Goal: Task Accomplishment & Management: Use online tool/utility

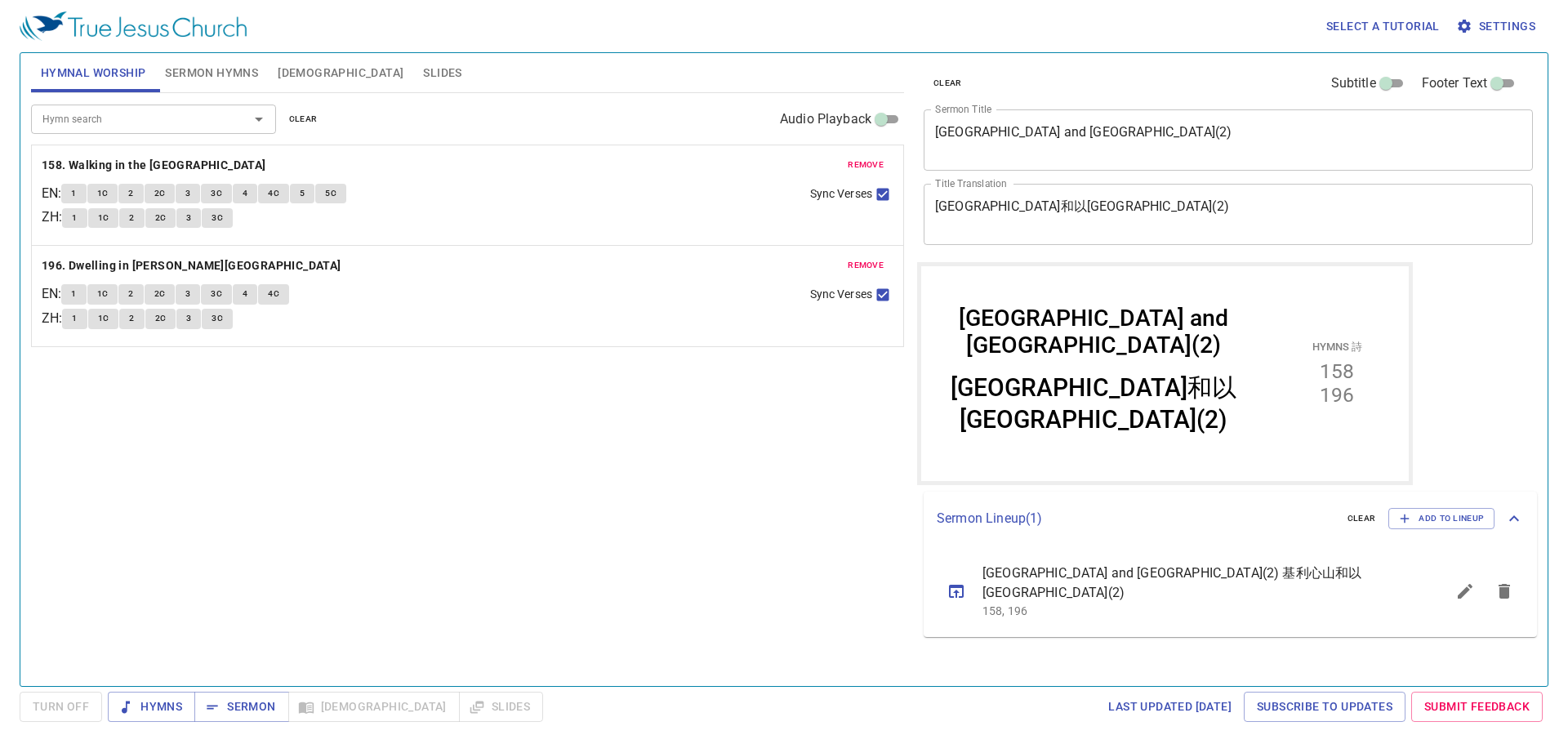
click at [1508, 581] on icon "sermon lineup list" at bounding box center [1504, 591] width 19 height 19
click at [1403, 513] on icon "button" at bounding box center [1404, 518] width 15 height 15
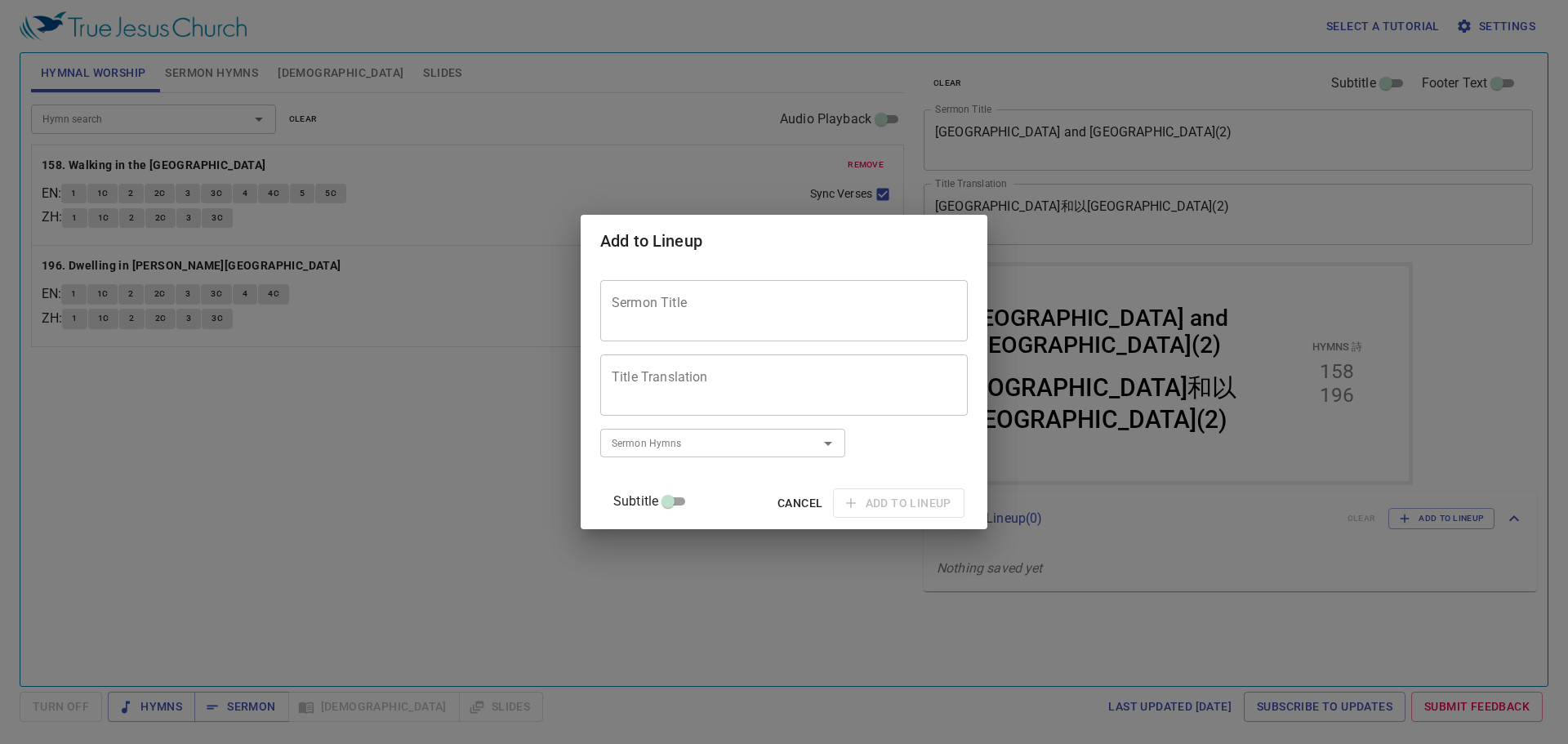
click at [746, 328] on div "Sermon Title" at bounding box center [784, 310] width 367 height 62
paste textarea "Spiritual Haughty and Purity of Heart"
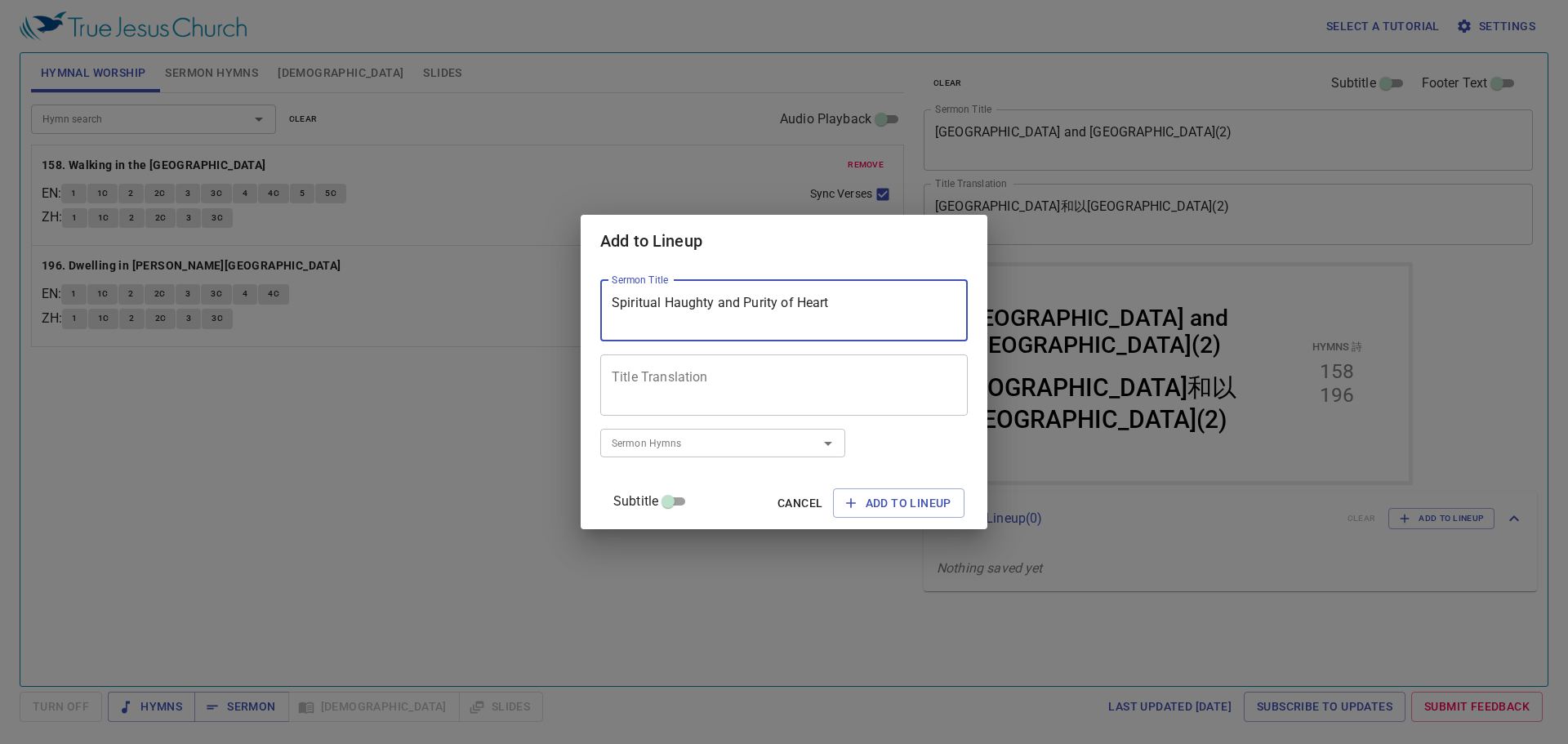
type textarea "Spiritual Haughty and Purity of Heart"
click at [754, 370] on textarea "Title Translation" at bounding box center [784, 385] width 344 height 31
paste textarea "屬靈的傲慢與清心"
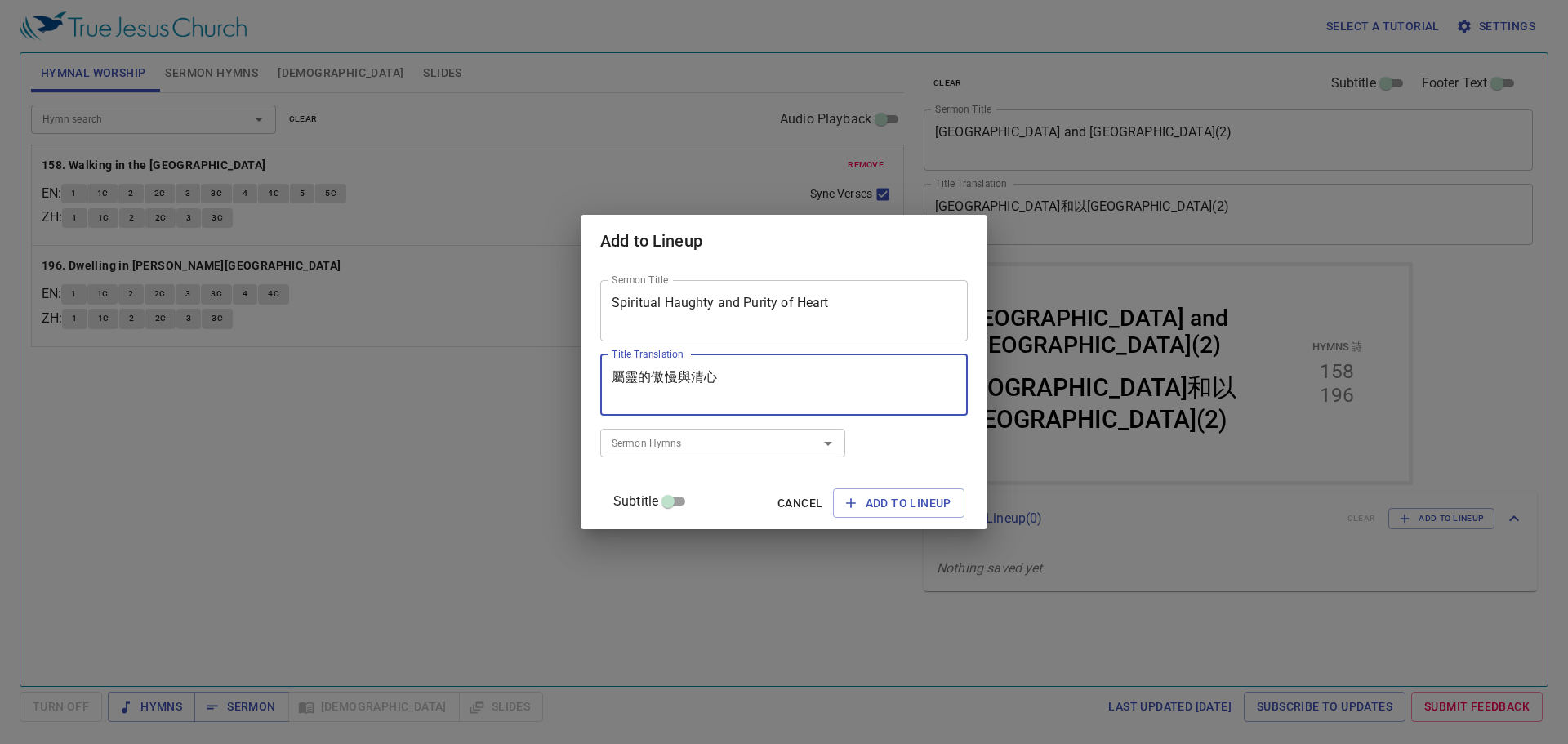
type textarea "屬靈的傲慢與清心"
click at [663, 446] on input "Sermon Hymns" at bounding box center [699, 443] width 187 height 18
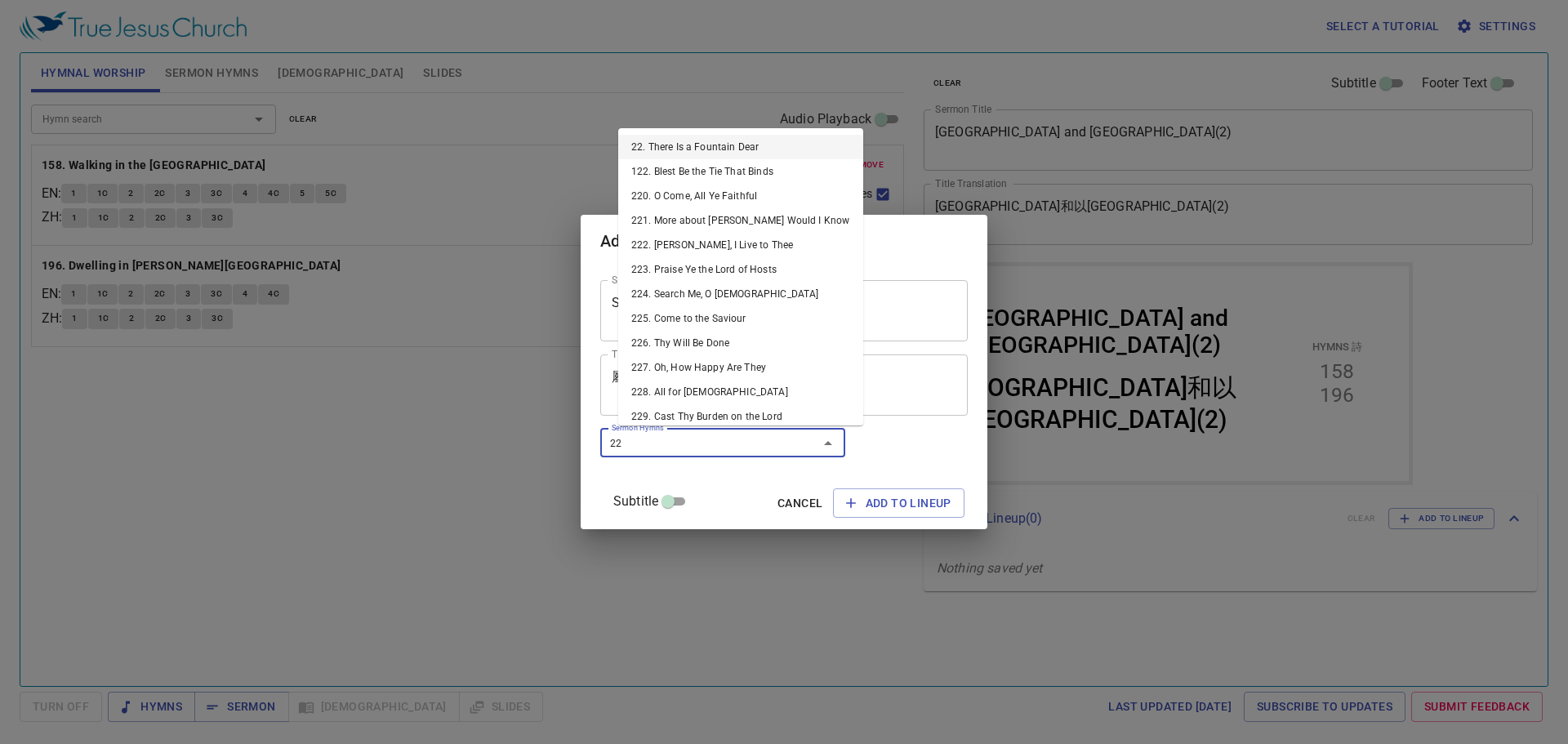
type input "224"
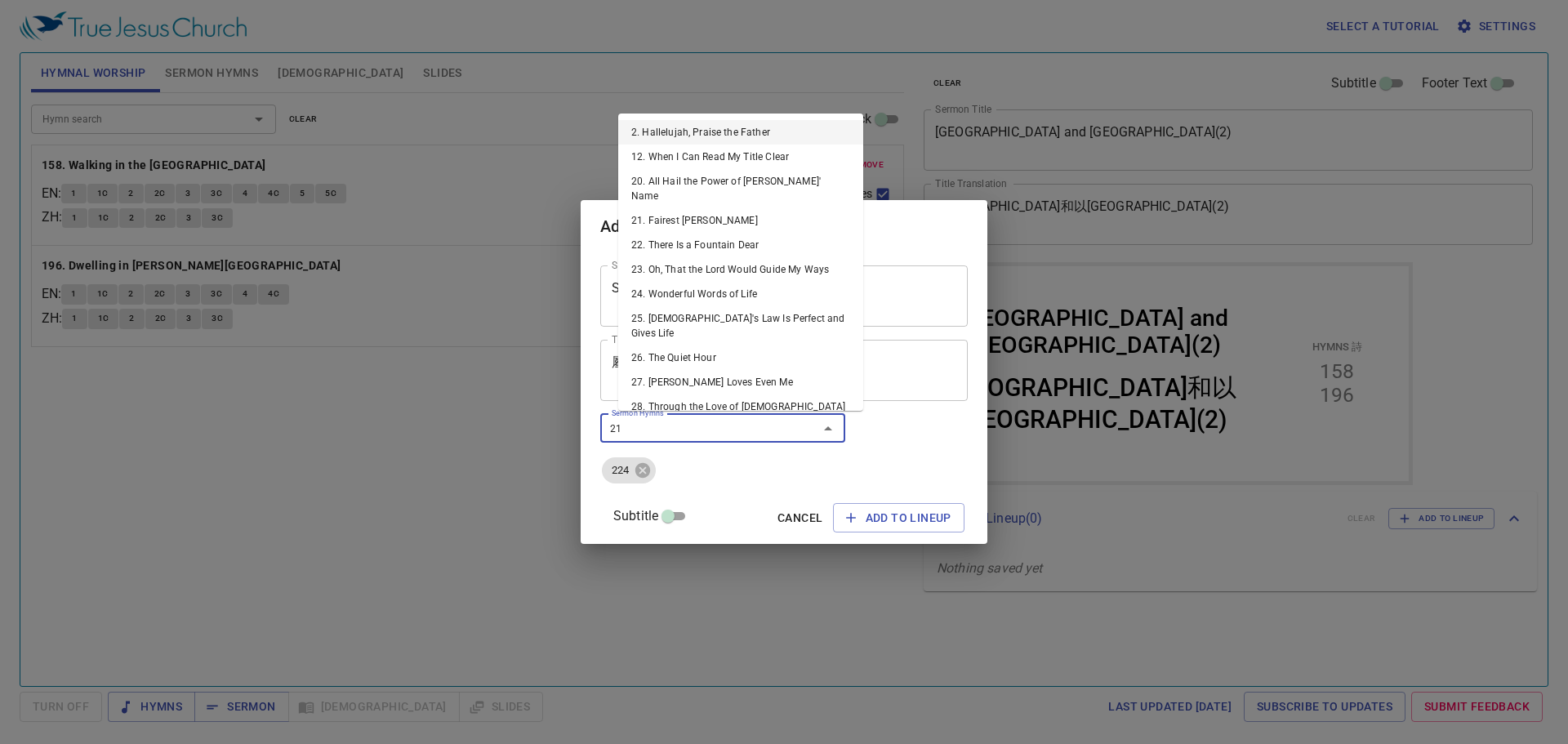
type input "211"
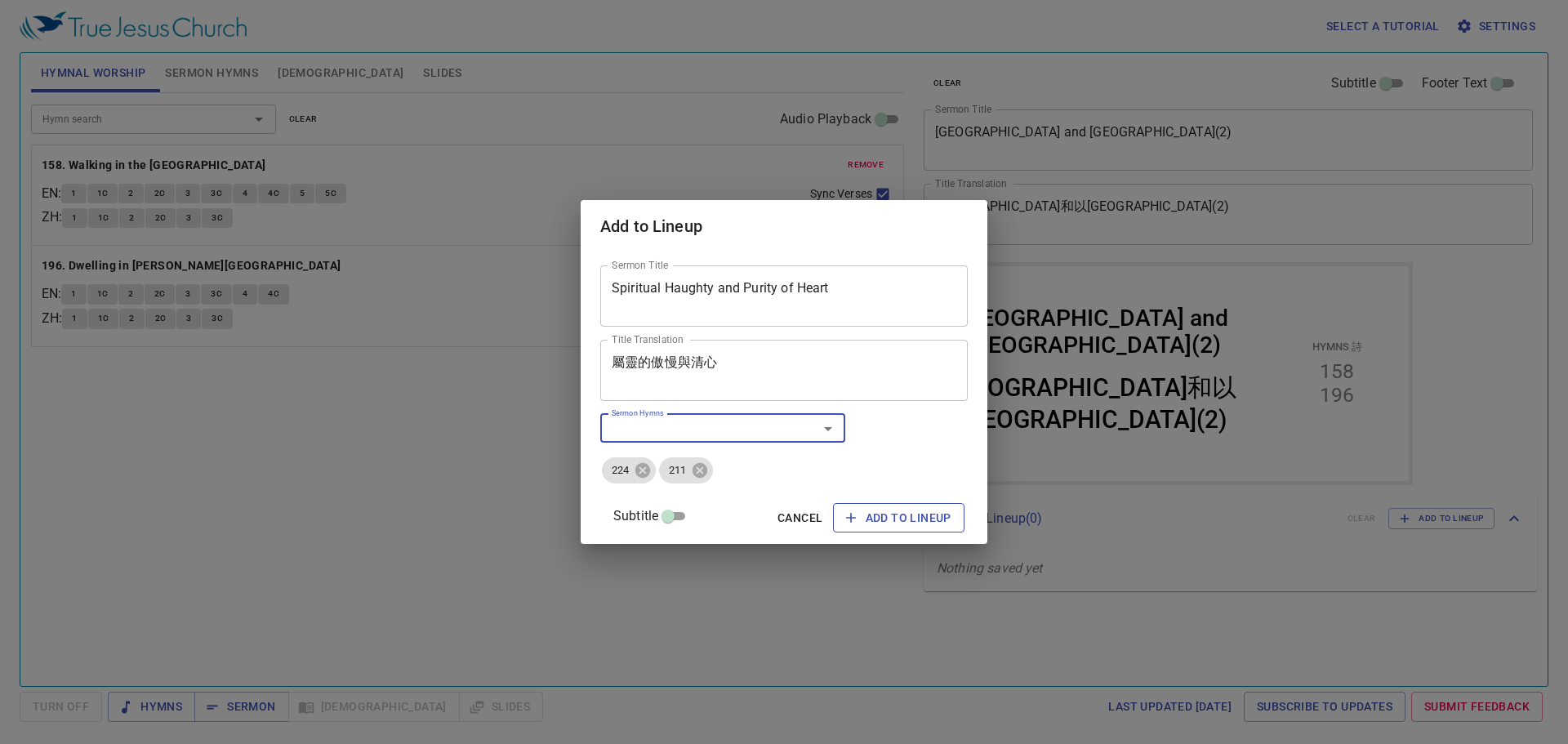
click at [888, 522] on span "Add to Lineup" at bounding box center [898, 518] width 106 height 20
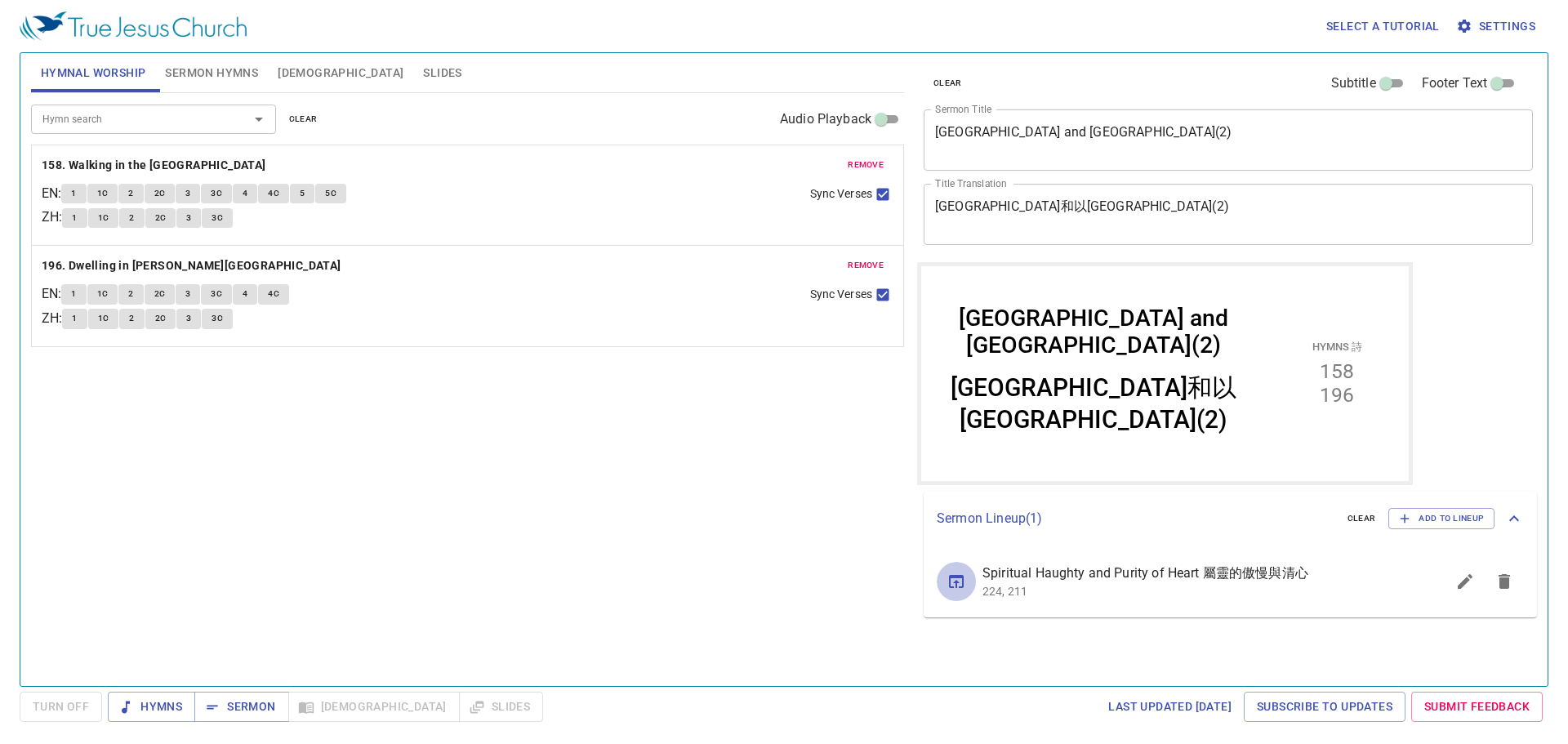
click at [952, 589] on icon "sermon lineup list" at bounding box center [955, 581] width 19 height 19
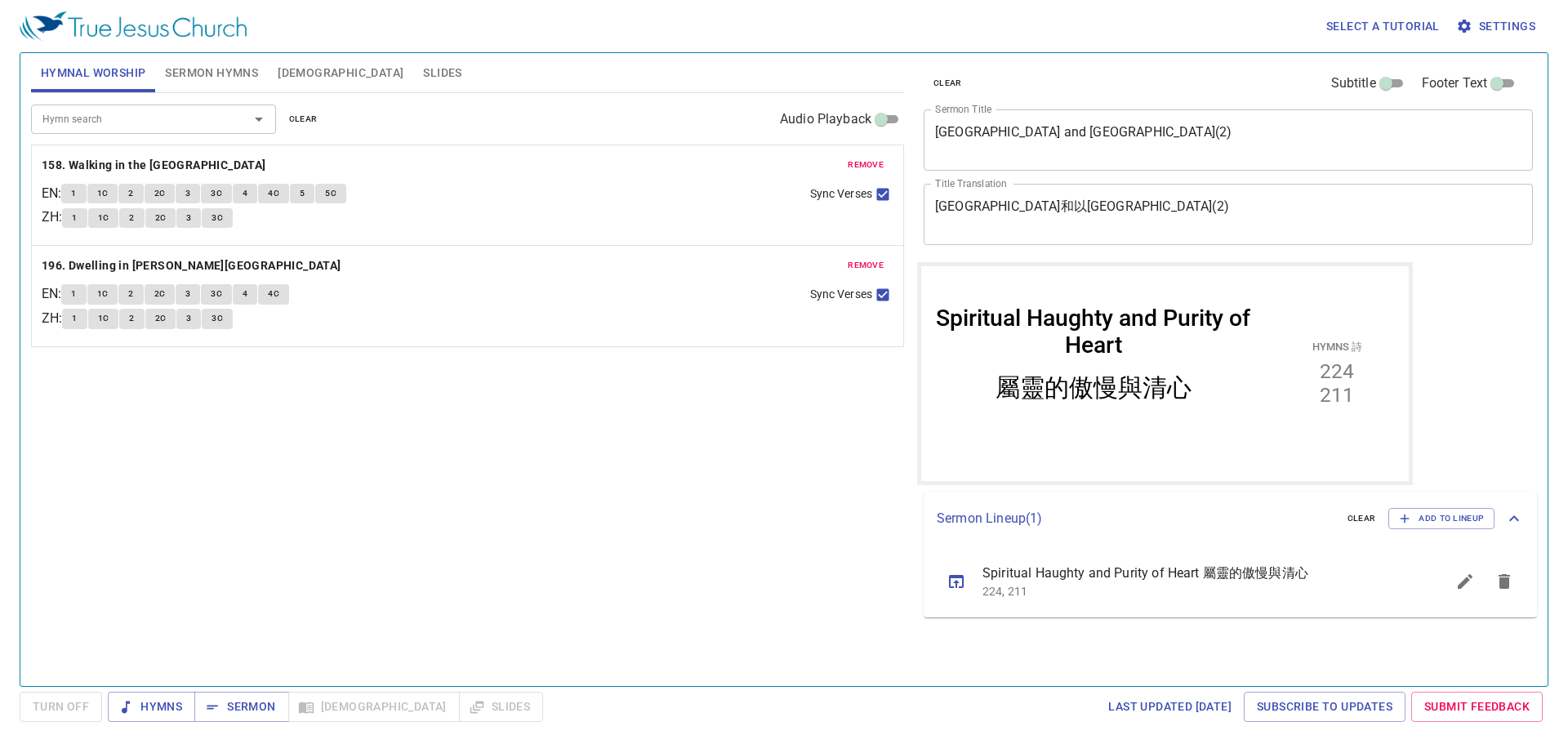
click at [405, 519] on div "Hymn search Hymn search clear Audio Playback remove 158. Walking in the King's …" at bounding box center [468, 382] width 873 height 579
click at [846, 165] on button "remove" at bounding box center [865, 164] width 55 height 19
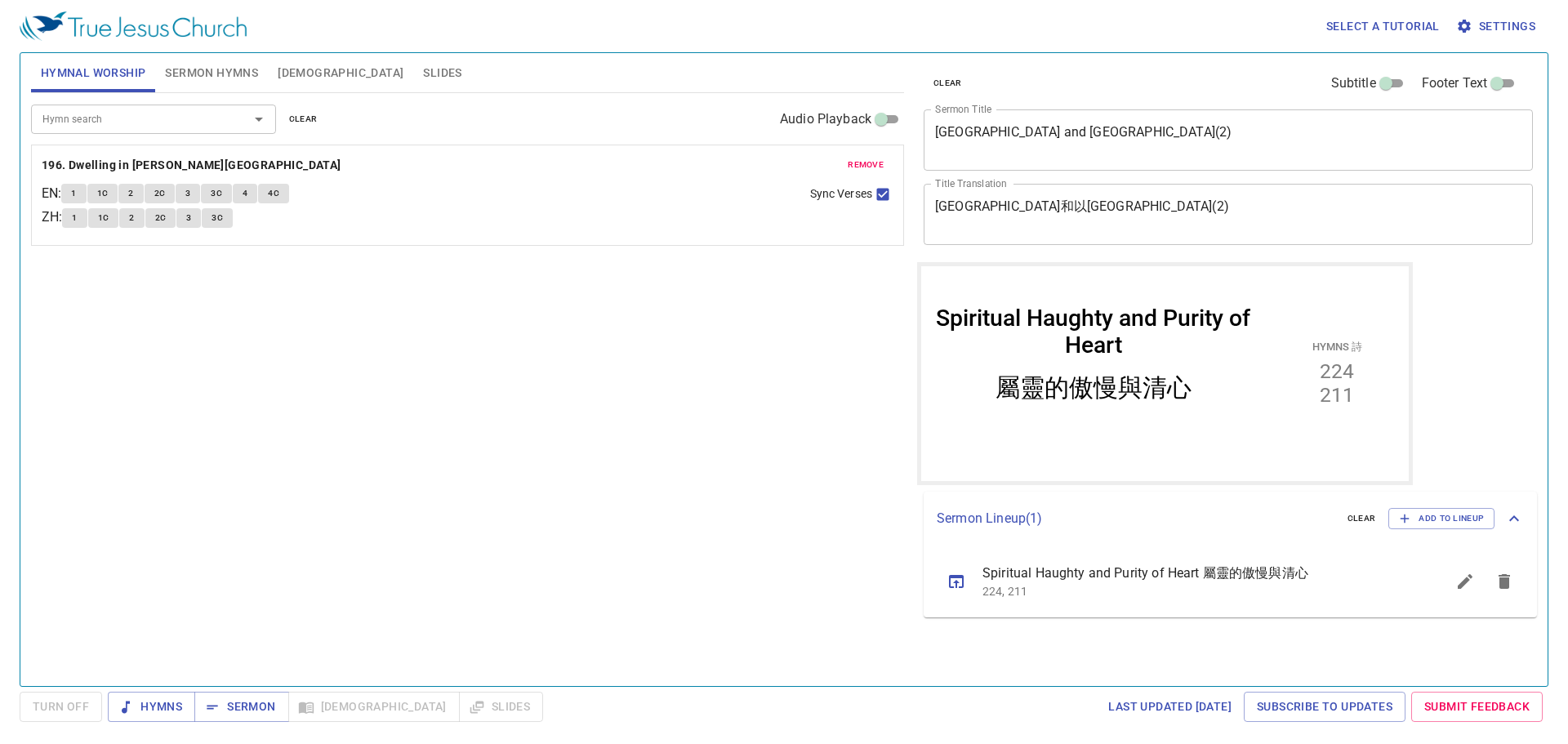
click at [849, 165] on span "remove" at bounding box center [865, 165] width 36 height 15
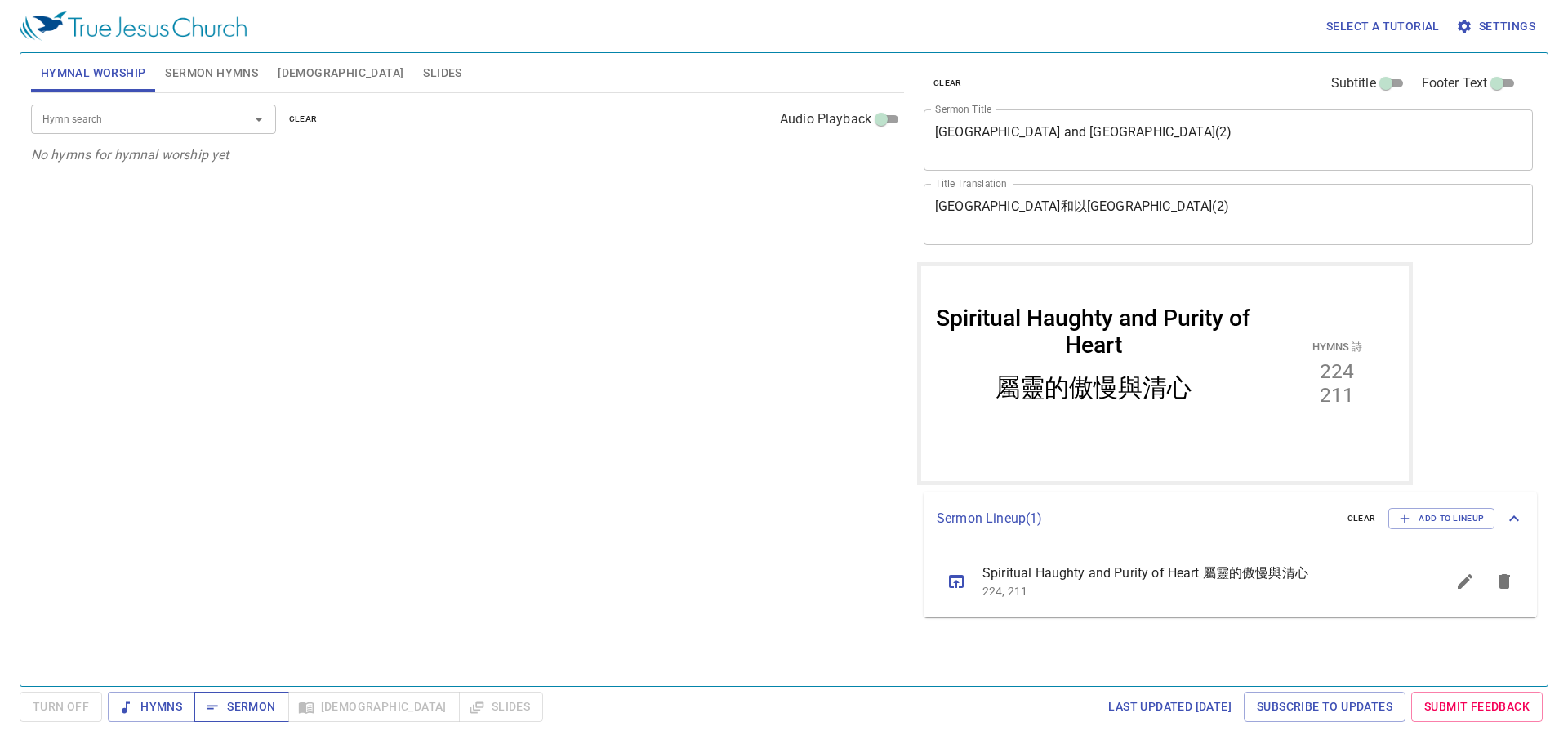
click at [227, 704] on span "Sermon" at bounding box center [242, 706] width 68 height 20
click at [92, 124] on input "Hymn search" at bounding box center [130, 118] width 187 height 18
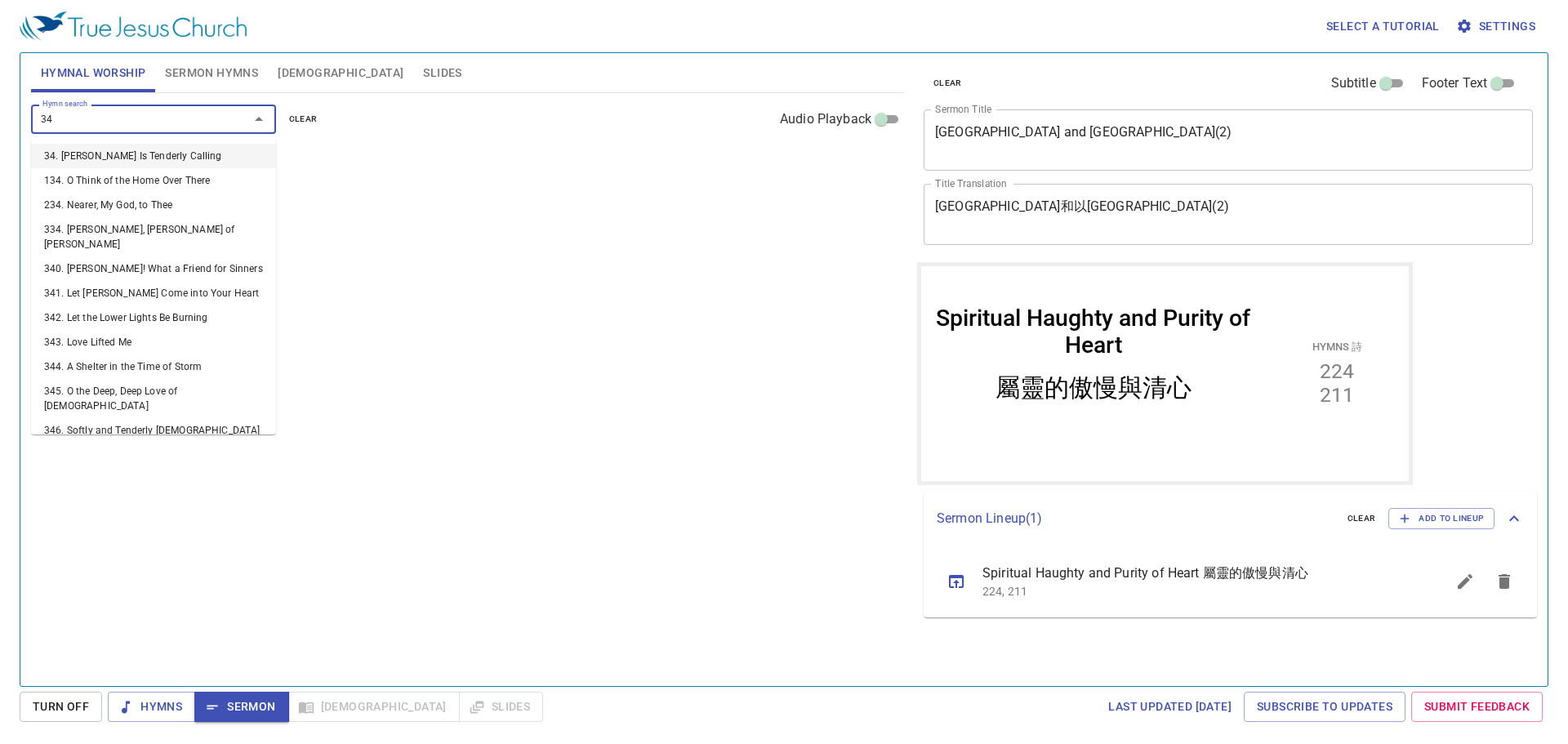
type input "349"
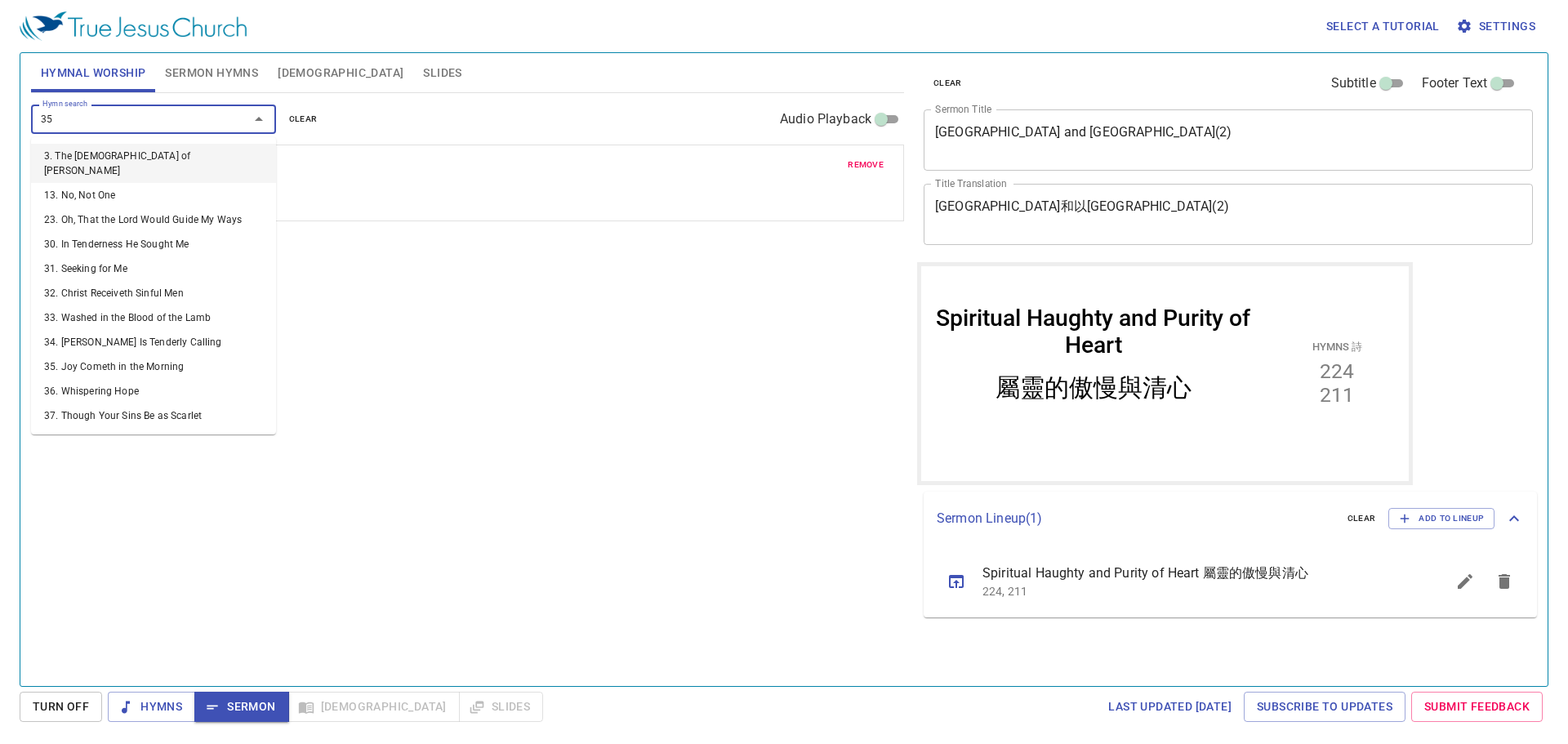
type input "351"
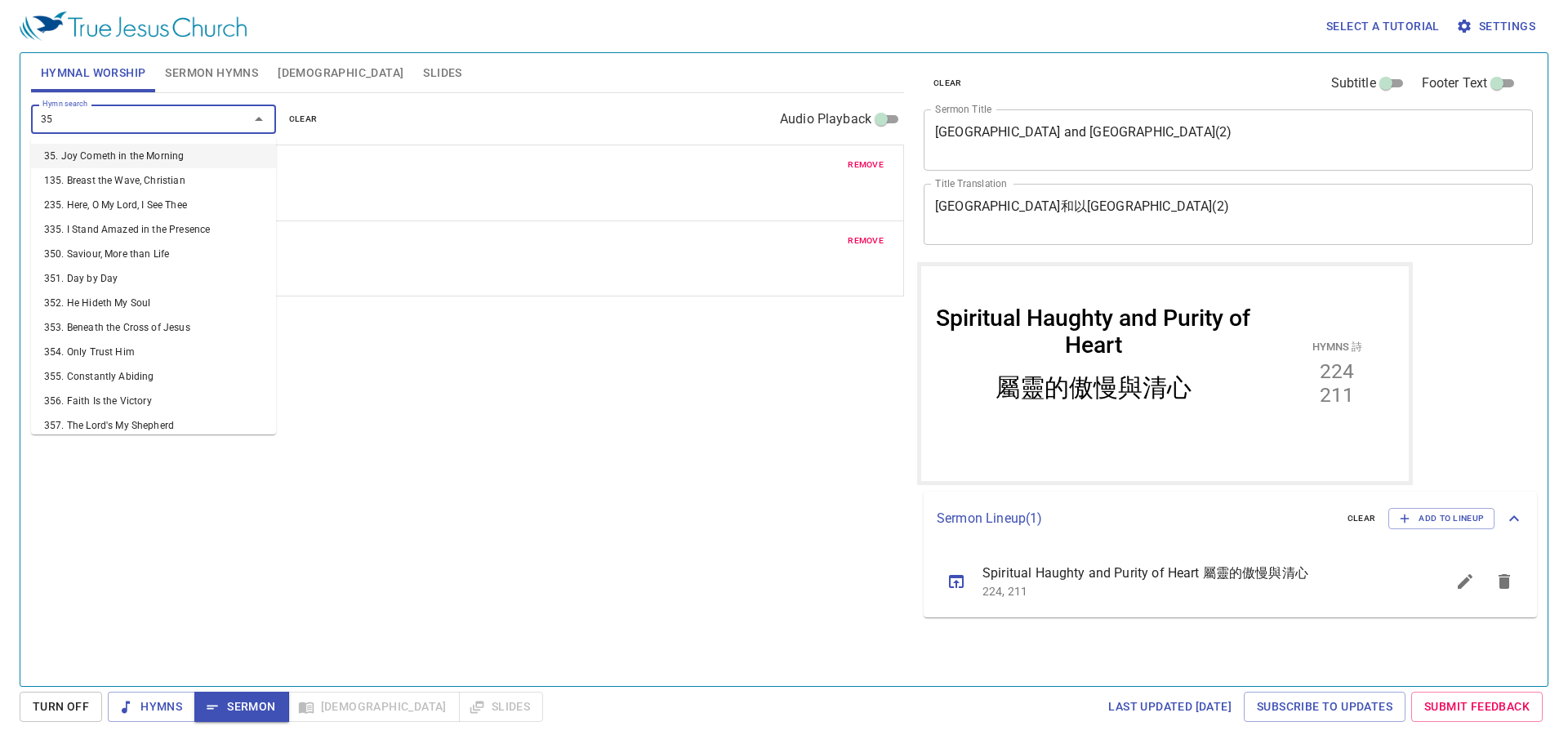
type input "353"
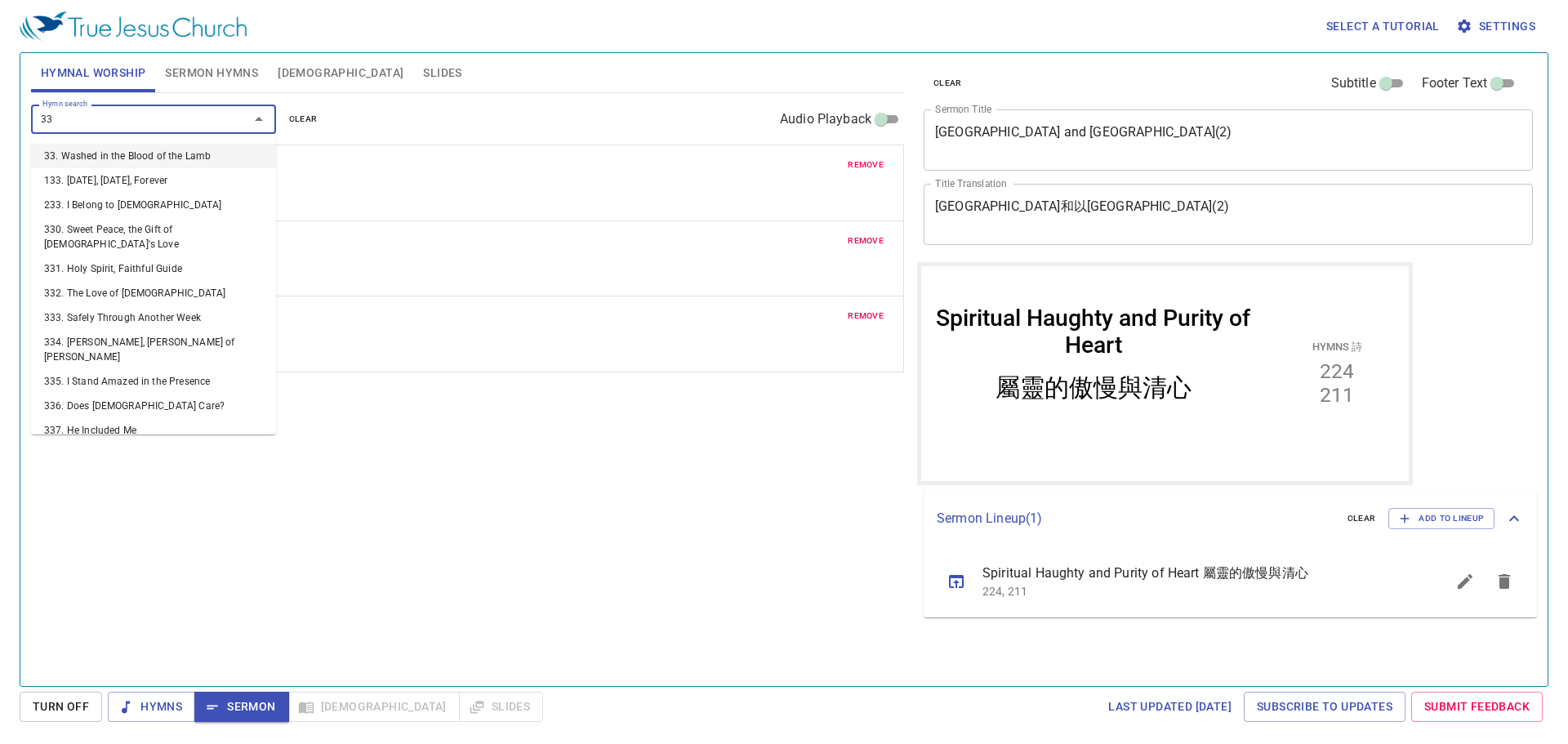
type input "338"
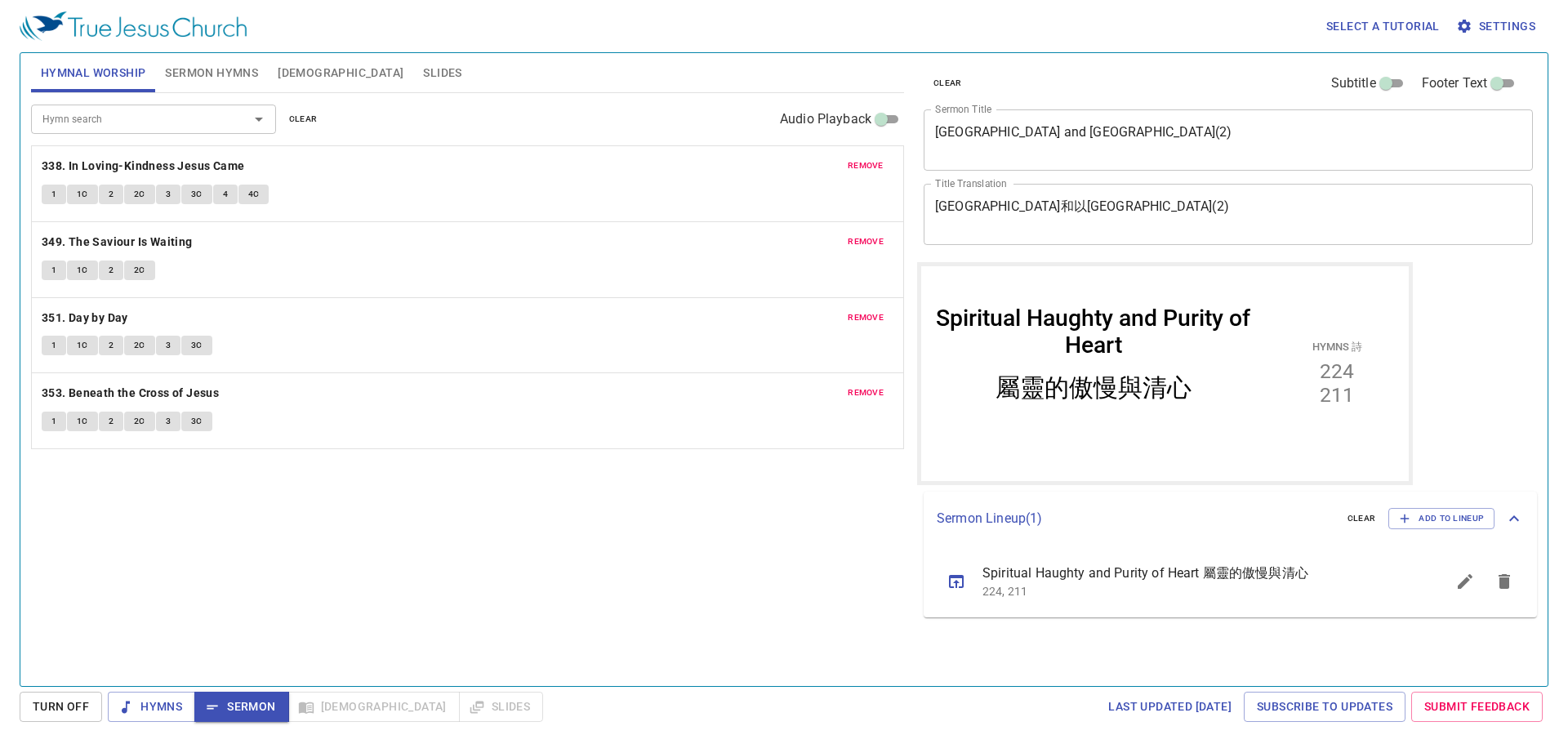
drag, startPoint x: 43, startPoint y: 394, endPoint x: 52, endPoint y: 158, distance: 236.2
click at [52, 158] on div "remove 349. The Saviour Is Waiting 1 1C 2 2C remove 351. Day by Day 1 1C 2 2C 3…" at bounding box center [468, 296] width 873 height 304
click at [175, 592] on div "Hymn search Hymn search clear Audio Playback remove 338. In Loving-Kindness Jes…" at bounding box center [468, 382] width 873 height 579
click at [140, 697] on span "Hymns" at bounding box center [152, 706] width 62 height 20
click at [862, 242] on span "remove" at bounding box center [865, 241] width 36 height 15
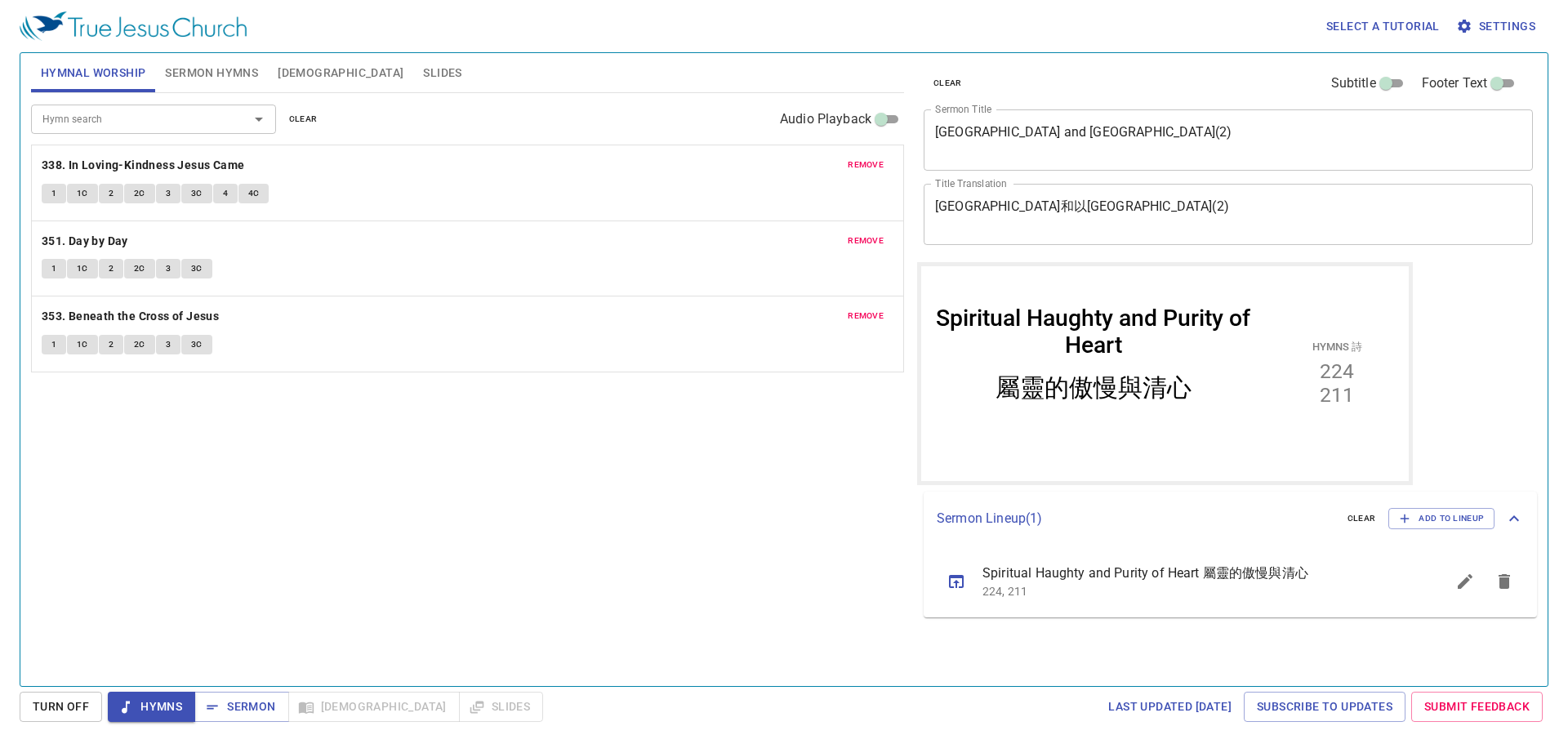
click at [356, 456] on div "Hymn search Hymn search clear Audio Playback remove 338. In Loving-Kindness Jes…" at bounding box center [468, 382] width 873 height 579
drag, startPoint x: 281, startPoint y: 455, endPoint x: 290, endPoint y: 454, distance: 9.1
click at [283, 457] on div "Hymn search Hymn search clear Audio Playback remove 338. In Loving-Kindness Jes…" at bounding box center [468, 382] width 873 height 579
click at [866, 319] on span "remove" at bounding box center [865, 316] width 36 height 15
click at [85, 130] on div "Hymn search" at bounding box center [153, 118] width 245 height 28
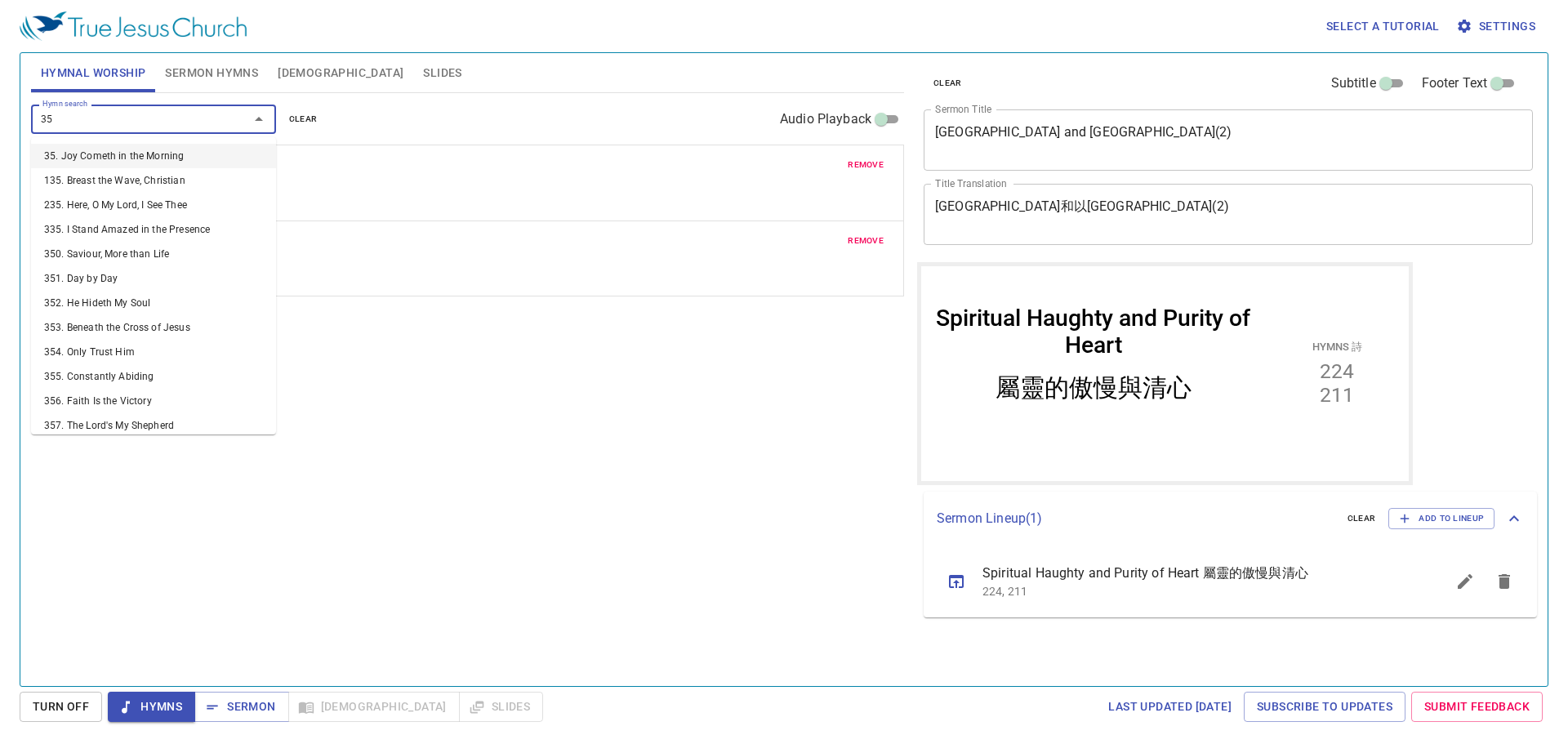
type input "352"
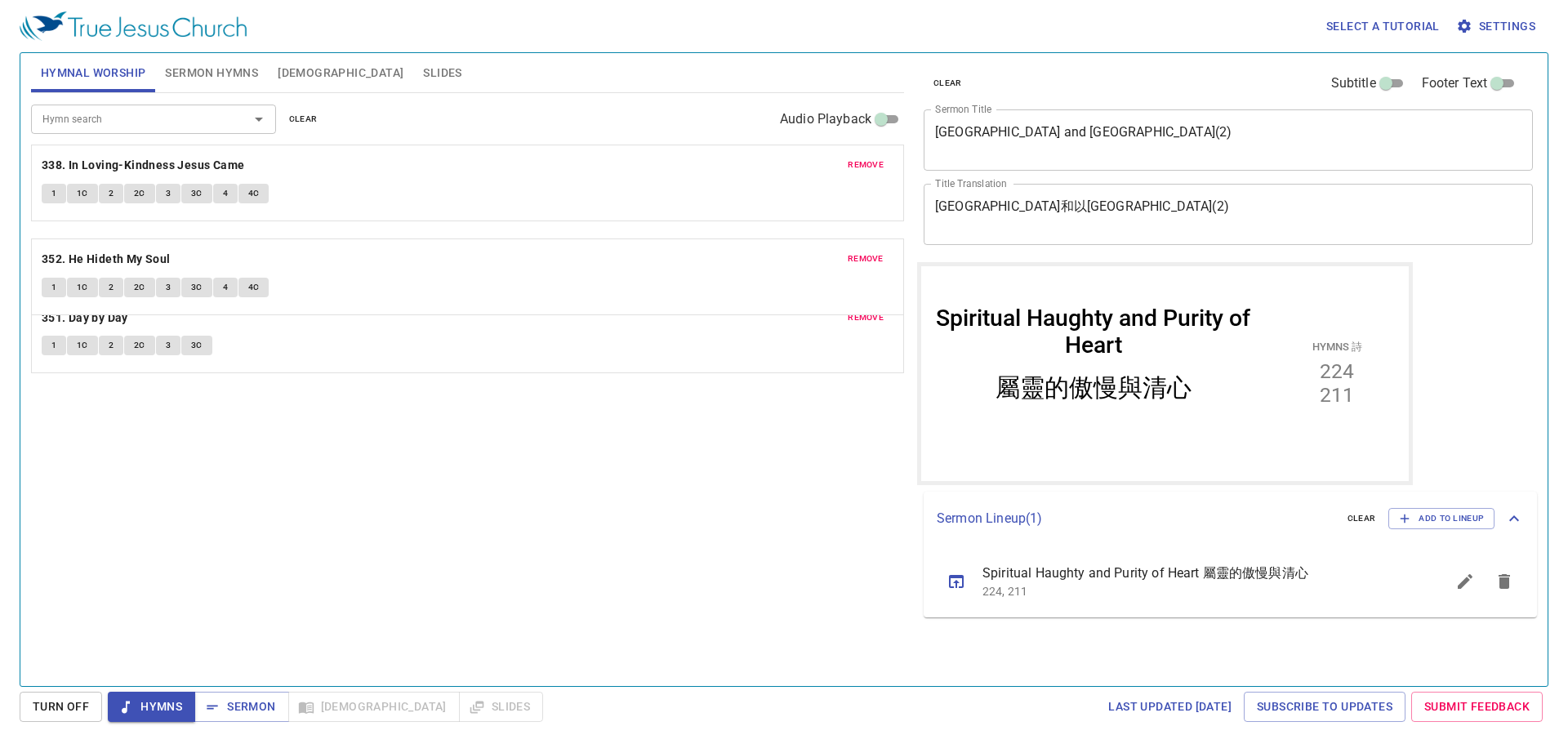
drag, startPoint x: 141, startPoint y: 319, endPoint x: 155, endPoint y: 251, distance: 69.4
click at [155, 252] on div "remove 338. In Loving-Kindness Jesus Came 1 1C 2 2C 3 3C 4 4C remove 351. Day b…" at bounding box center [468, 258] width 873 height 228
click at [155, 306] on b "352. He Hideth My Soul" at bounding box center [106, 316] width 129 height 20
click at [130, 410] on div "Hymn search Hymn search clear Audio Playback remove 338. In Loving-Kindness Jes…" at bounding box center [468, 382] width 873 height 579
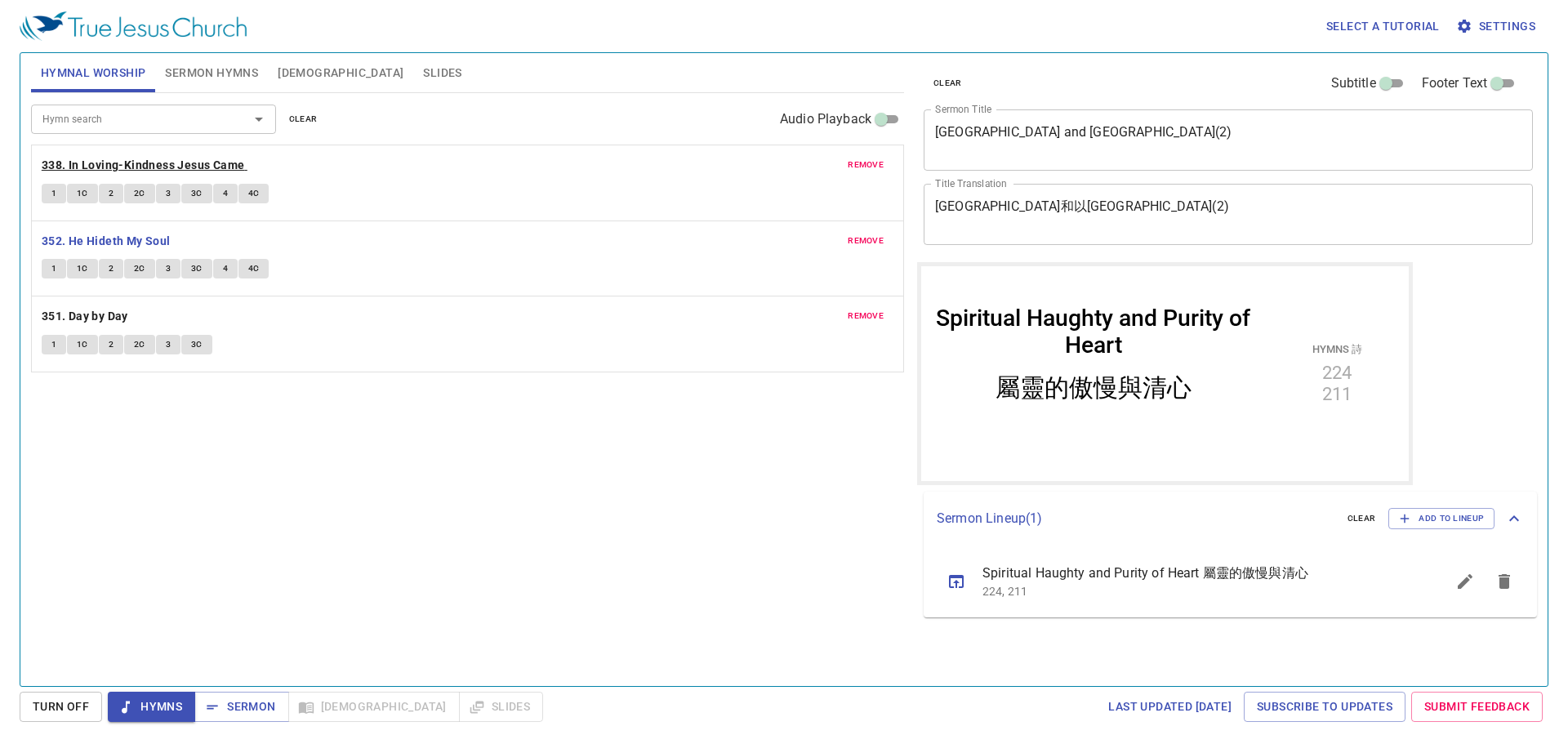
click at [161, 168] on b "338. In Loving-Kindness Jesus Came" at bounding box center [142, 165] width 203 height 20
click at [143, 468] on div "Hymn search Hymn search clear Audio Playback remove 338. In Loving-Kindness Jes…" at bounding box center [468, 382] width 873 height 579
click at [55, 195] on span "1" at bounding box center [53, 194] width 5 height 15
click at [85, 195] on span "1C" at bounding box center [83, 194] width 11 height 15
click at [114, 187] on button "2" at bounding box center [111, 193] width 25 height 19
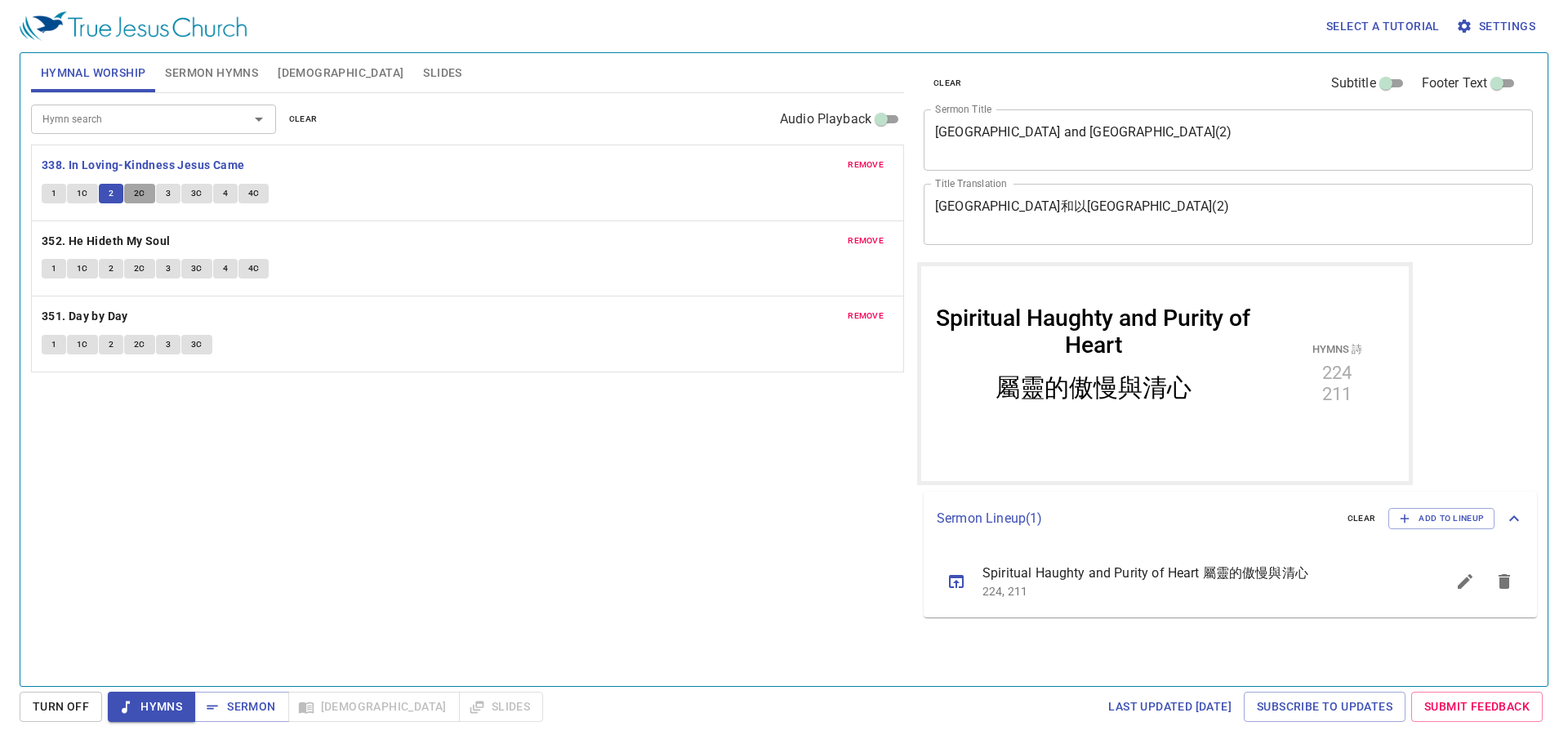
click at [137, 192] on span "2C" at bounding box center [140, 194] width 11 height 15
click at [167, 192] on span "3" at bounding box center [167, 194] width 5 height 15
click at [195, 196] on span "3C" at bounding box center [197, 194] width 11 height 15
click at [231, 194] on button "4" at bounding box center [225, 193] width 25 height 19
click at [251, 192] on span "4C" at bounding box center [254, 194] width 11 height 15
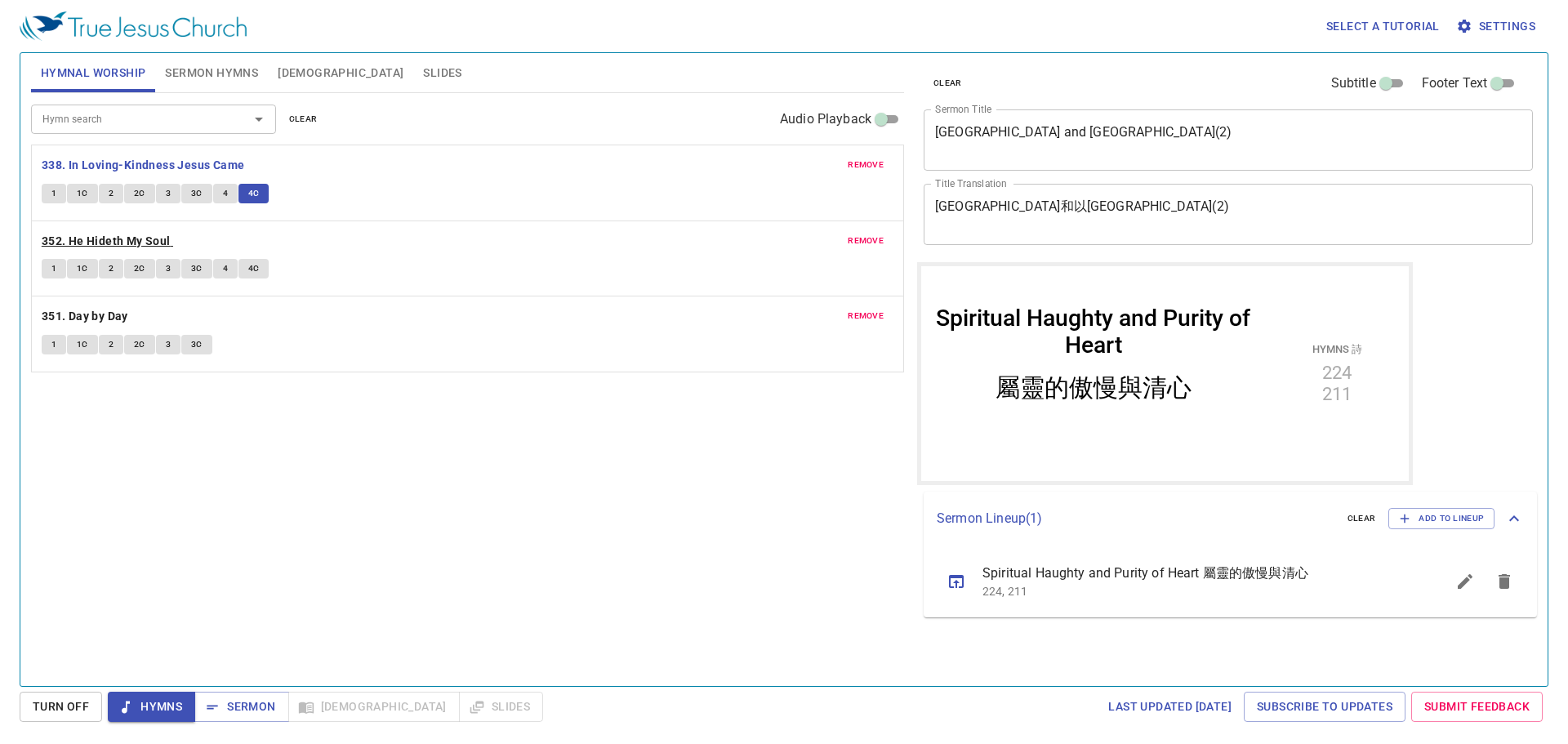
click at [81, 240] on b "352. He Hideth My Soul" at bounding box center [106, 242] width 129 height 20
click at [55, 268] on span "1" at bounding box center [53, 268] width 5 height 15
click at [83, 268] on span "1C" at bounding box center [83, 268] width 11 height 15
click at [116, 268] on button "2" at bounding box center [111, 268] width 25 height 19
click at [142, 265] on span "2C" at bounding box center [140, 268] width 11 height 15
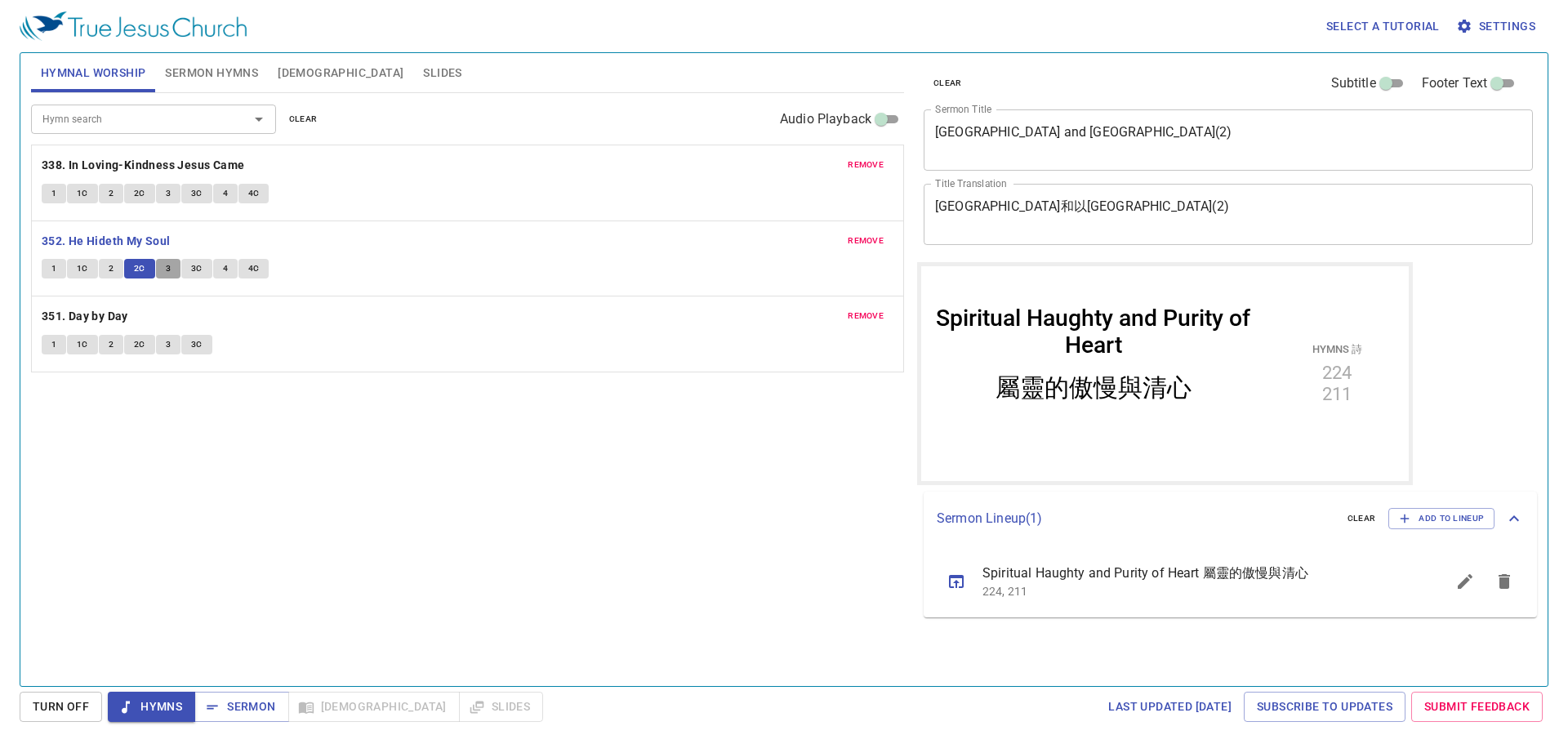
click at [158, 274] on button "3" at bounding box center [168, 268] width 25 height 19
click at [199, 266] on span "3C" at bounding box center [197, 268] width 11 height 15
click at [217, 271] on button "4" at bounding box center [225, 268] width 25 height 19
click at [261, 261] on button "4C" at bounding box center [254, 268] width 31 height 19
click at [152, 246] on b "352. He Hideth My Soul" at bounding box center [106, 242] width 129 height 20
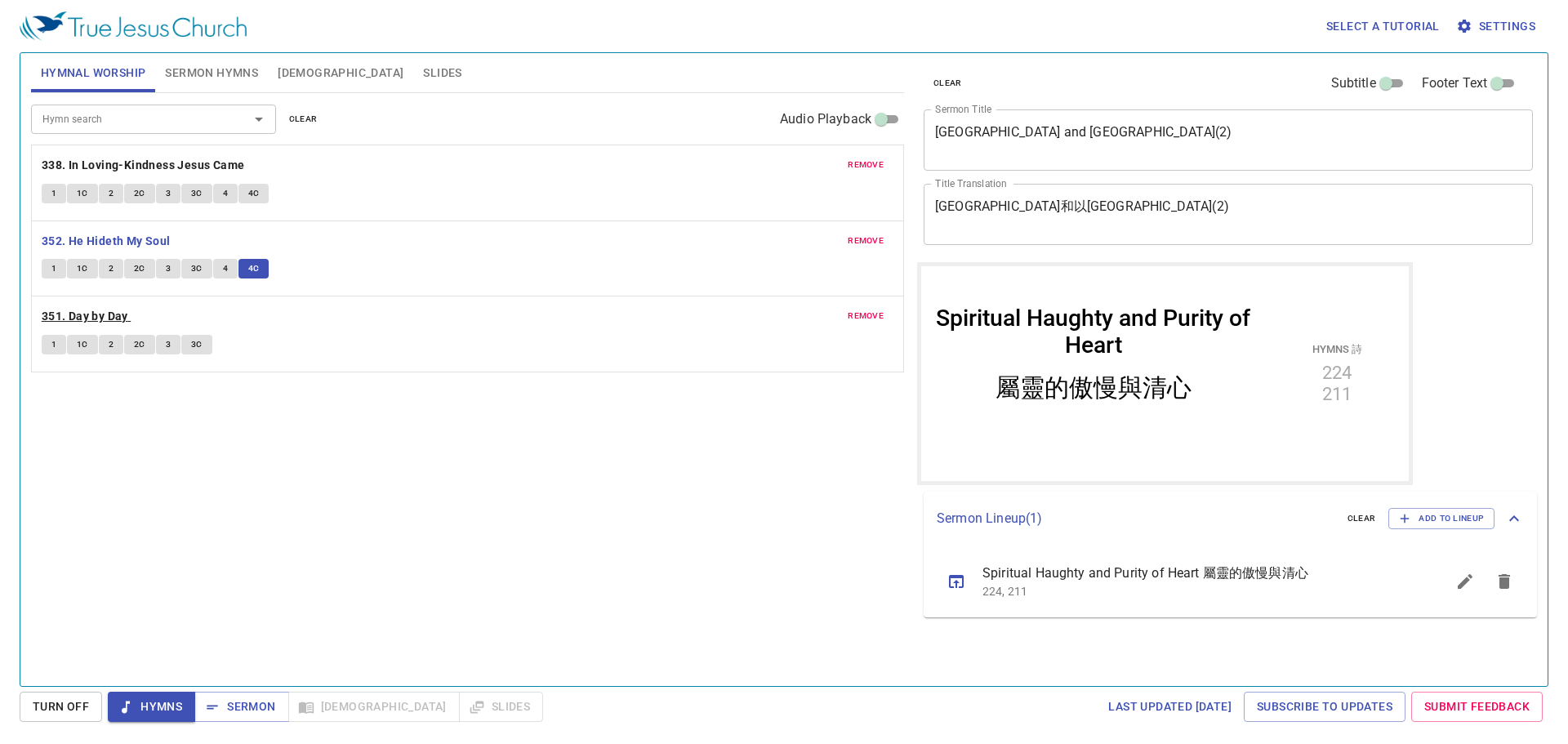
click at [82, 313] on b "351. Day by Day" at bounding box center [85, 316] width 86 height 20
click at [51, 342] on span "1" at bounding box center [53, 344] width 5 height 15
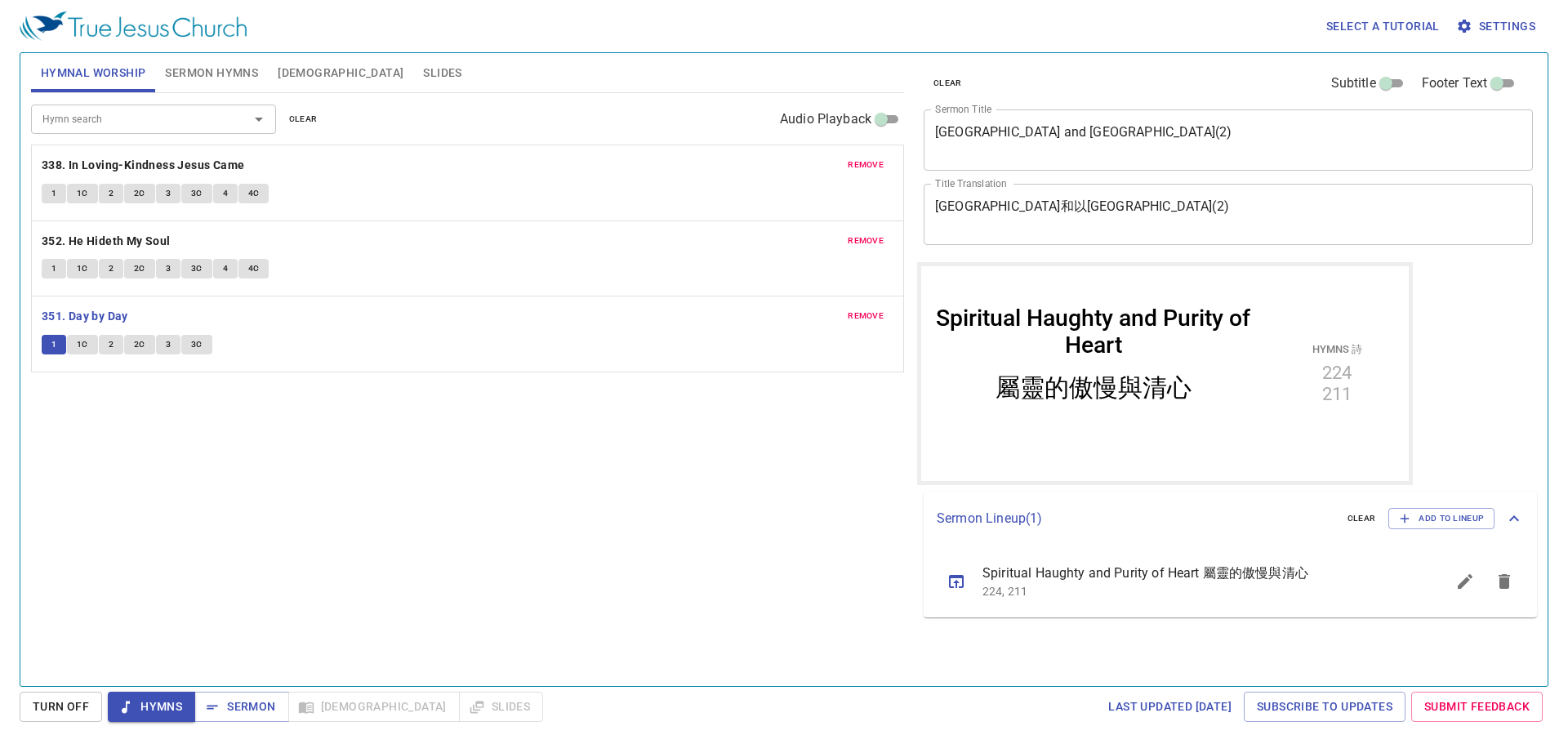
click at [88, 343] on button "1C" at bounding box center [83, 344] width 31 height 19
click at [117, 349] on button "2" at bounding box center [111, 344] width 25 height 19
click at [136, 342] on span "2C" at bounding box center [140, 344] width 11 height 15
click at [172, 345] on button "3" at bounding box center [168, 344] width 25 height 19
click at [211, 337] on div "1 1C 2 2C 3 3C" at bounding box center [467, 346] width 852 height 24
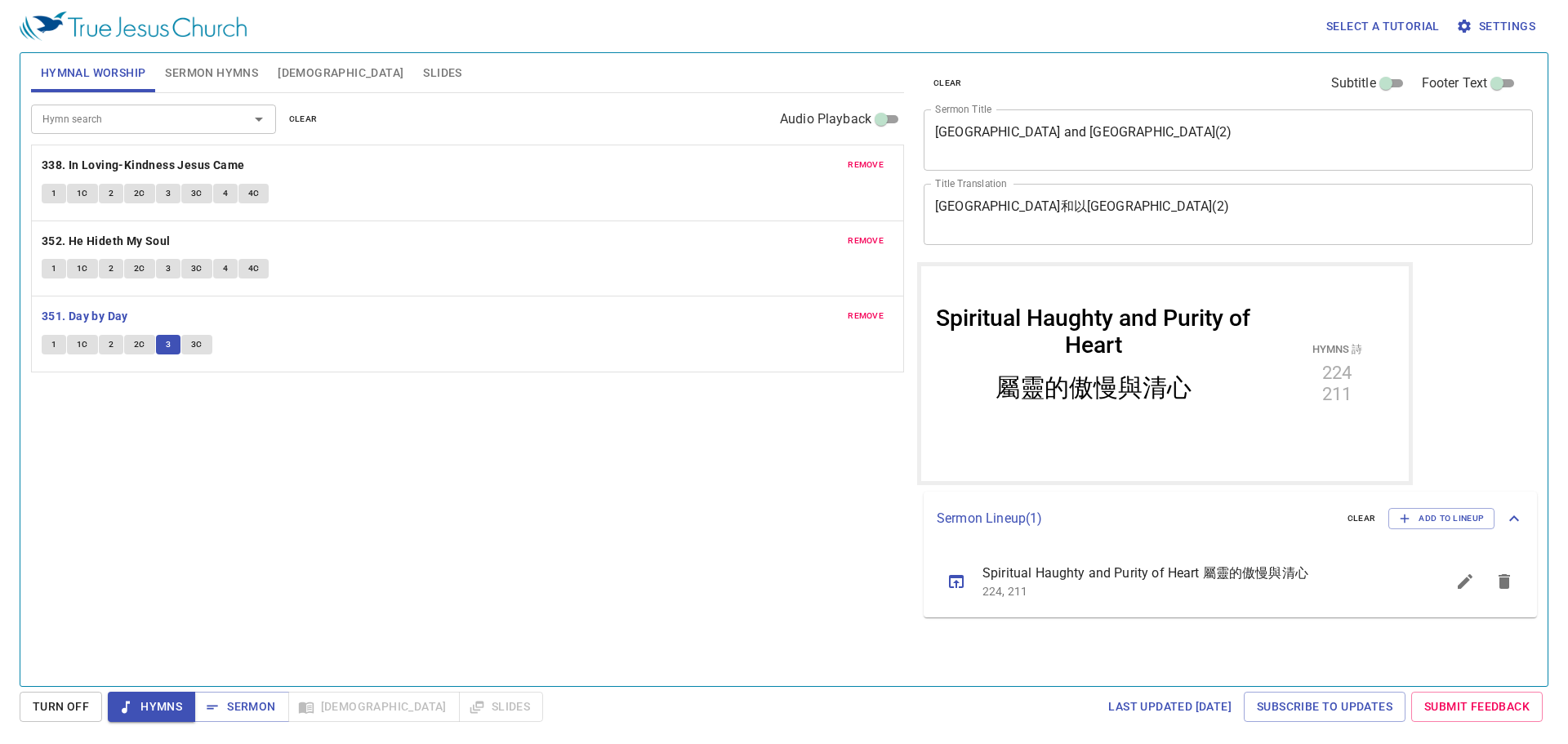
click at [197, 346] on span "3C" at bounding box center [197, 344] width 11 height 15
click at [85, 315] on b "351. Day by Day" at bounding box center [85, 316] width 86 height 20
click at [254, 711] on span "Sermon" at bounding box center [242, 706] width 68 height 20
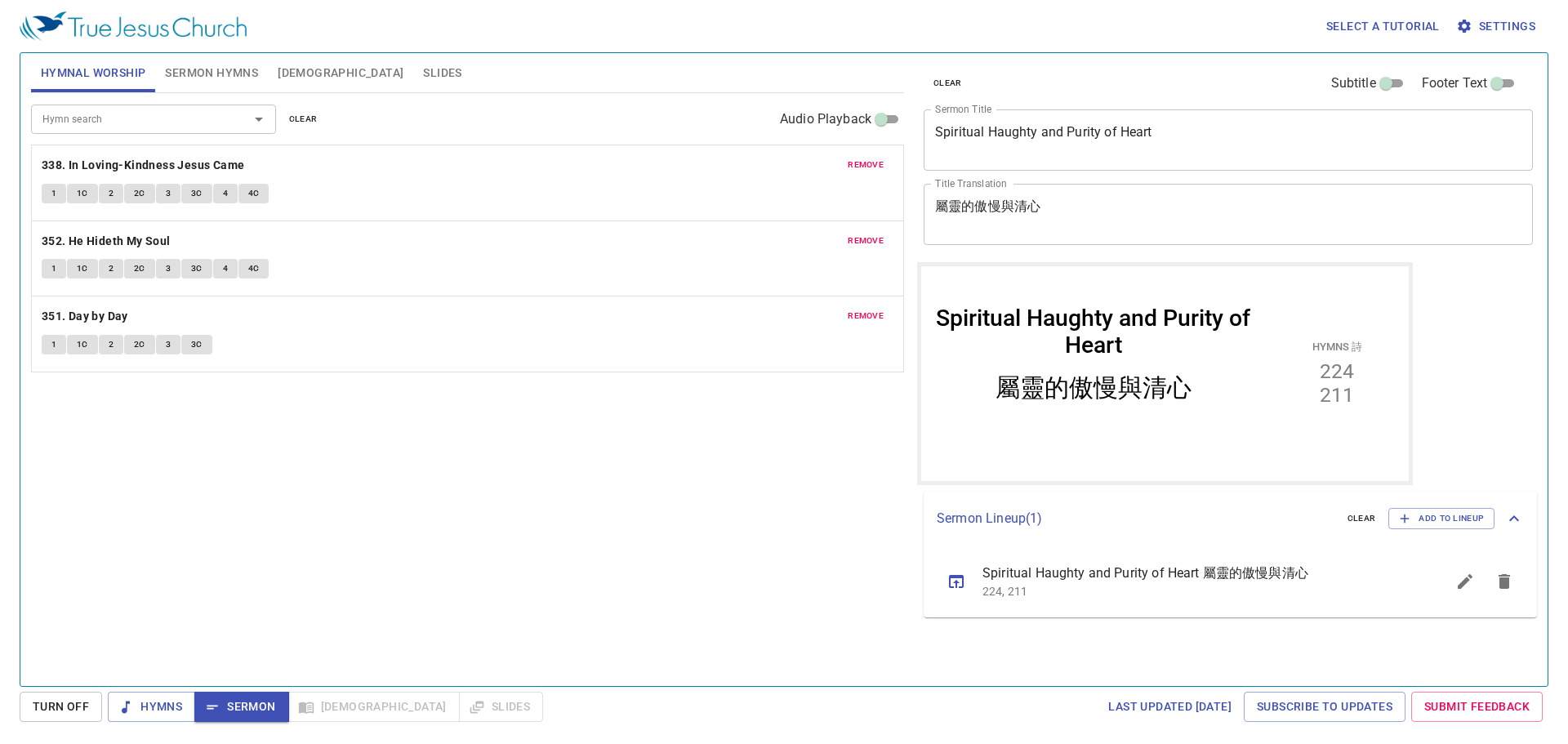
click at [117, 129] on input "Hymn search" at bounding box center [130, 118] width 187 height 18
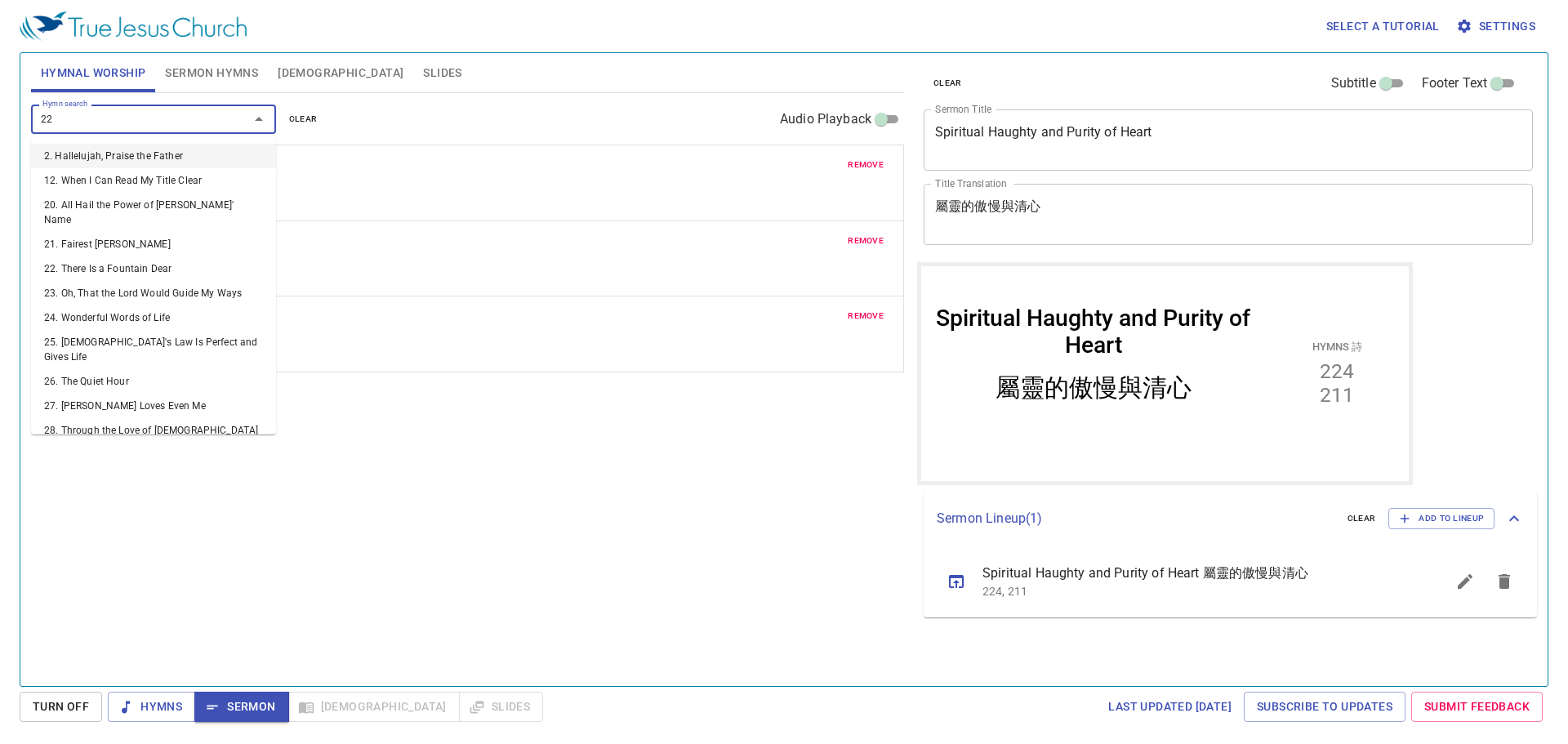
type input "224"
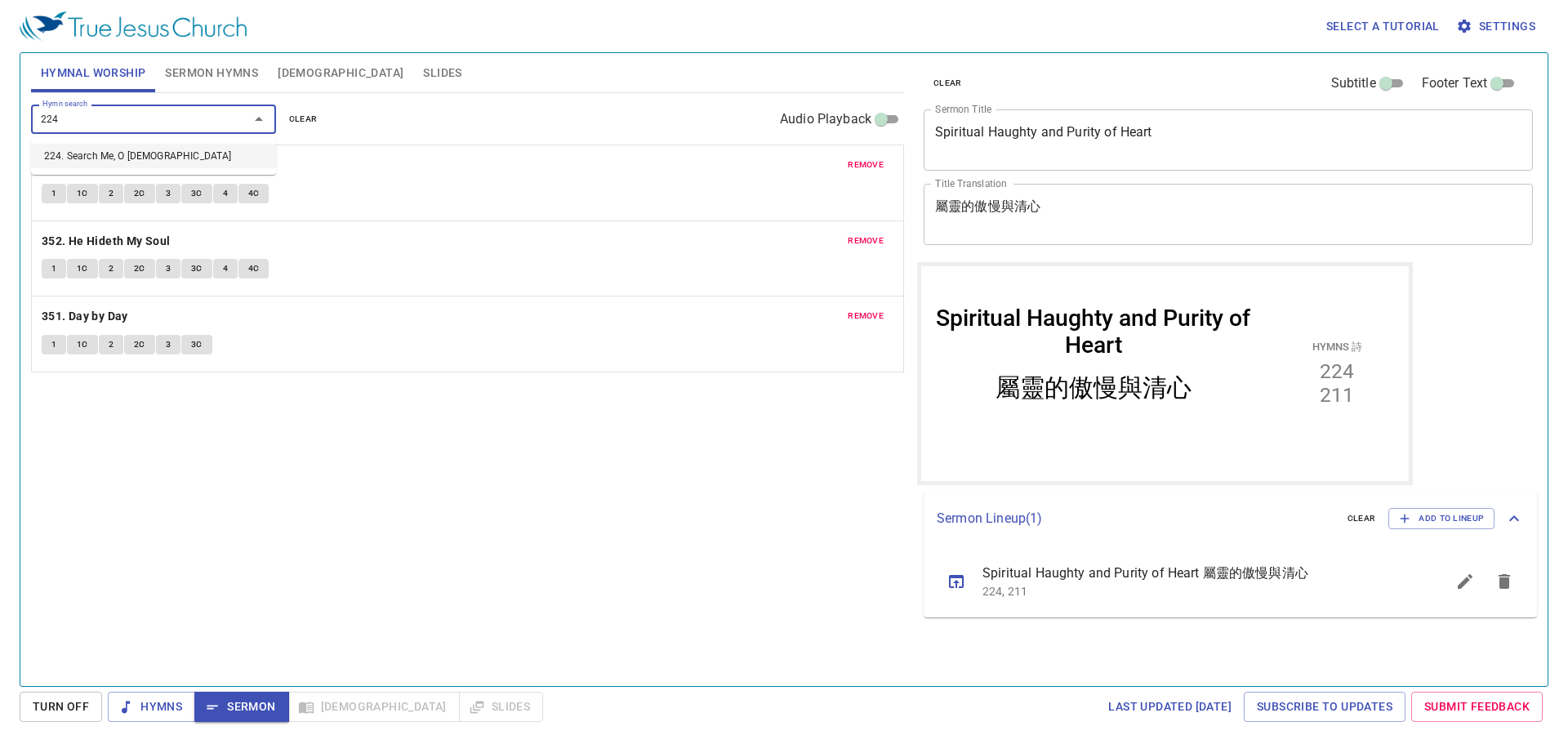
click at [109, 158] on li "224. Search Me, O [DEMOGRAPHIC_DATA]" at bounding box center [153, 155] width 245 height 25
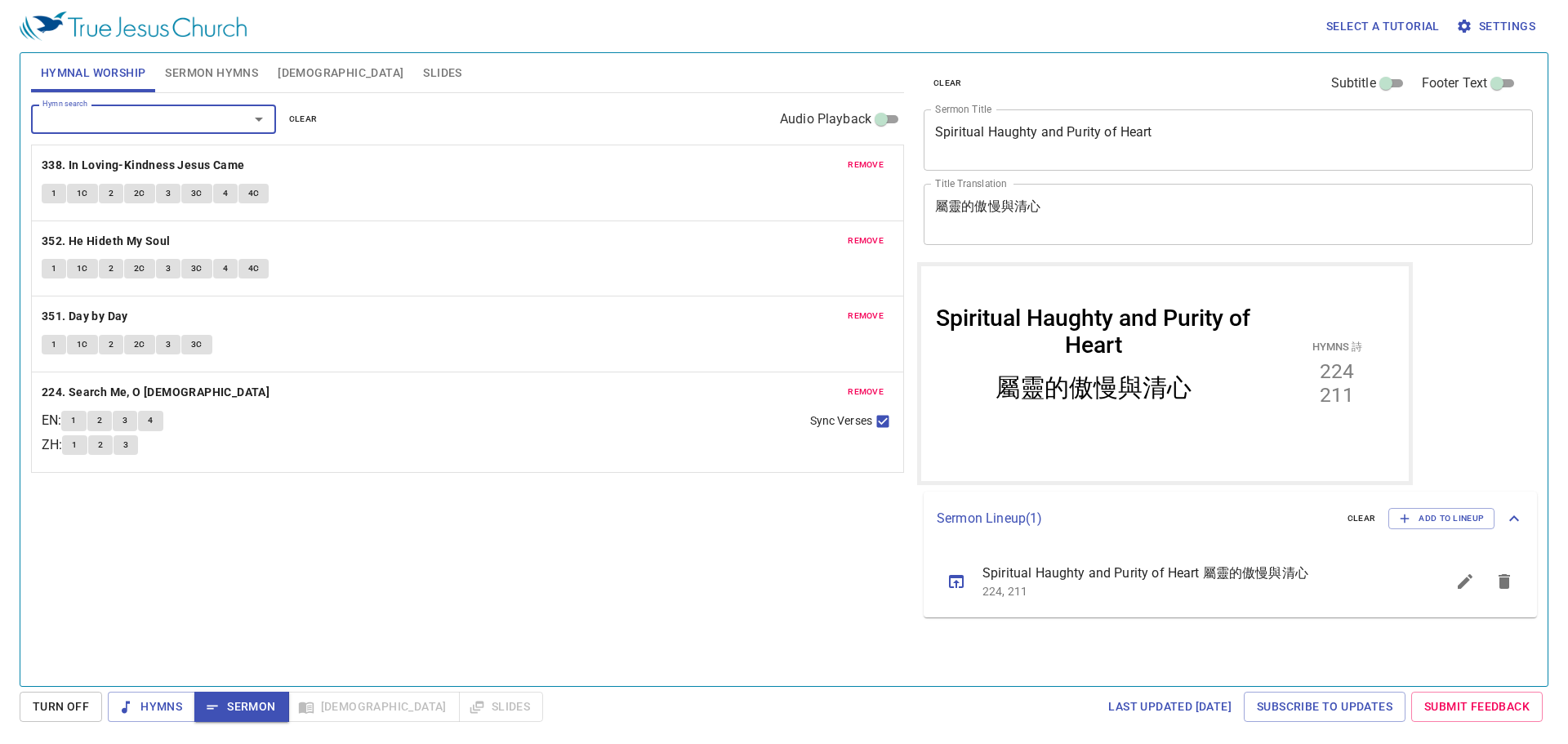
click at [866, 170] on span "remove" at bounding box center [865, 165] width 36 height 15
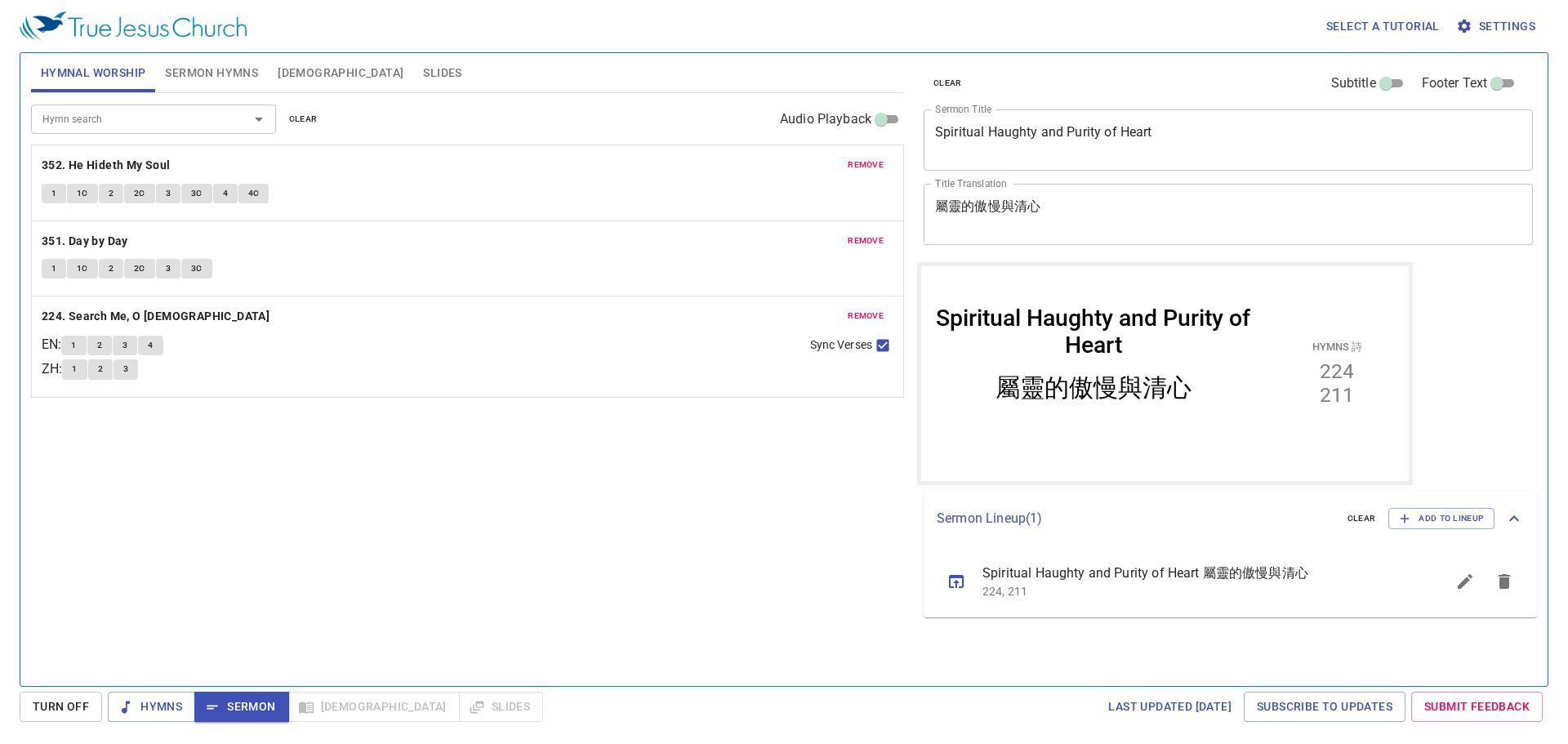
click at [874, 166] on span "remove" at bounding box center [865, 165] width 36 height 15
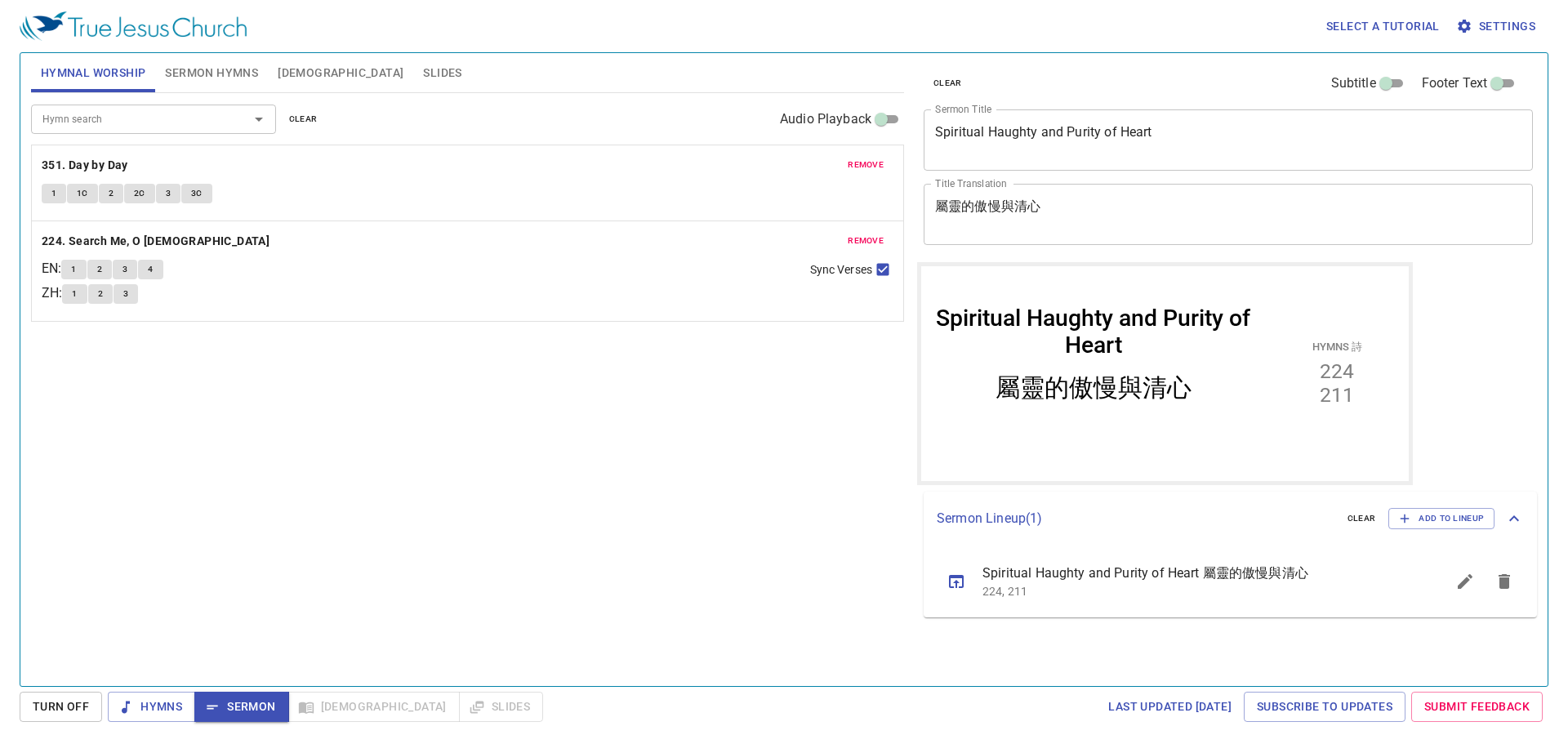
click at [865, 169] on span "remove" at bounding box center [865, 165] width 36 height 15
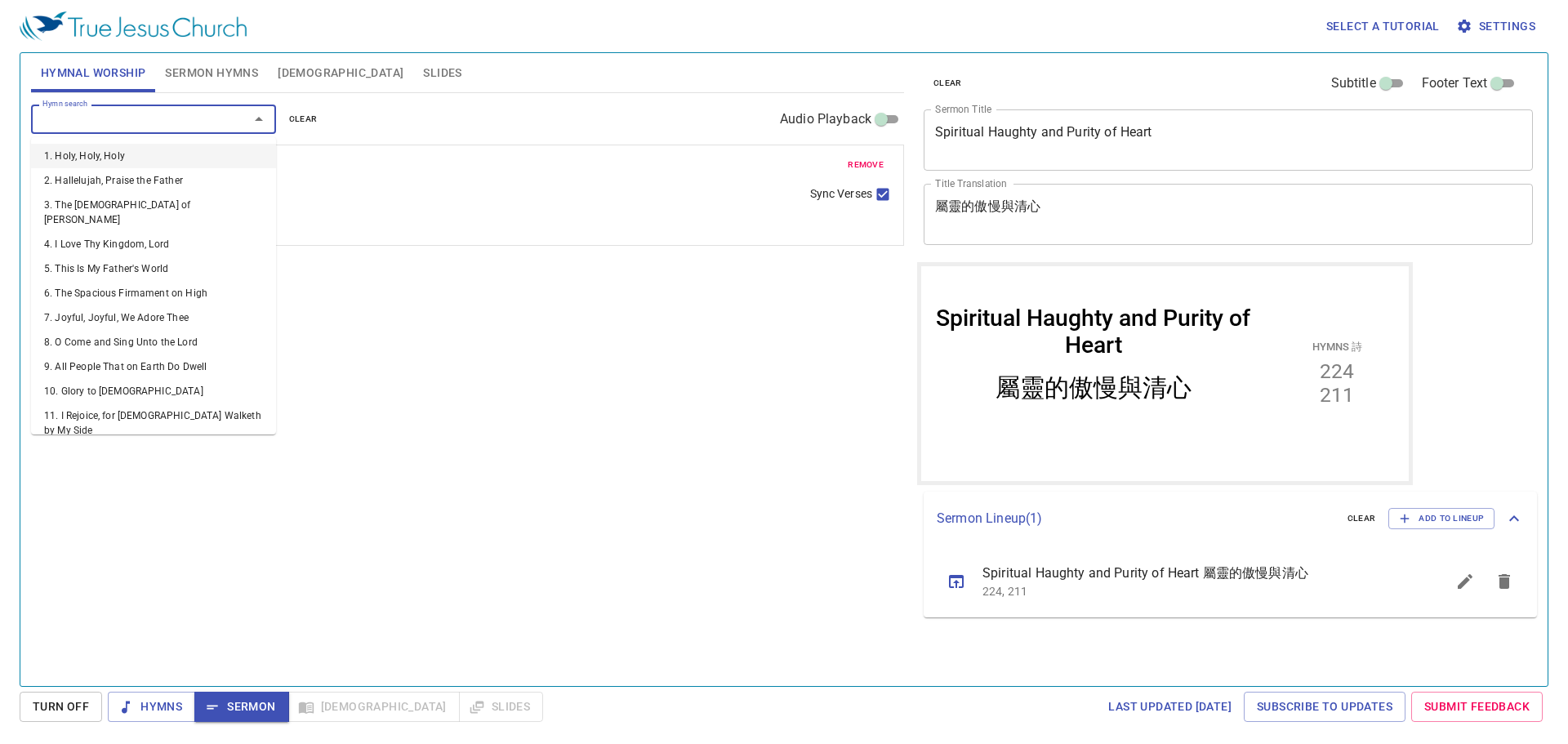
click at [136, 114] on input "Hymn search" at bounding box center [130, 118] width 187 height 18
type input "221"
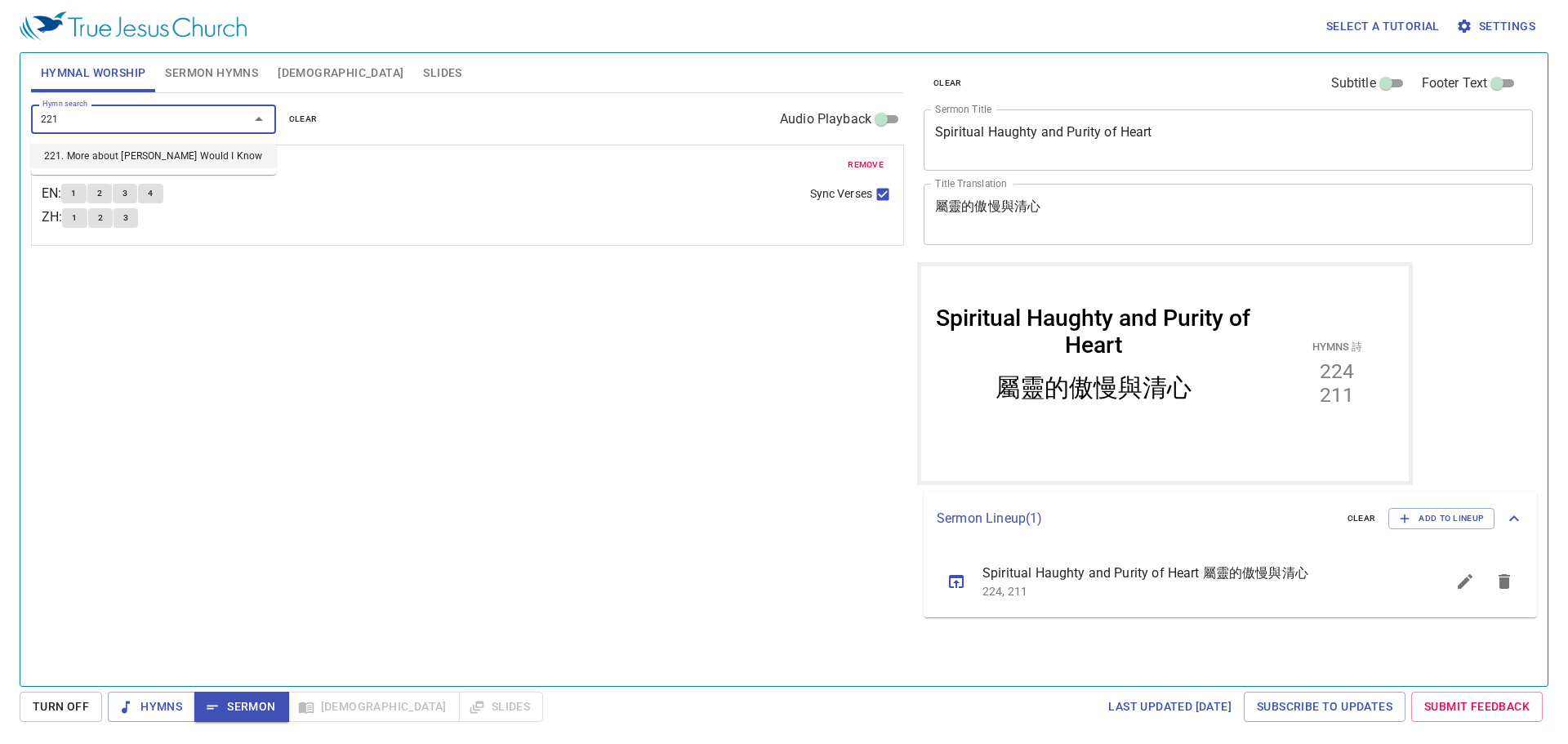
click at [160, 157] on li "221. More about [PERSON_NAME] Would I Know" at bounding box center [153, 155] width 245 height 25
click at [76, 199] on span "1" at bounding box center [73, 194] width 5 height 15
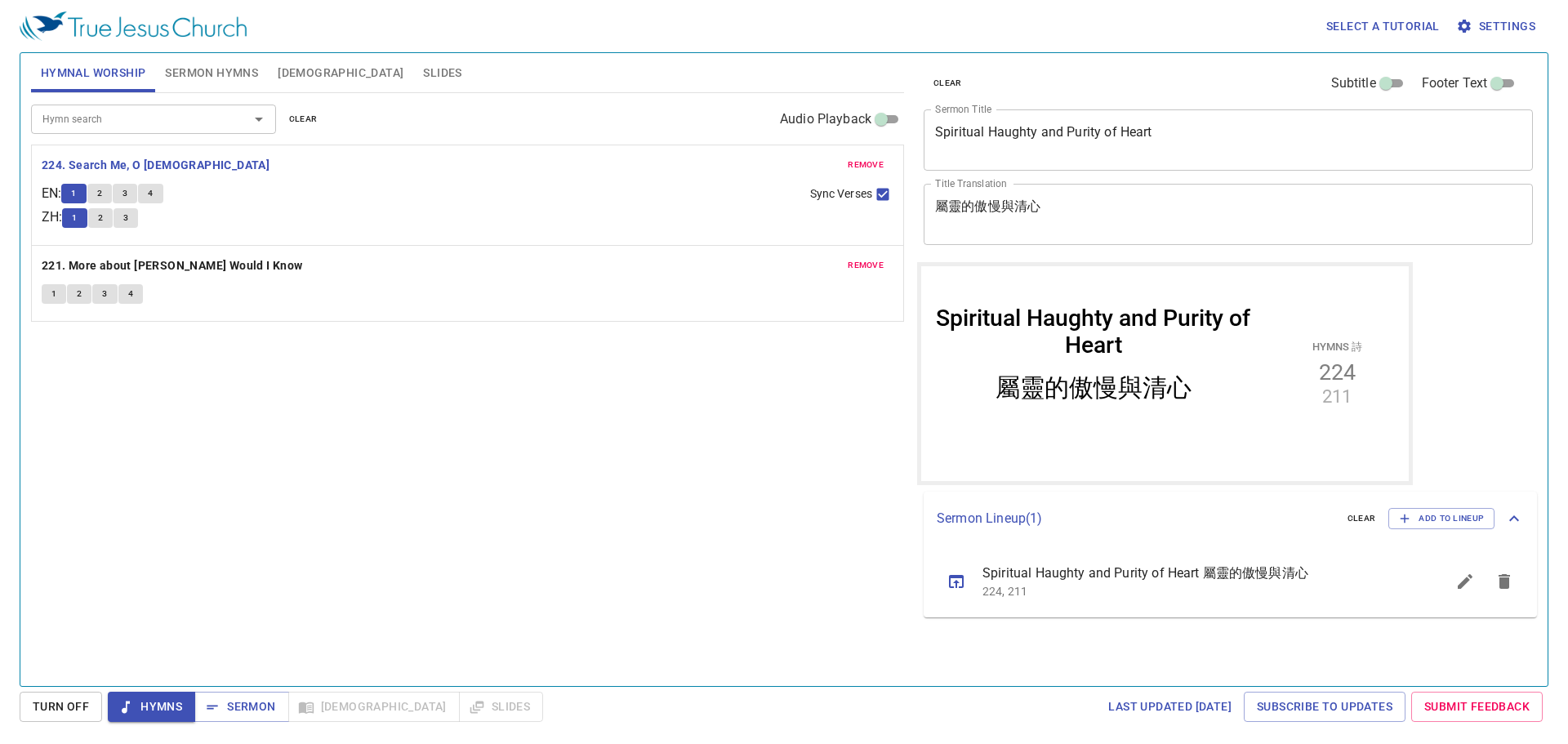
click at [558, 525] on div "Hymn search Hymn search clear Audio Playback remove 224. Search Me, O God EN : …" at bounding box center [468, 382] width 873 height 579
click at [102, 197] on span "2" at bounding box center [99, 194] width 5 height 15
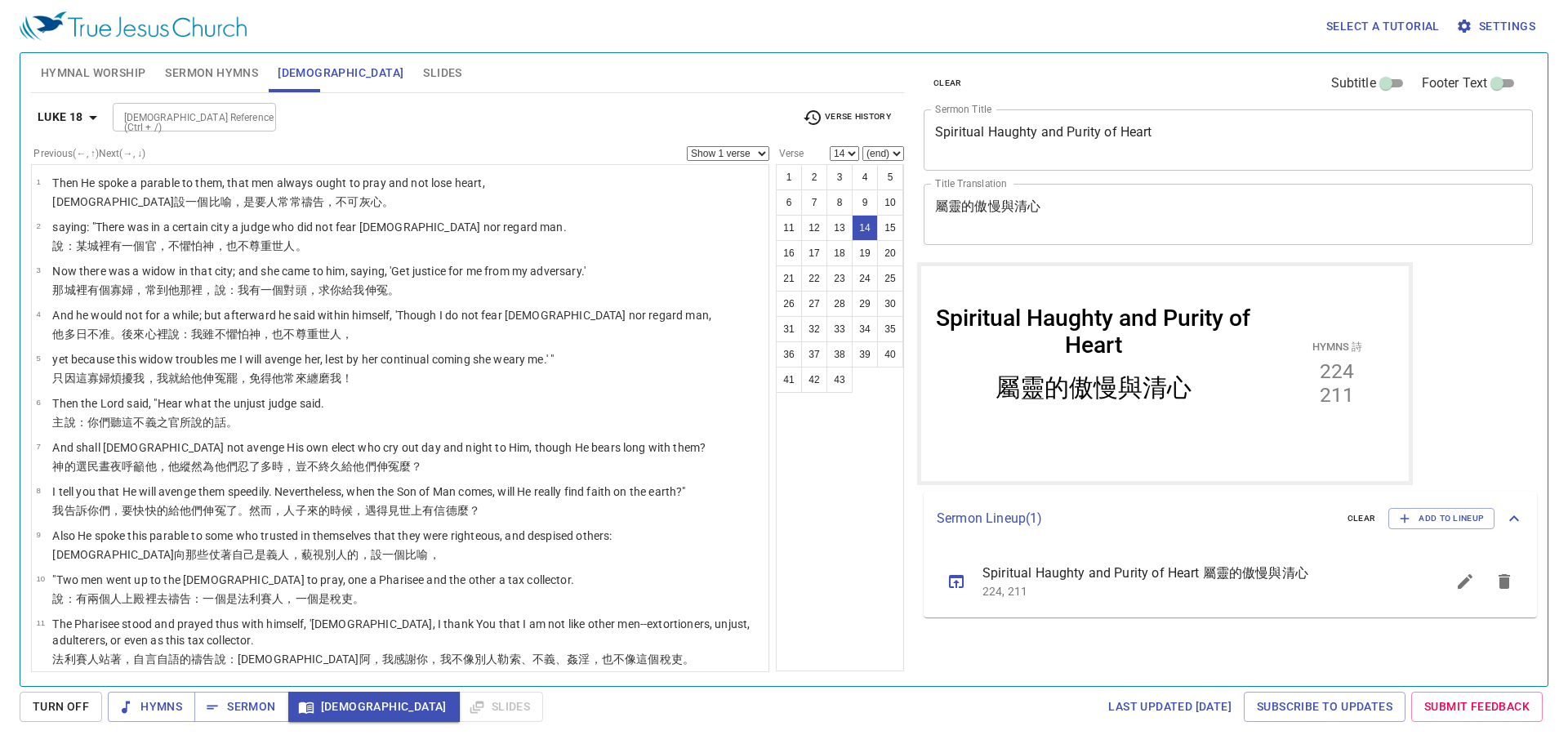
scroll to position [389, 0]
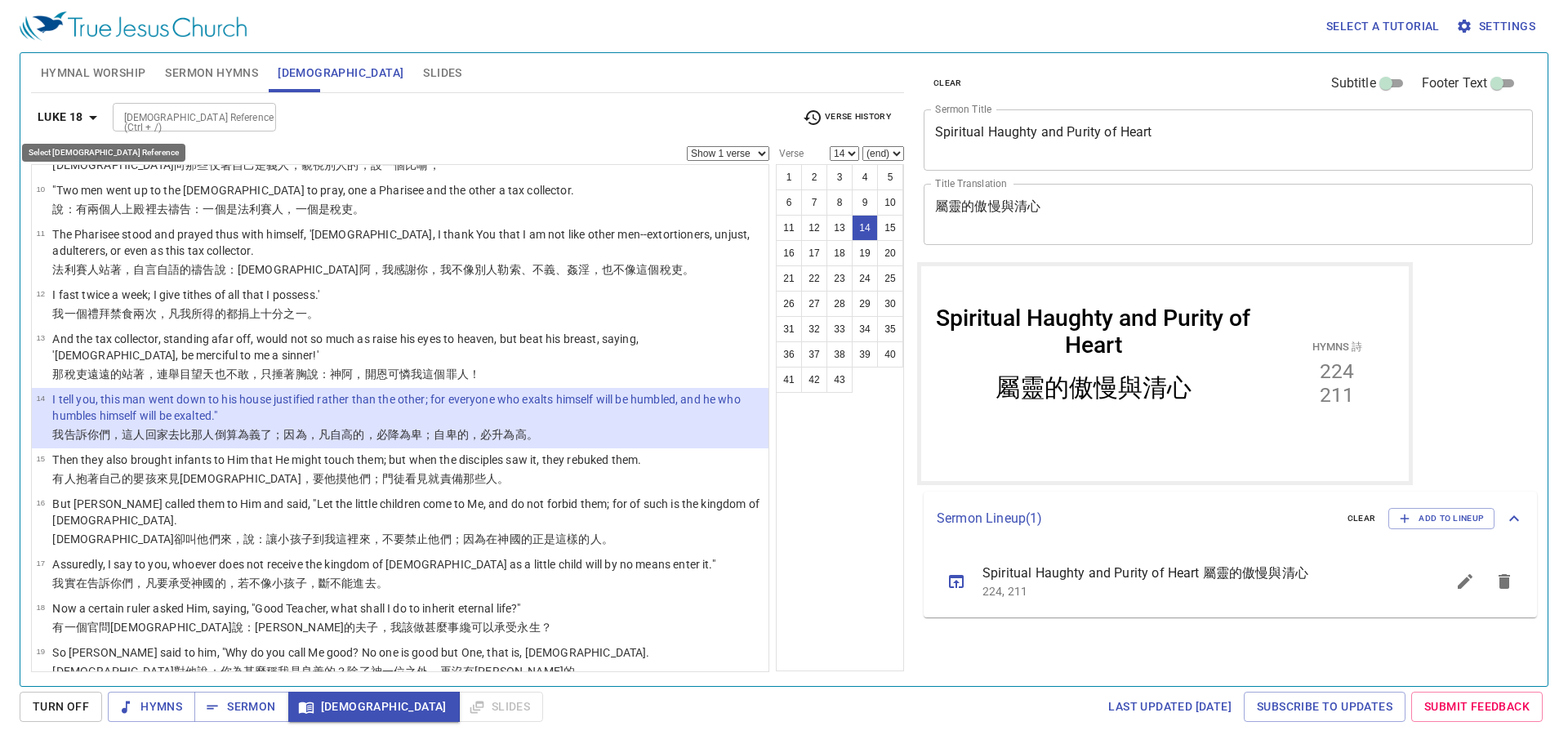
click at [68, 121] on b "Luke 18" at bounding box center [61, 117] width 46 height 20
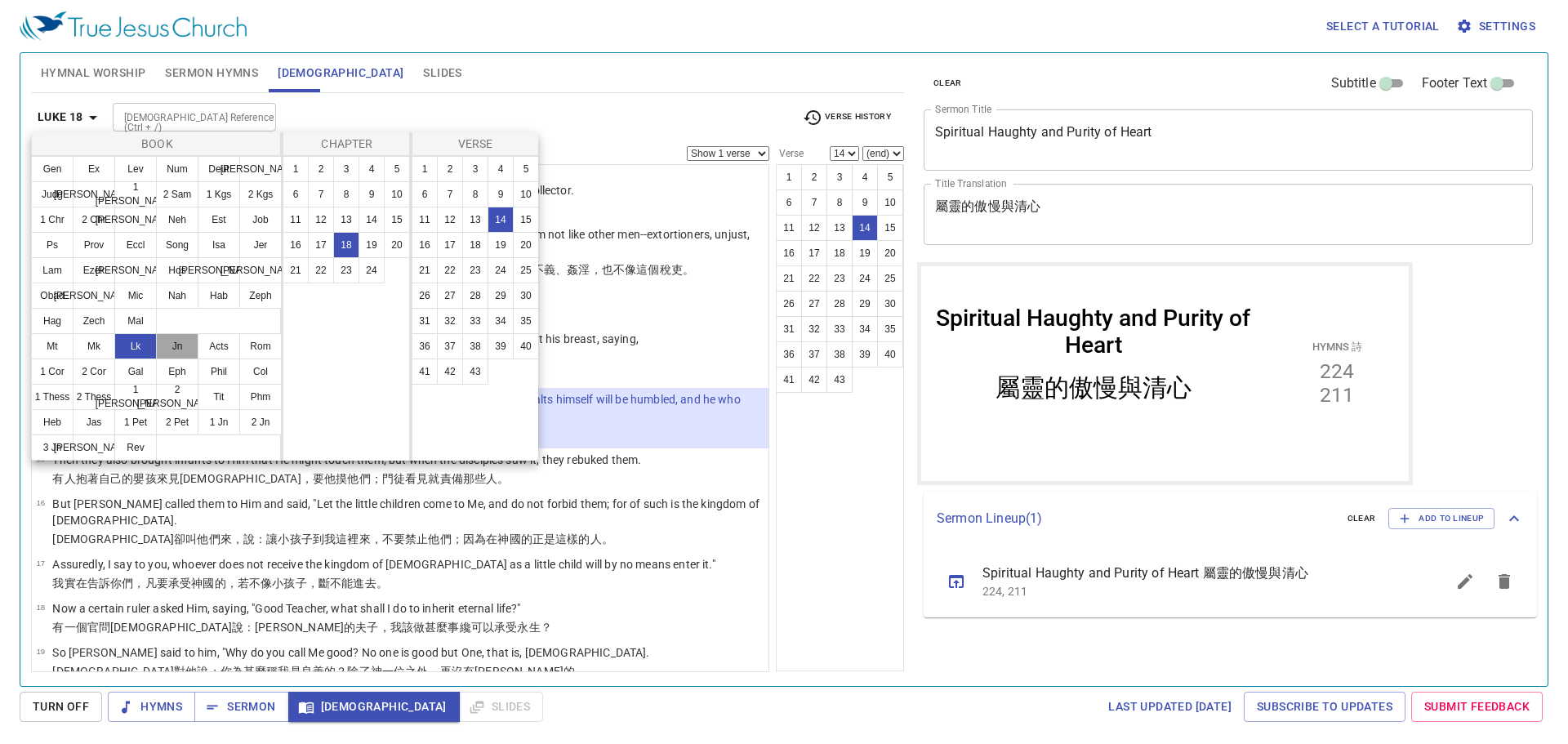
click at [181, 348] on button "Jn" at bounding box center [177, 346] width 42 height 26
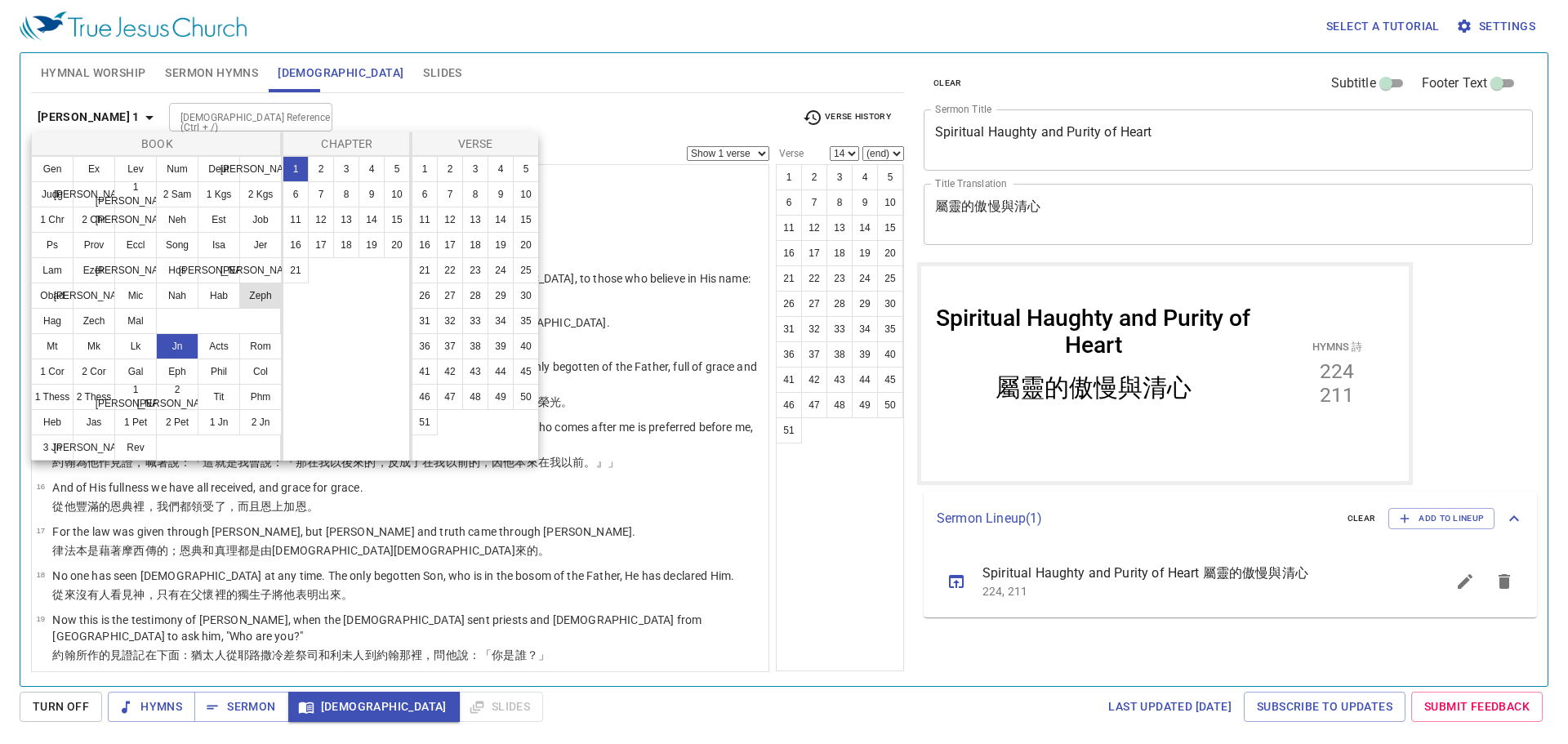
scroll to position [0, 0]
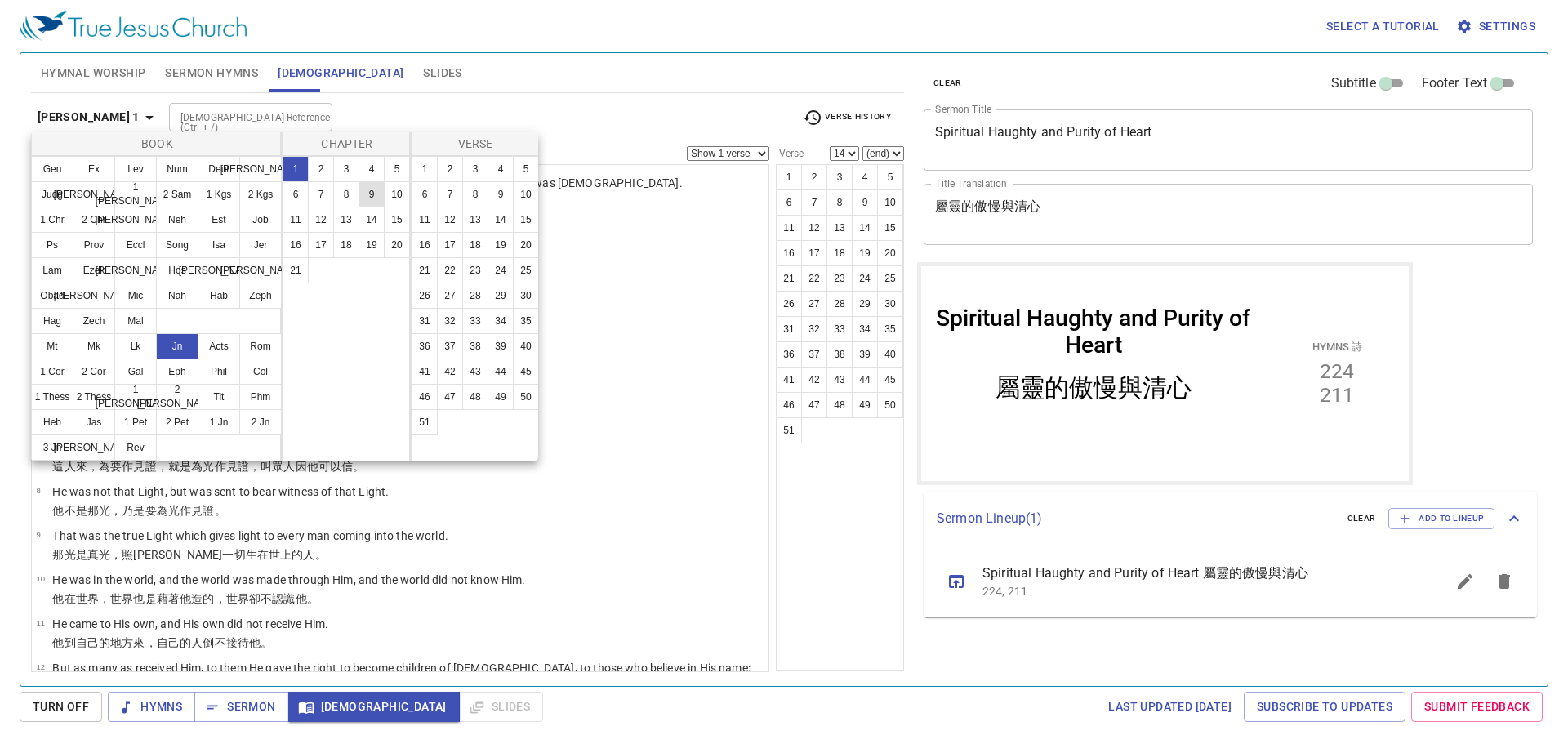
click at [367, 192] on button "9" at bounding box center [371, 194] width 26 height 26
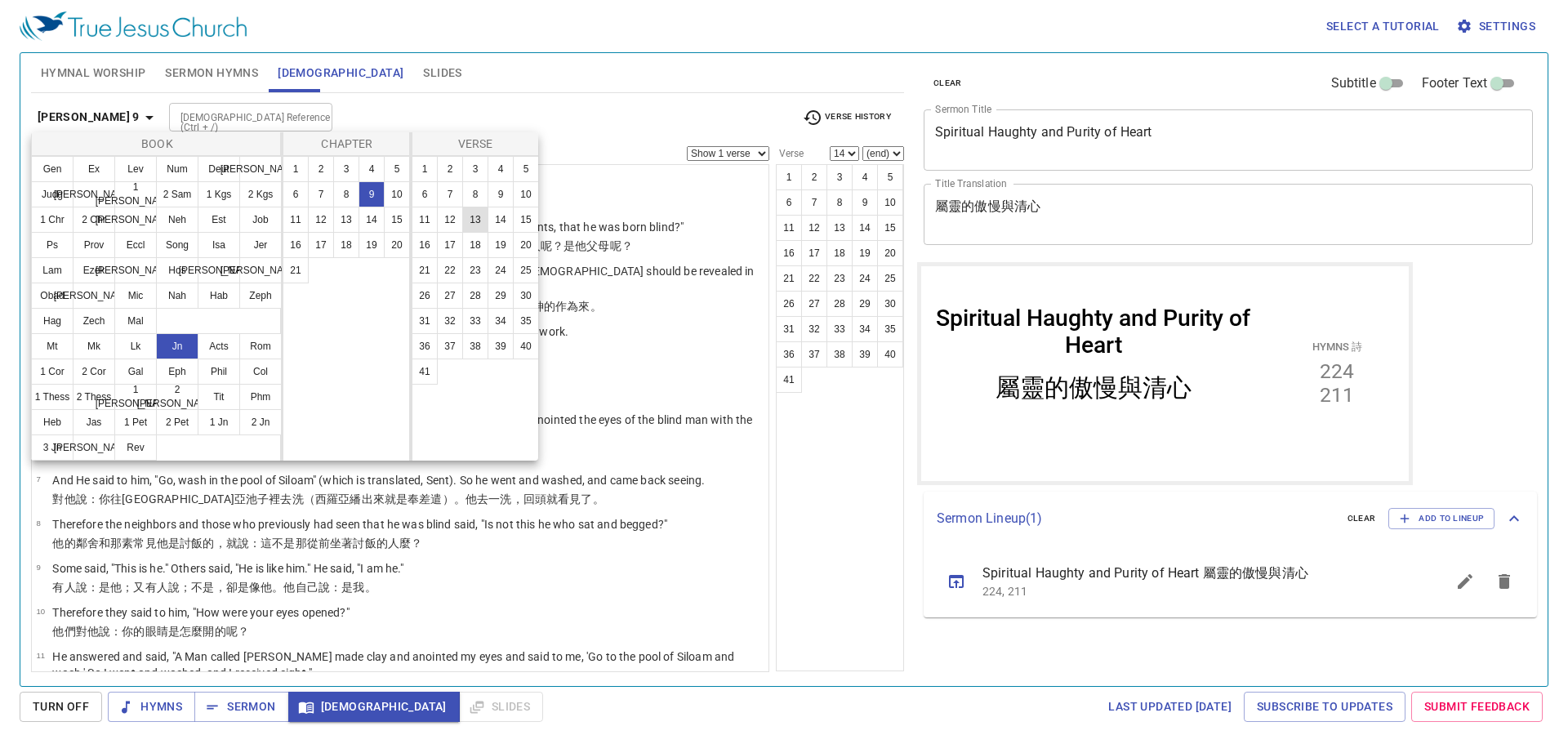
click at [482, 219] on button "13" at bounding box center [475, 220] width 26 height 26
select select "13"
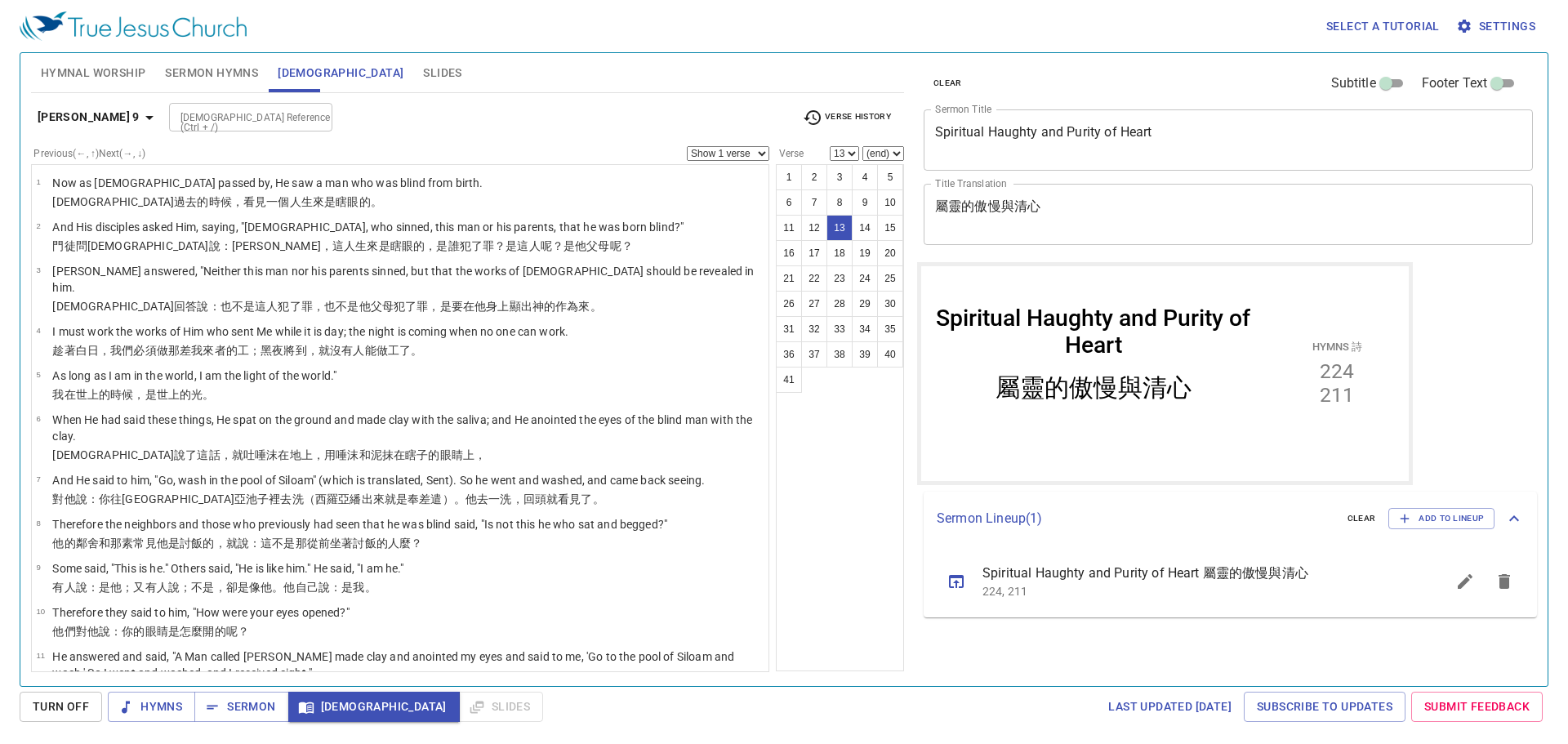
scroll to position [337, 0]
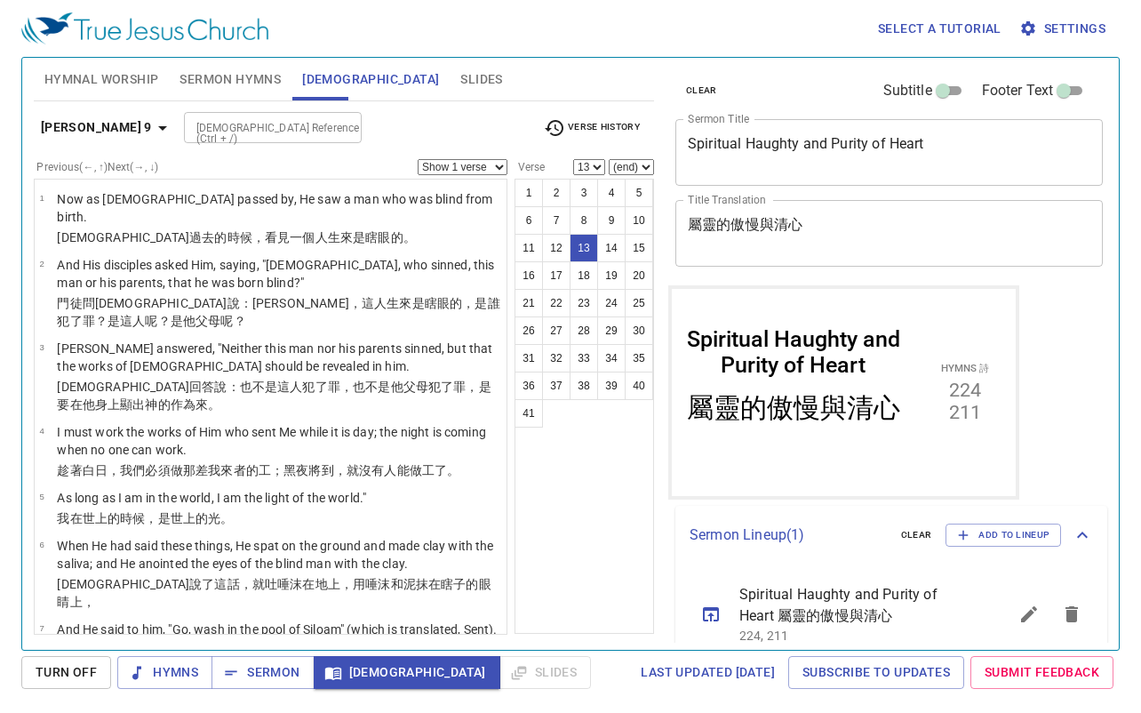
scroll to position [492, 0]
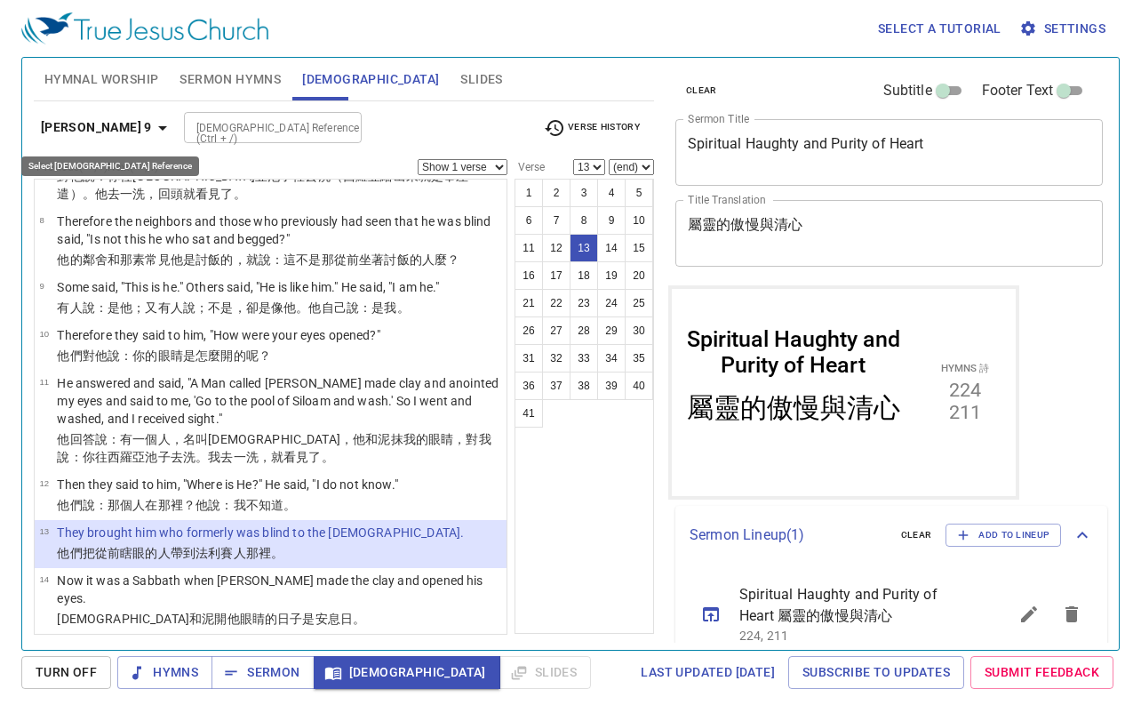
click at [84, 120] on b "[PERSON_NAME] 9" at bounding box center [96, 127] width 111 height 22
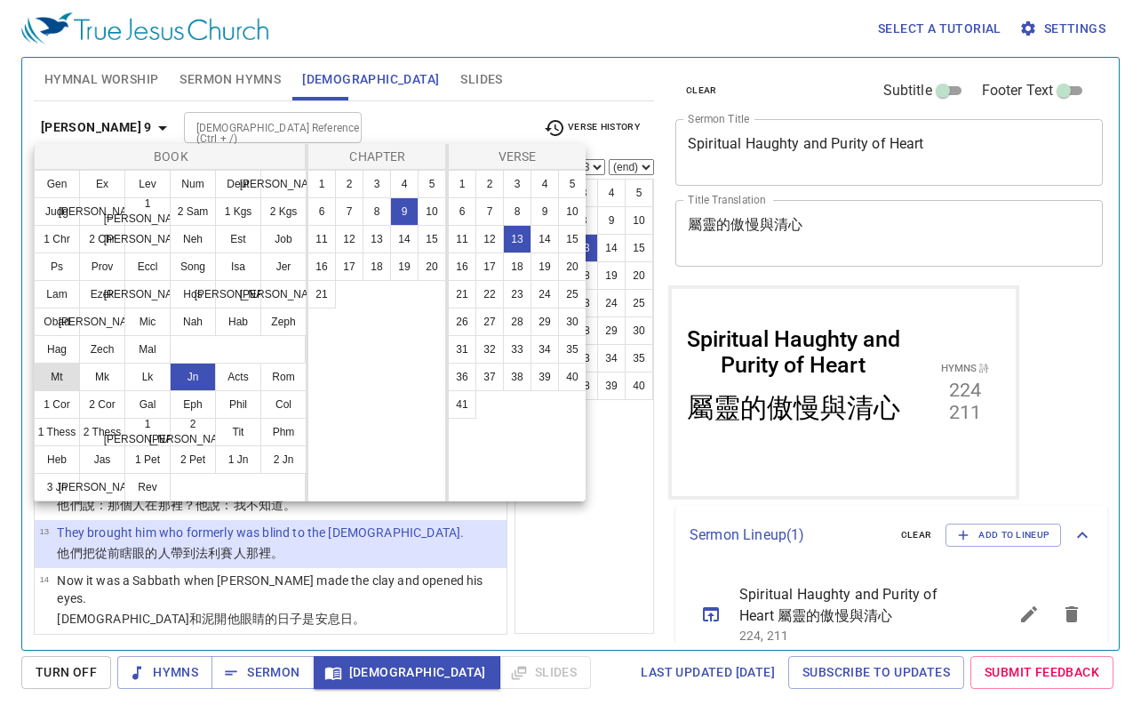
click at [75, 376] on button "Mt" at bounding box center [57, 377] width 46 height 28
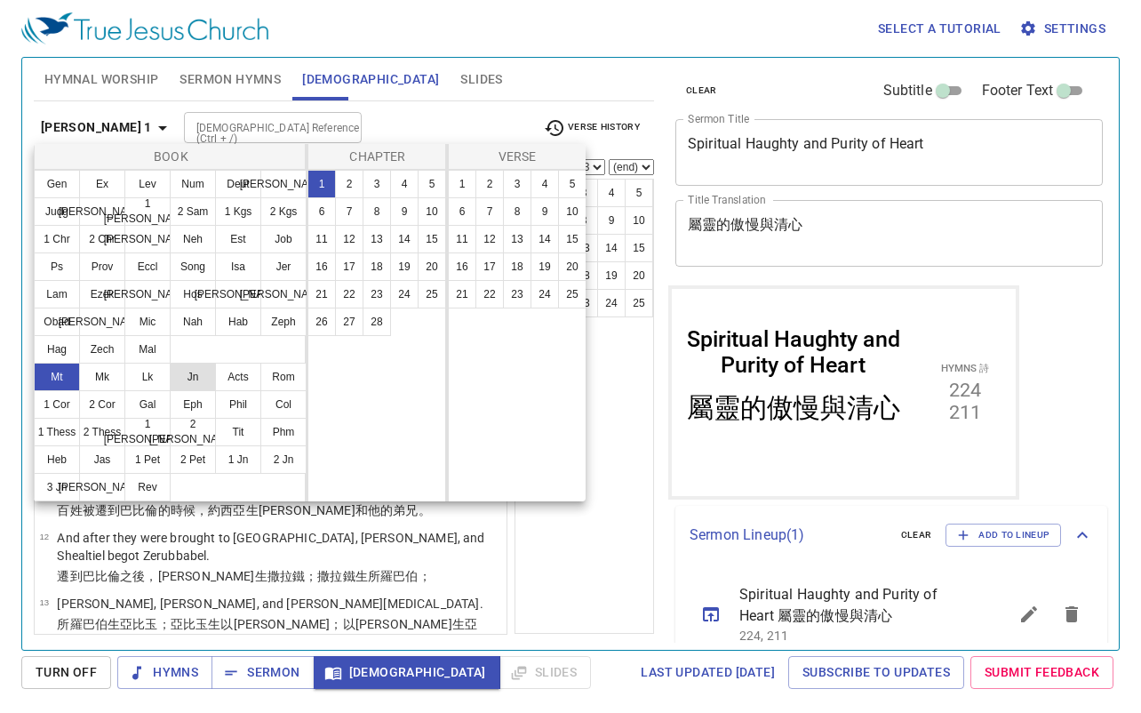
scroll to position [0, 0]
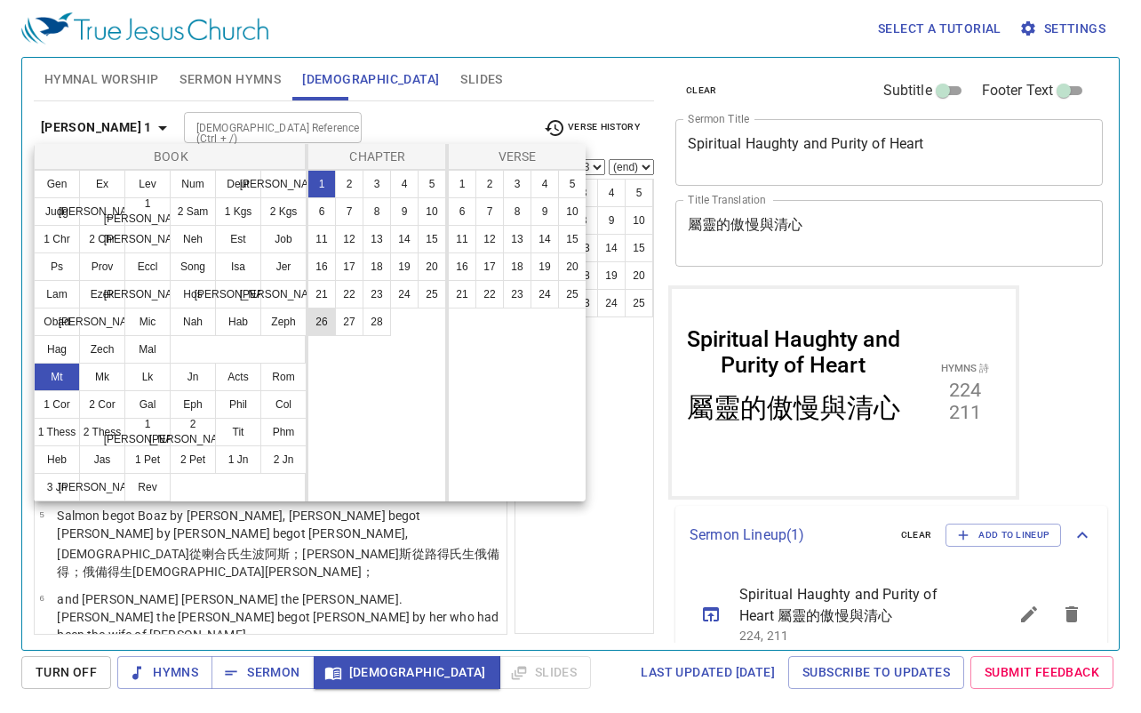
click at [324, 324] on button "26" at bounding box center [322, 322] width 28 height 28
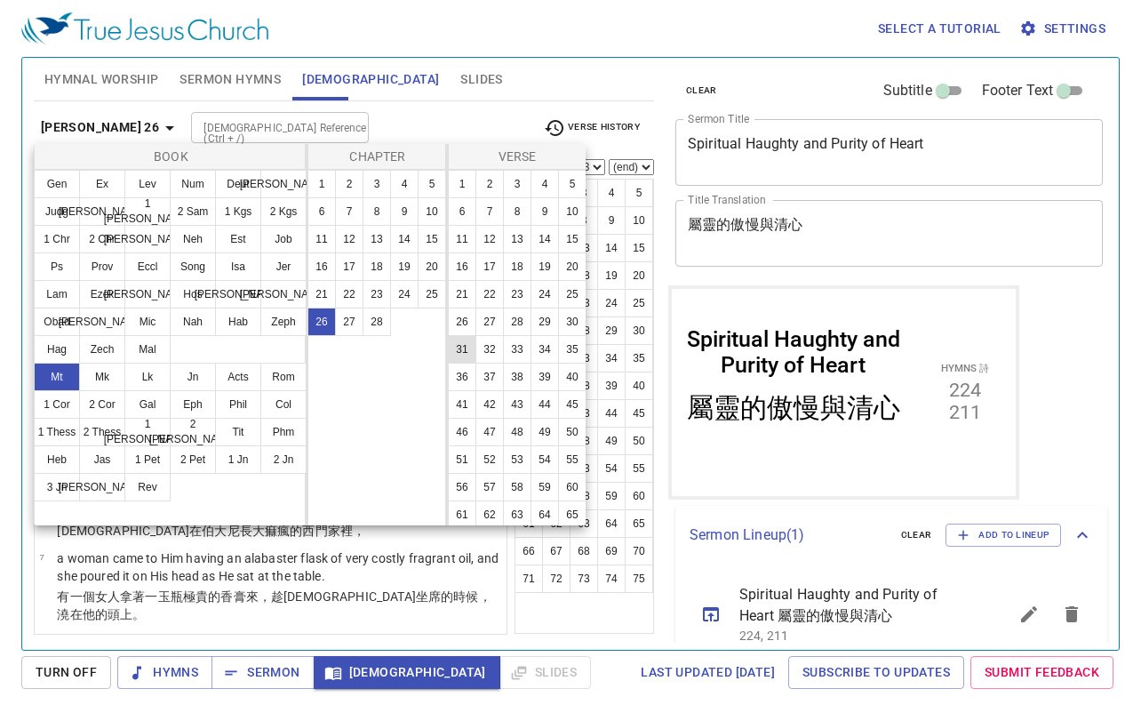
click at [476, 364] on button "31" at bounding box center [462, 349] width 28 height 28
select select "31"
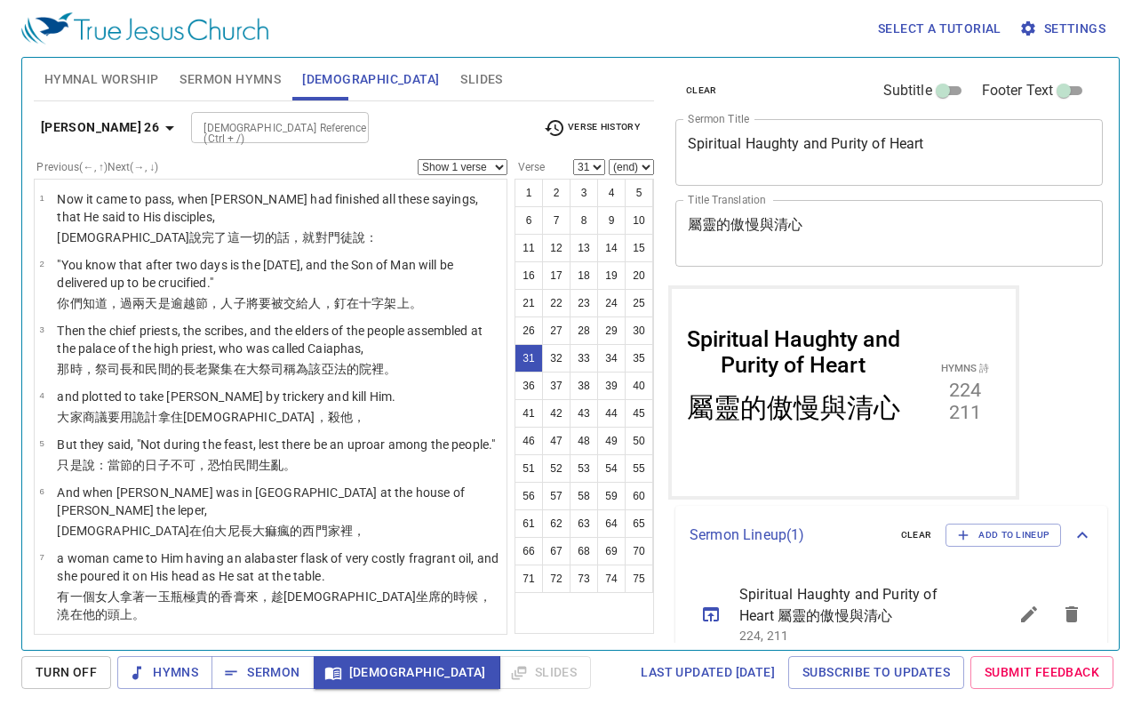
scroll to position [1804, 0]
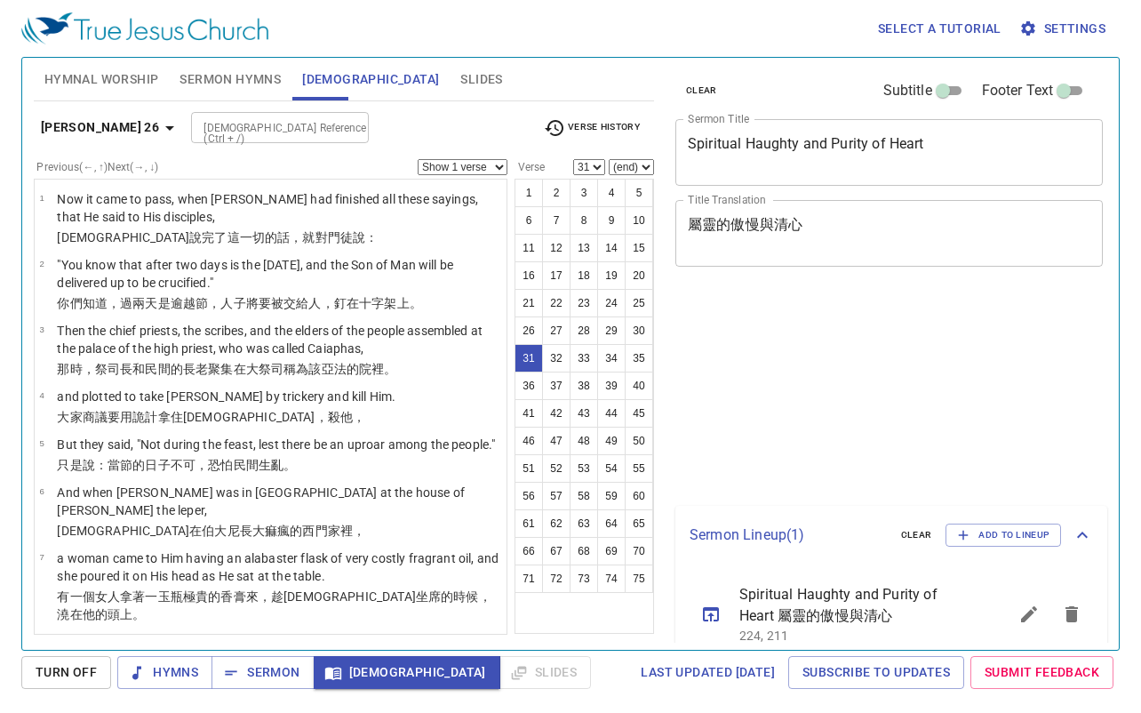
select select "31"
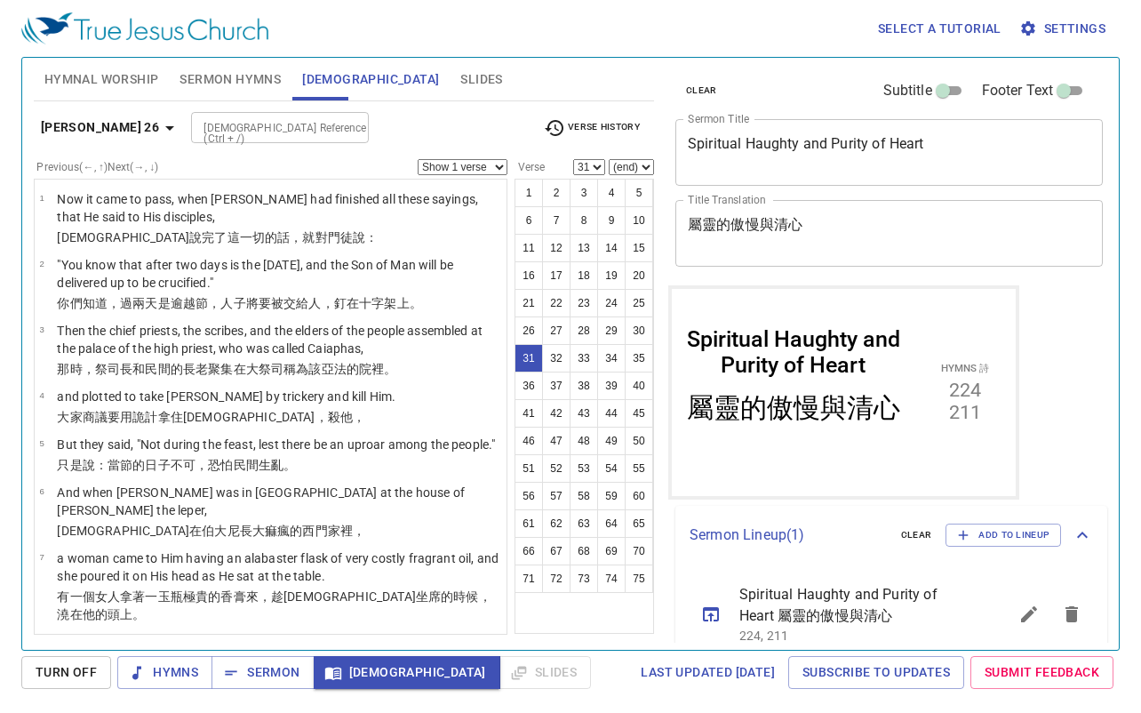
scroll to position [1804, 0]
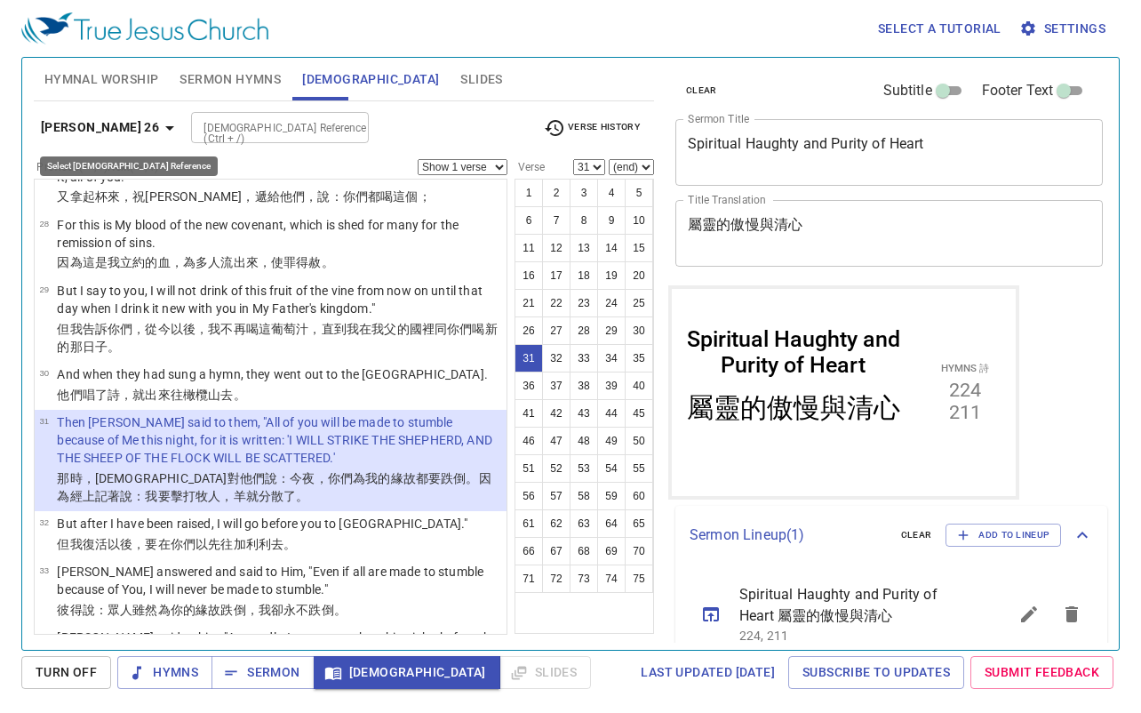
click at [88, 115] on button "Matthew 26" at bounding box center [111, 127] width 154 height 33
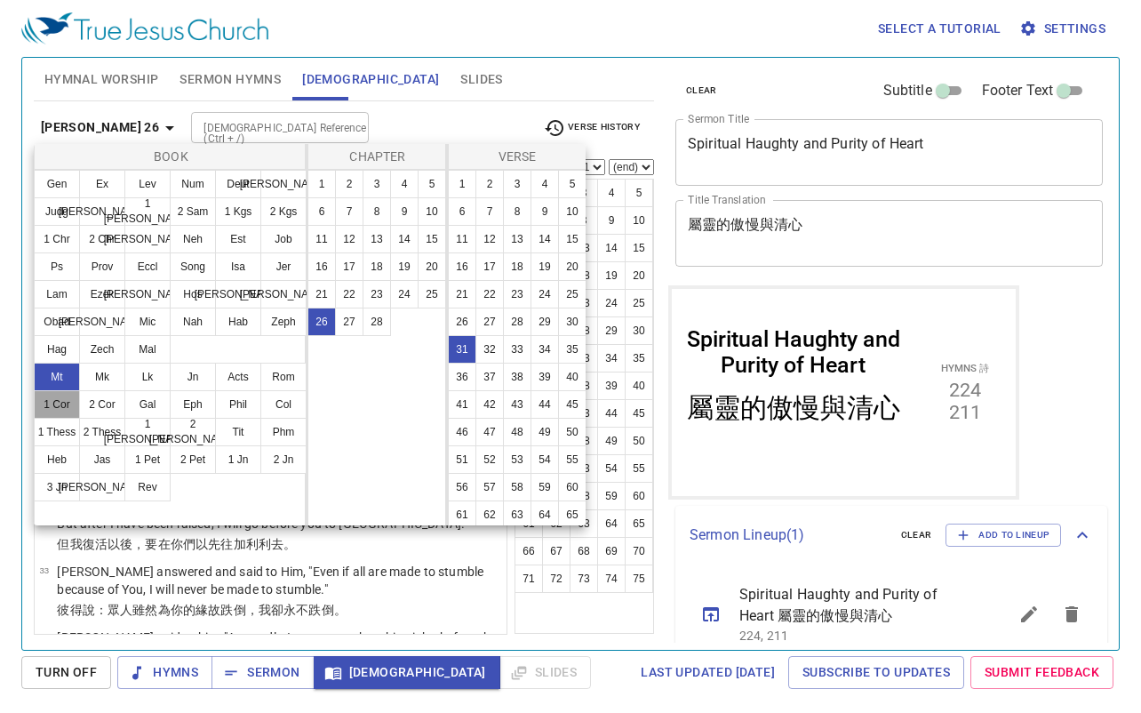
click at [66, 400] on button "1 Cor" at bounding box center [57, 404] width 46 height 28
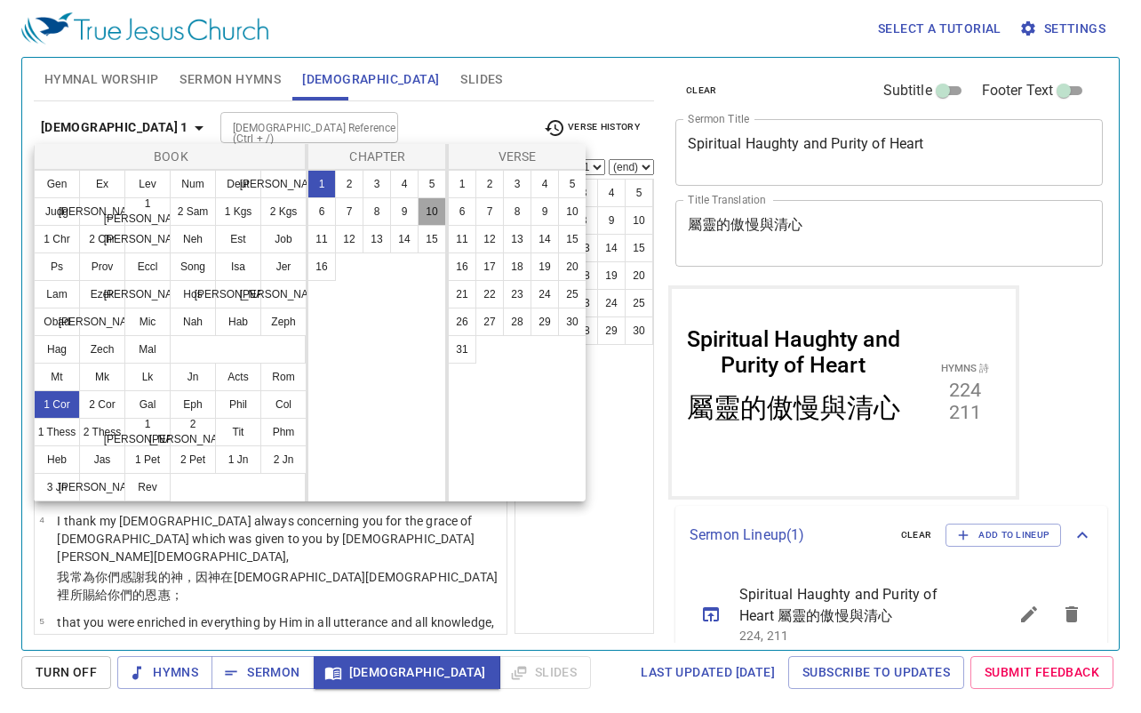
click at [425, 214] on button "10" at bounding box center [432, 211] width 28 height 28
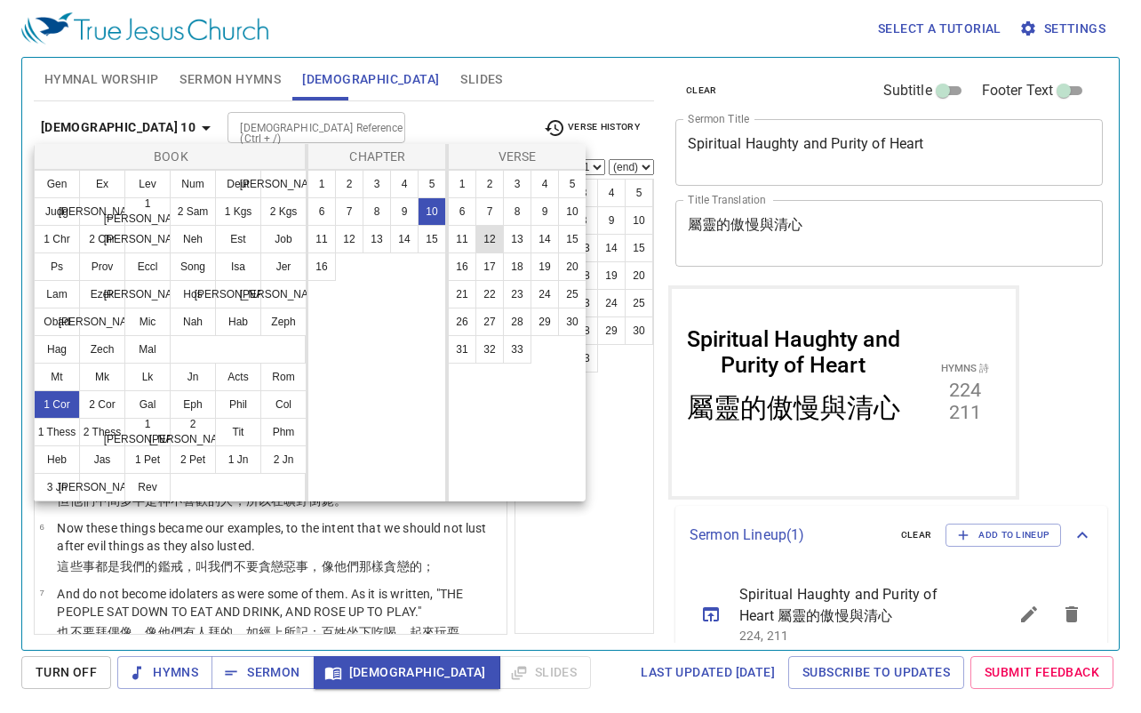
click at [487, 246] on button "12" at bounding box center [490, 239] width 28 height 28
select select "12"
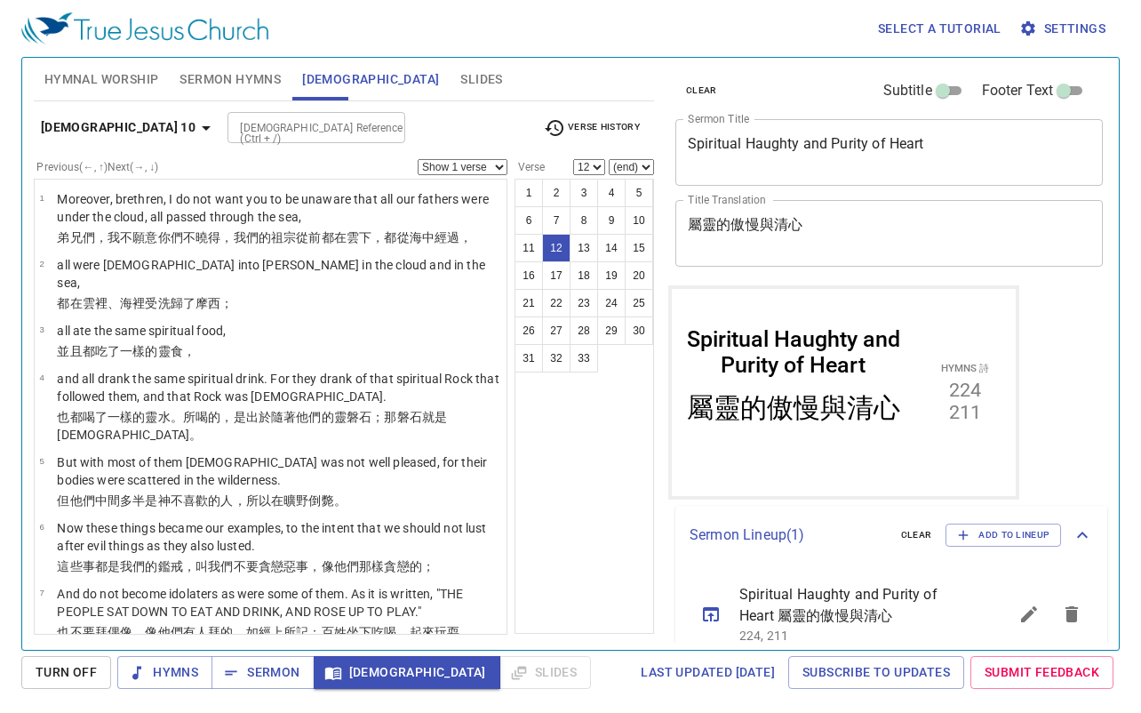
scroll to position [492, 0]
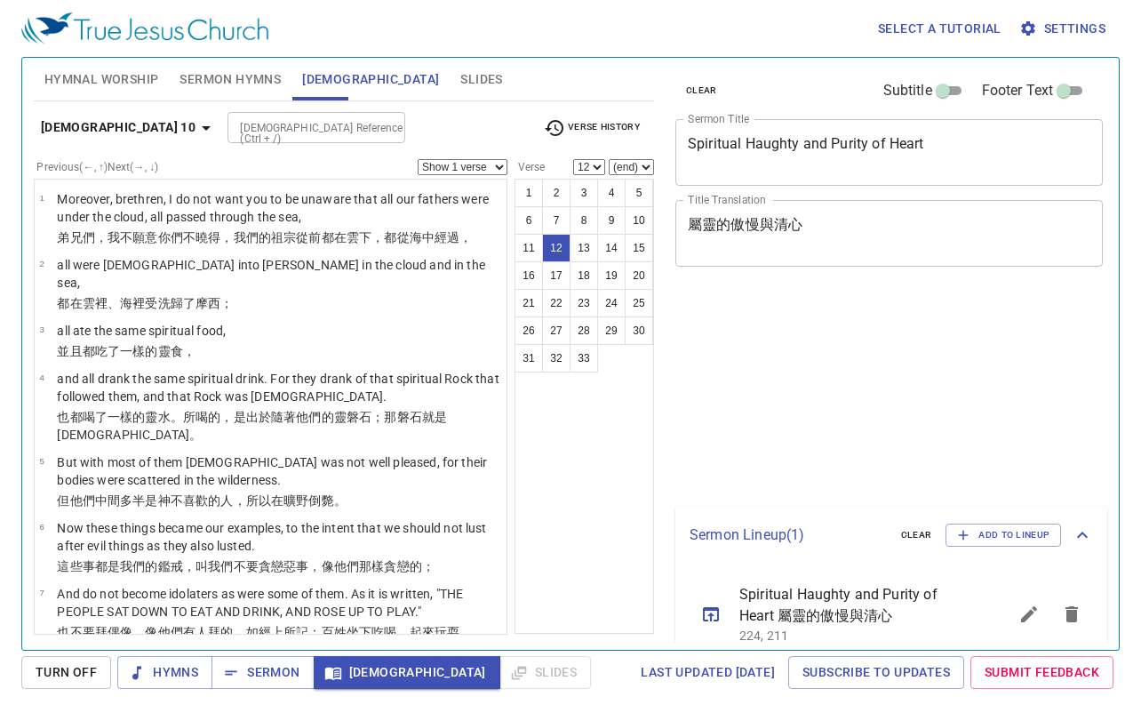
select select "12"
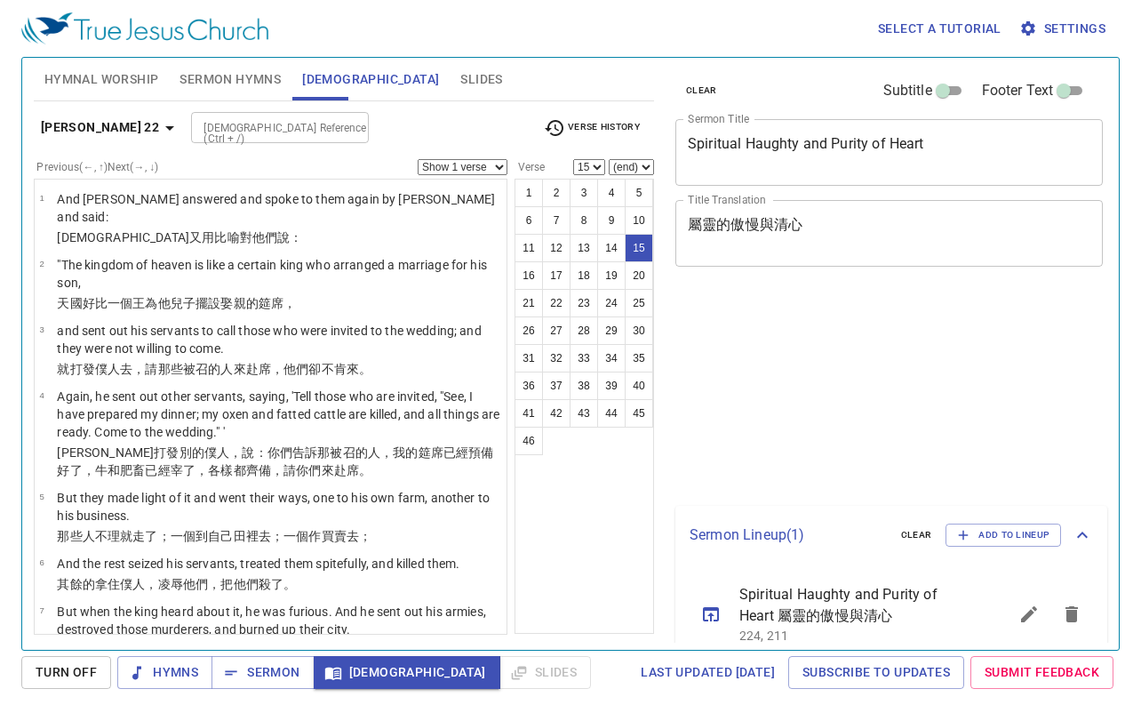
select select "15"
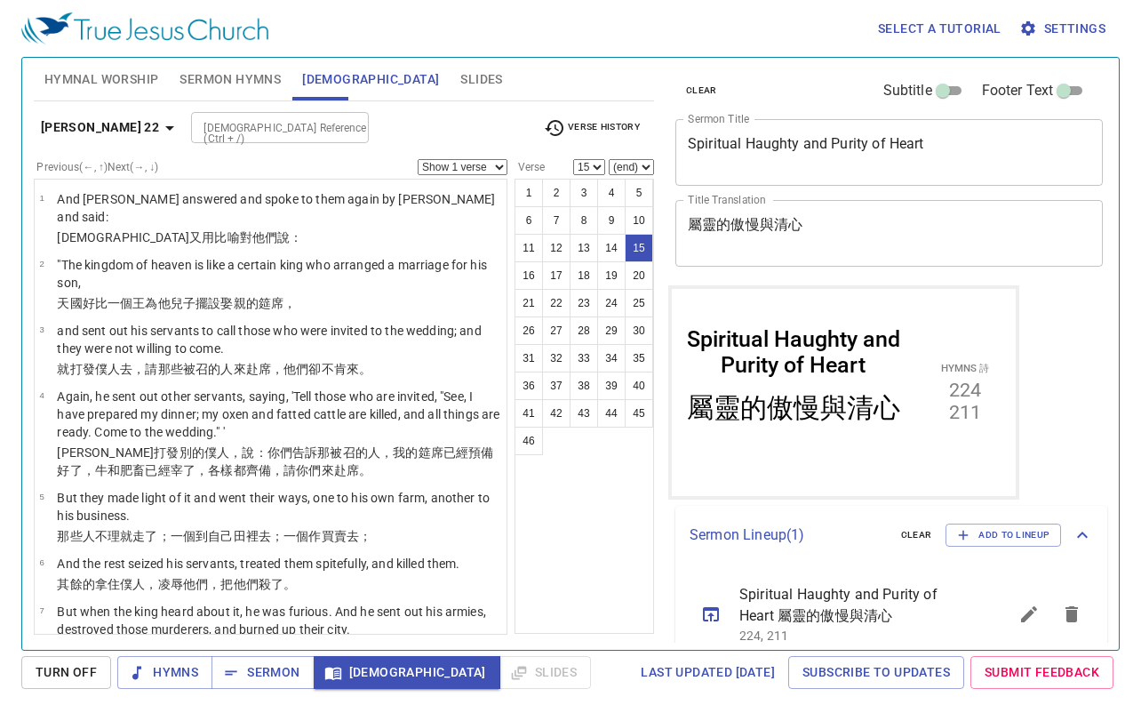
scroll to position [788, 0]
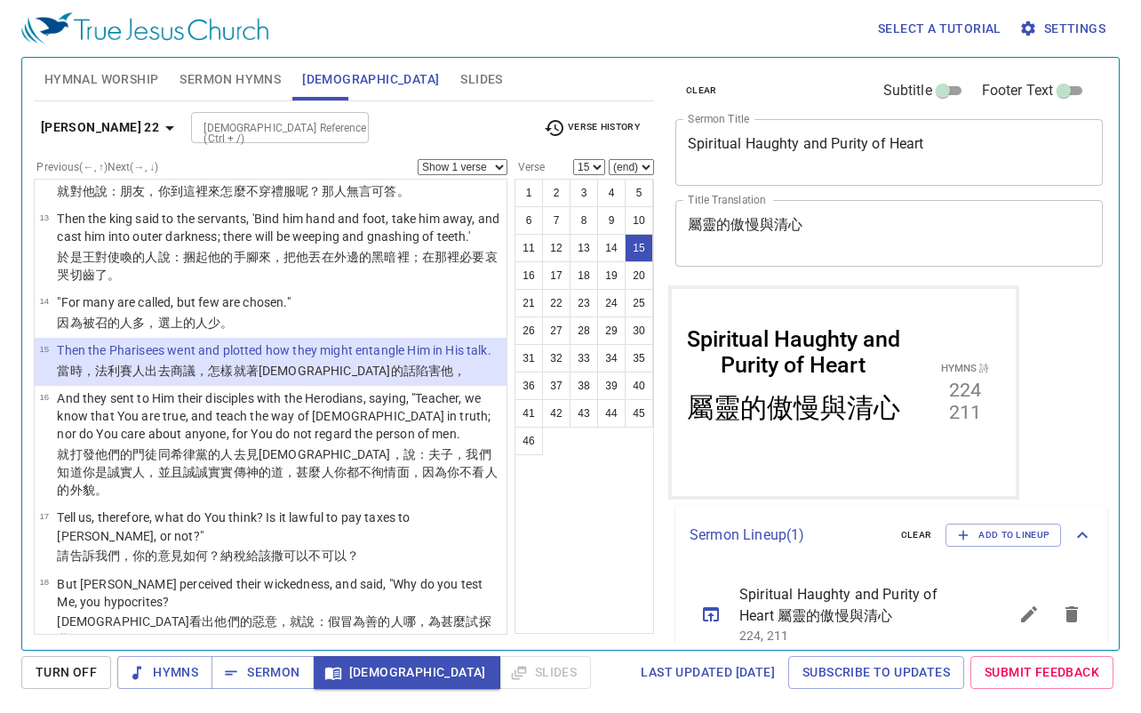
click at [159, 124] on icon "button" at bounding box center [169, 127] width 21 height 21
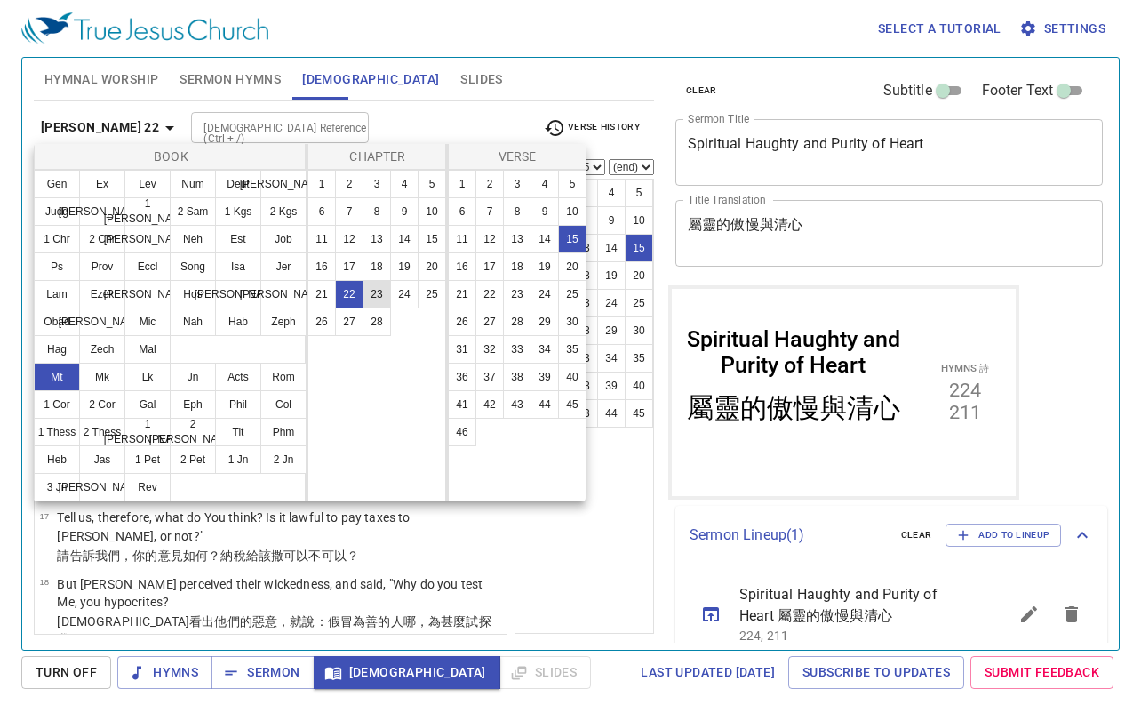
click at [378, 292] on button "23" at bounding box center [377, 294] width 28 height 28
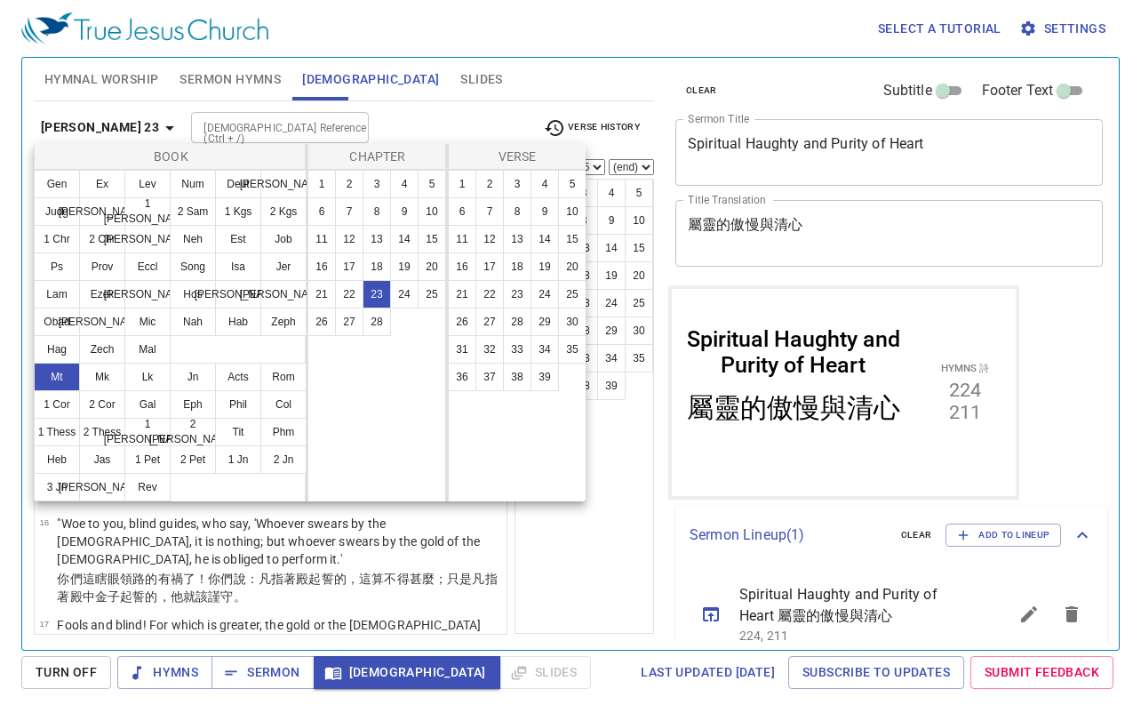
scroll to position [0, 0]
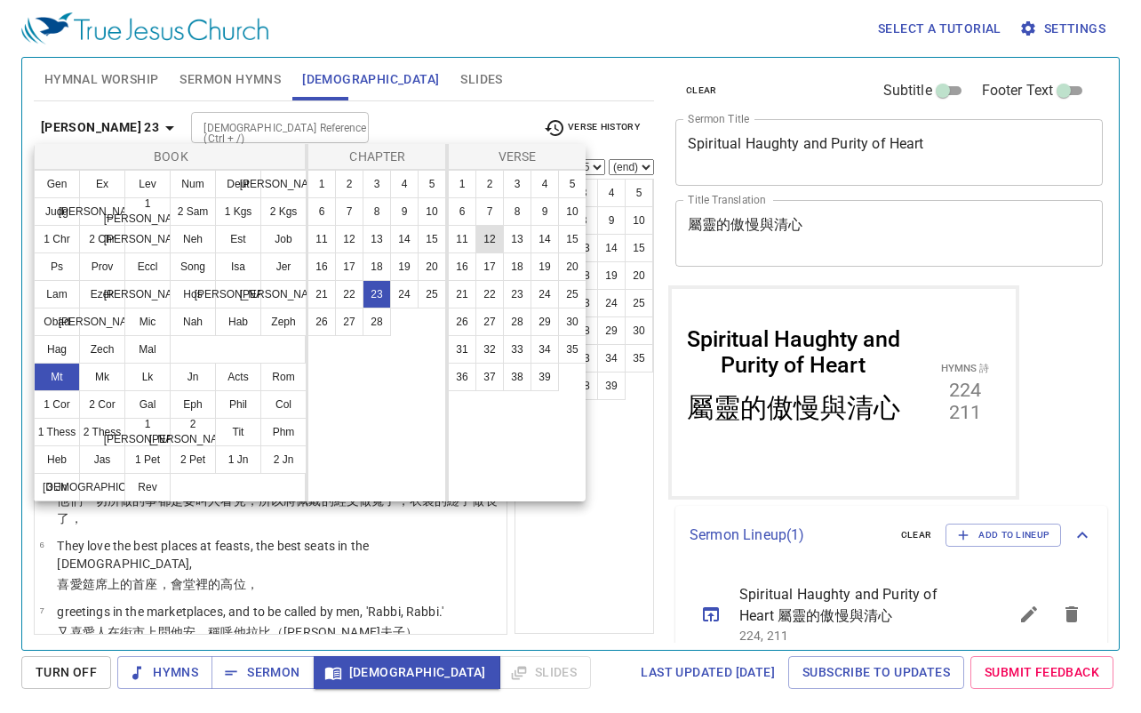
click at [487, 243] on button "12" at bounding box center [490, 239] width 28 height 28
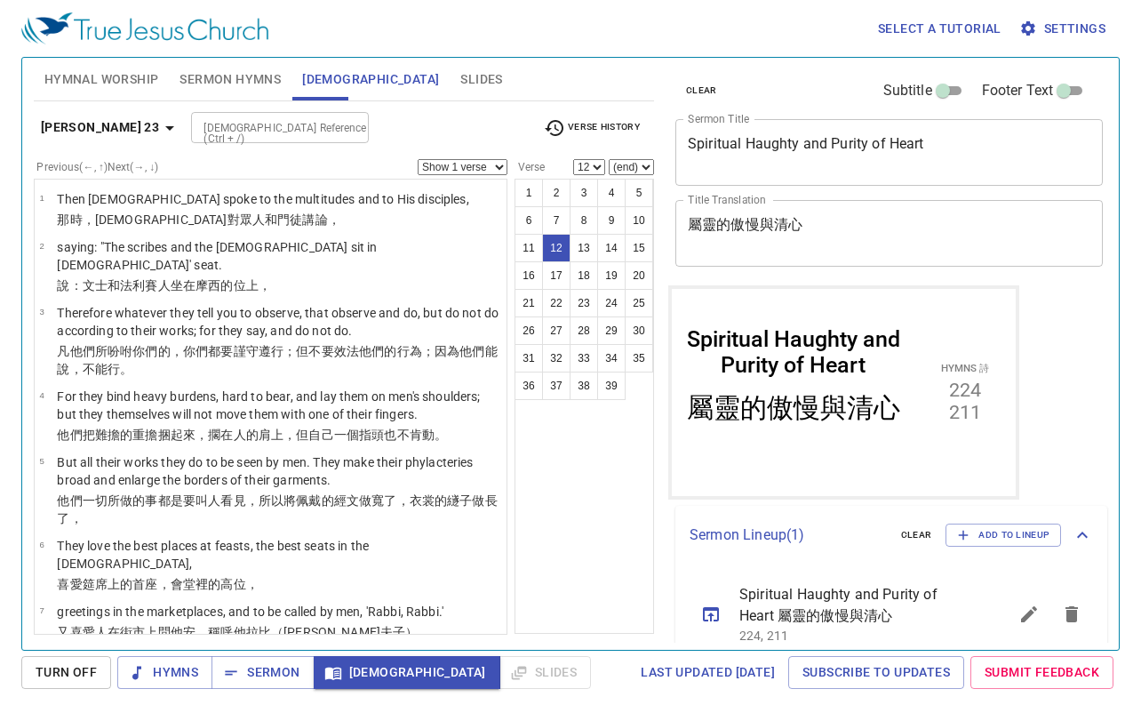
scroll to position [466, 0]
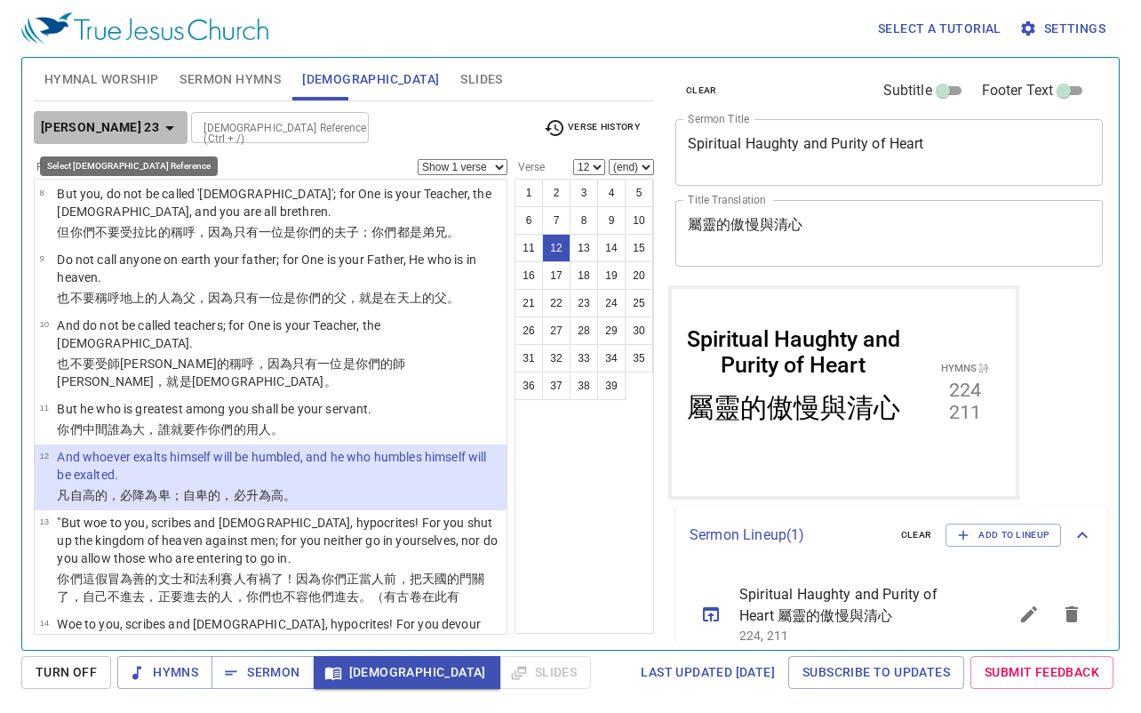
click at [159, 124] on icon "button" at bounding box center [169, 127] width 21 height 21
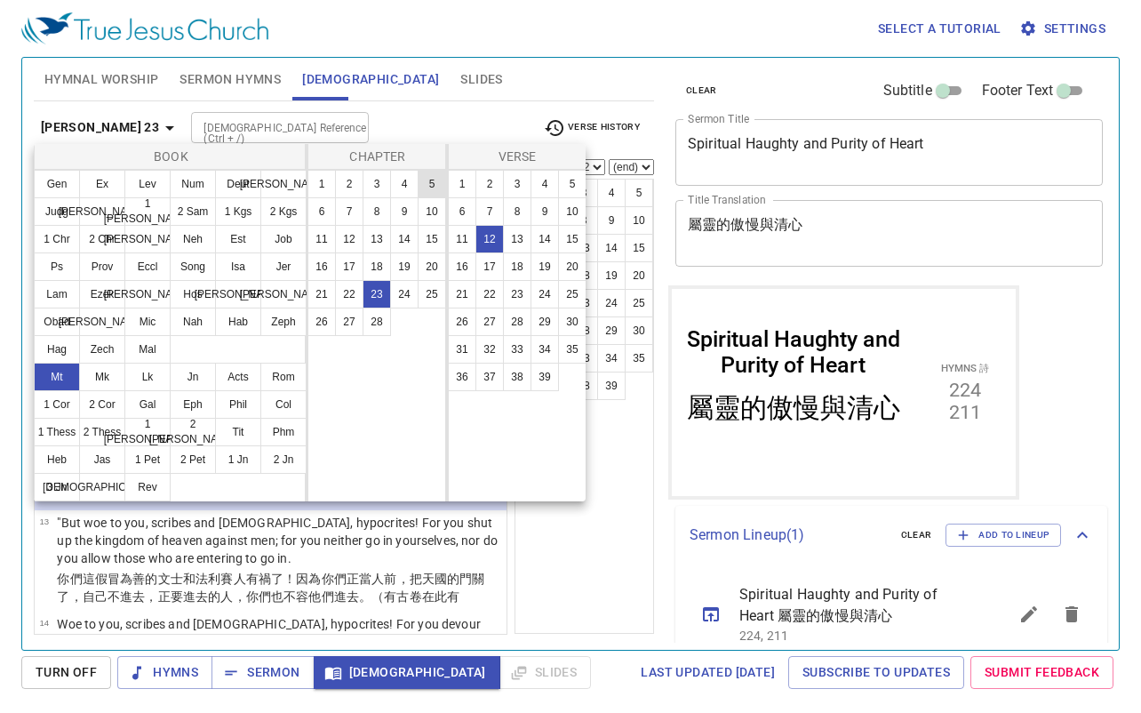
click at [431, 183] on button "5" at bounding box center [432, 184] width 28 height 28
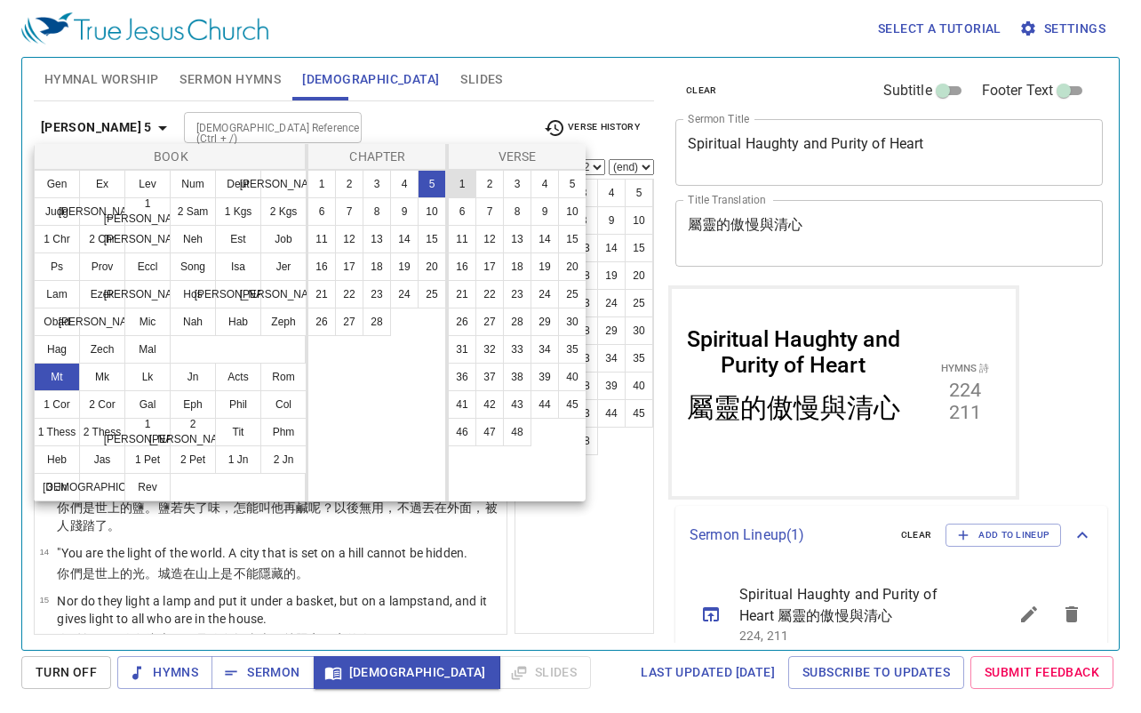
scroll to position [0, 0]
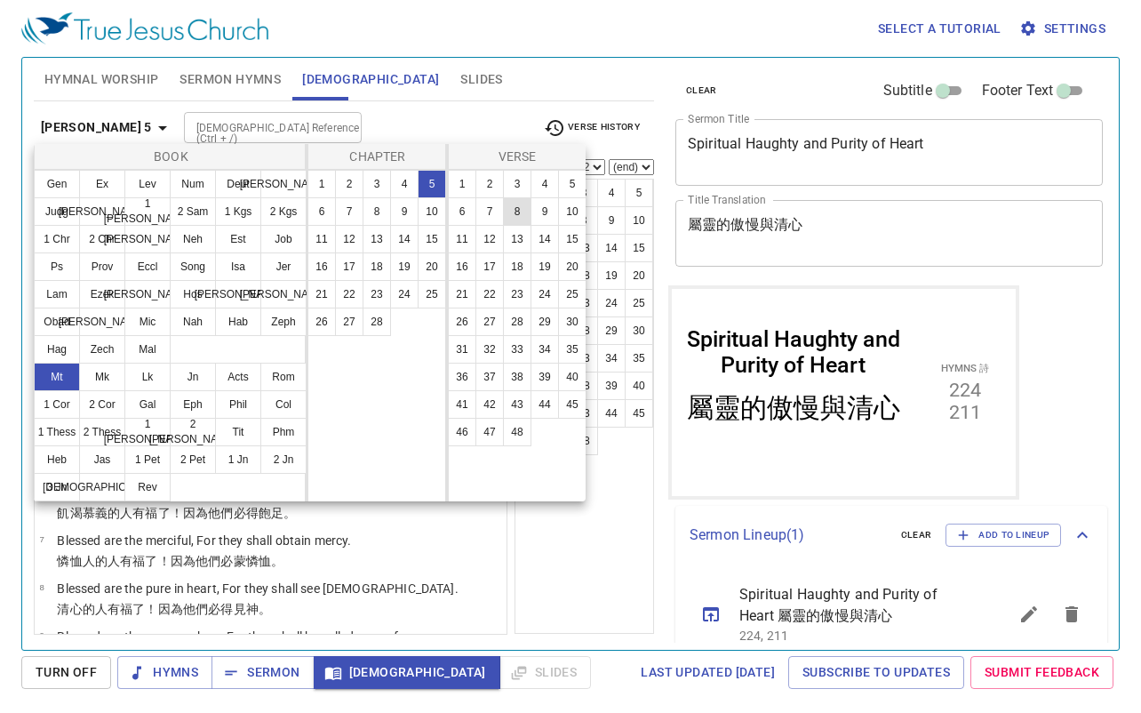
click at [511, 206] on button "8" at bounding box center [517, 211] width 28 height 28
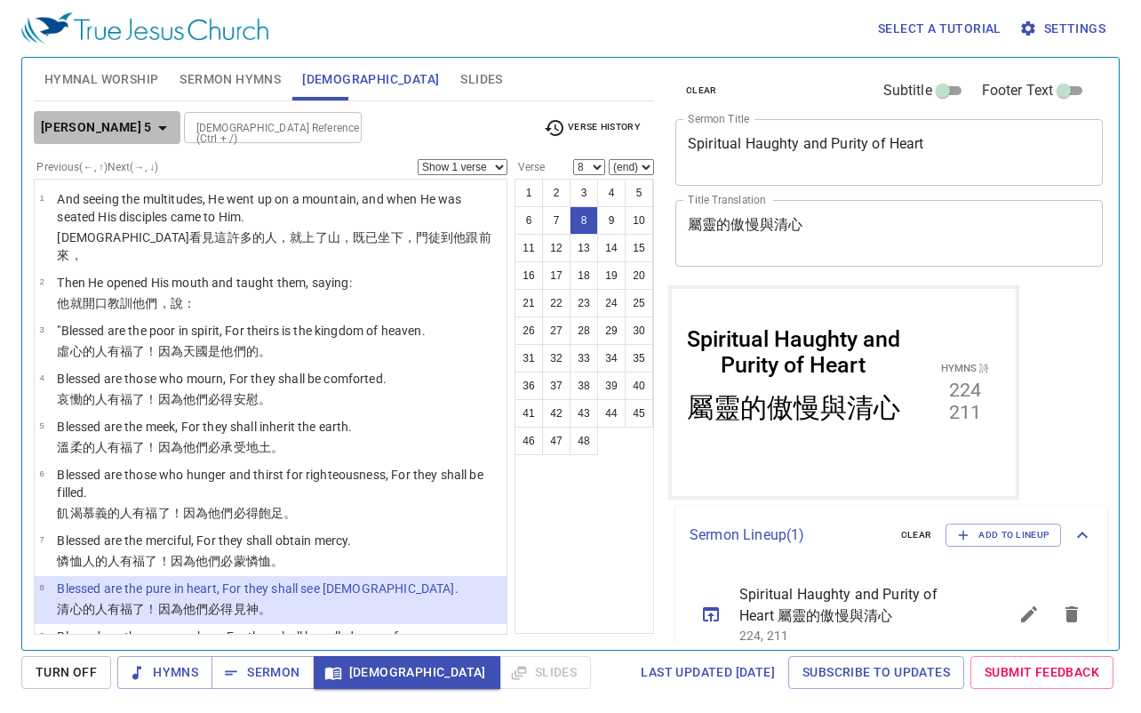
click at [112, 114] on button "Matthew 5" at bounding box center [107, 127] width 147 height 33
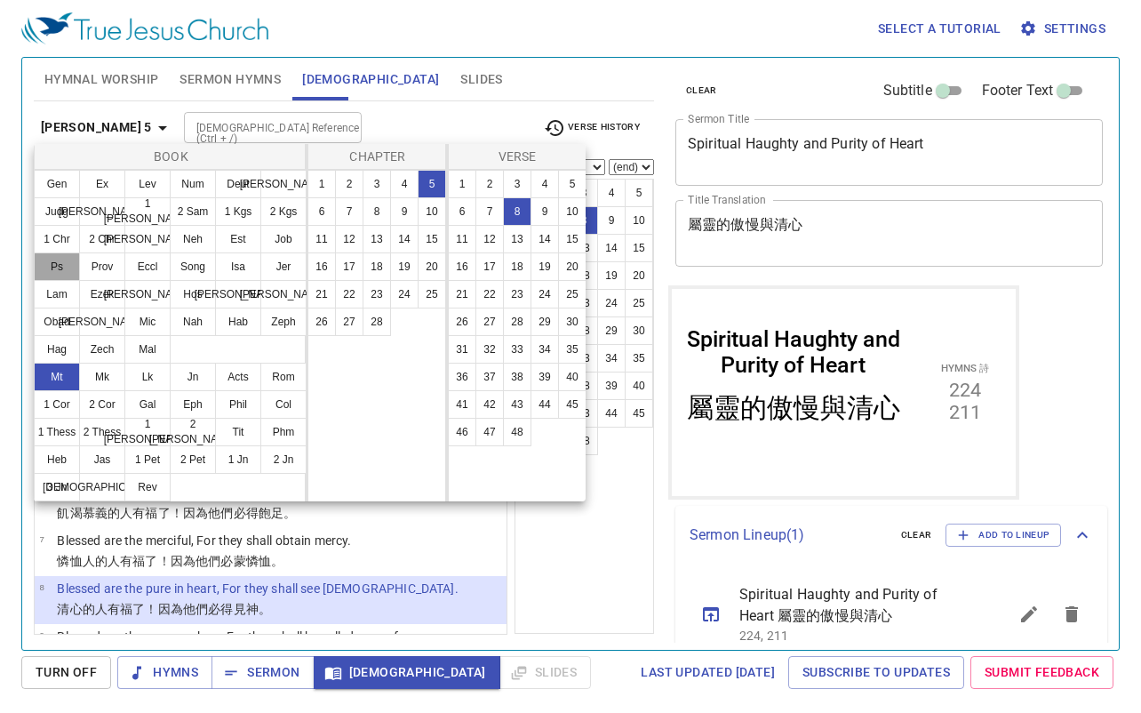
click at [65, 264] on button "Ps" at bounding box center [57, 266] width 46 height 28
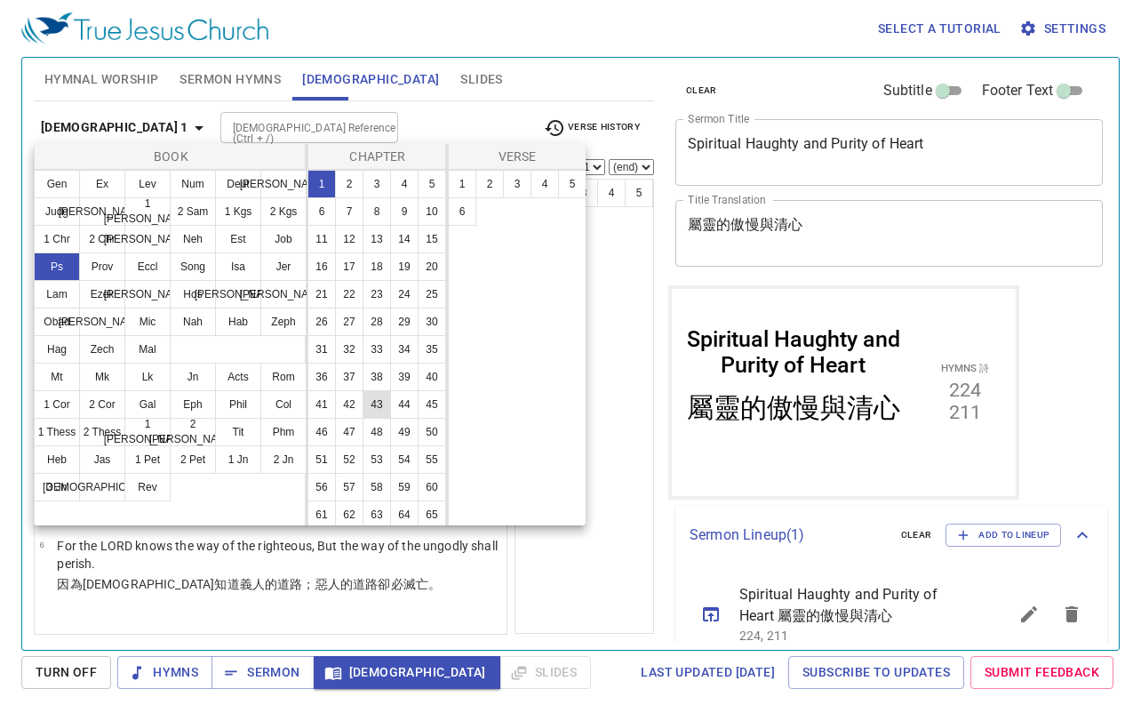
scroll to position [89, 0]
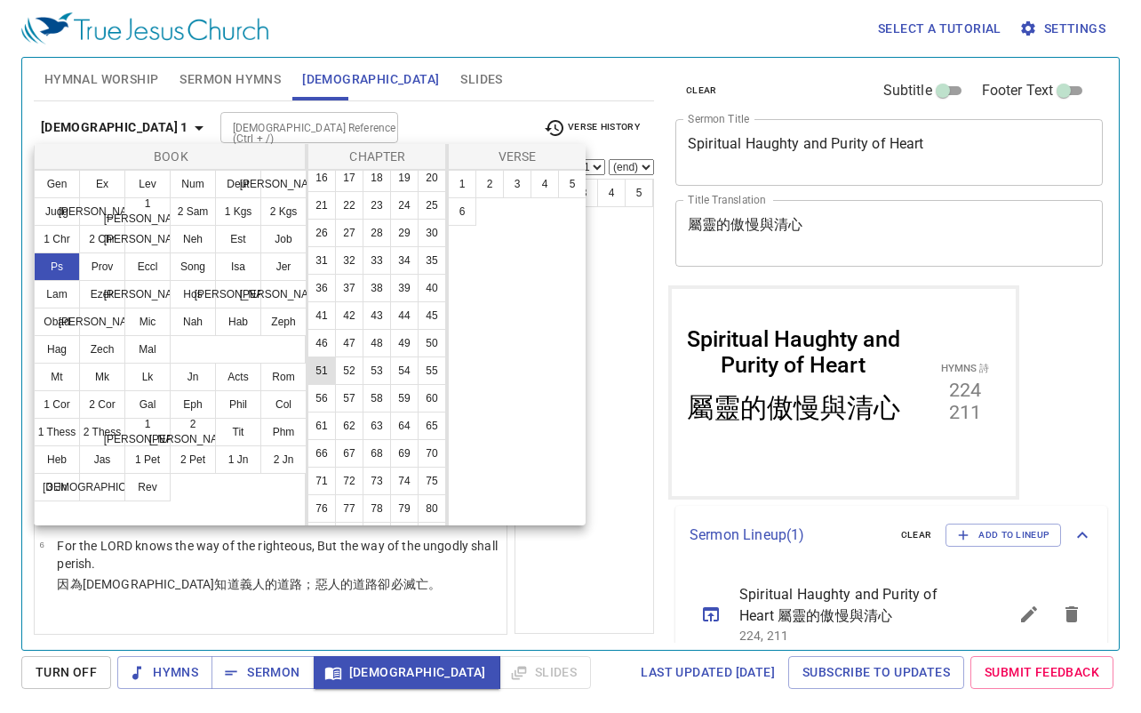
click at [336, 385] on button "51" at bounding box center [322, 370] width 28 height 28
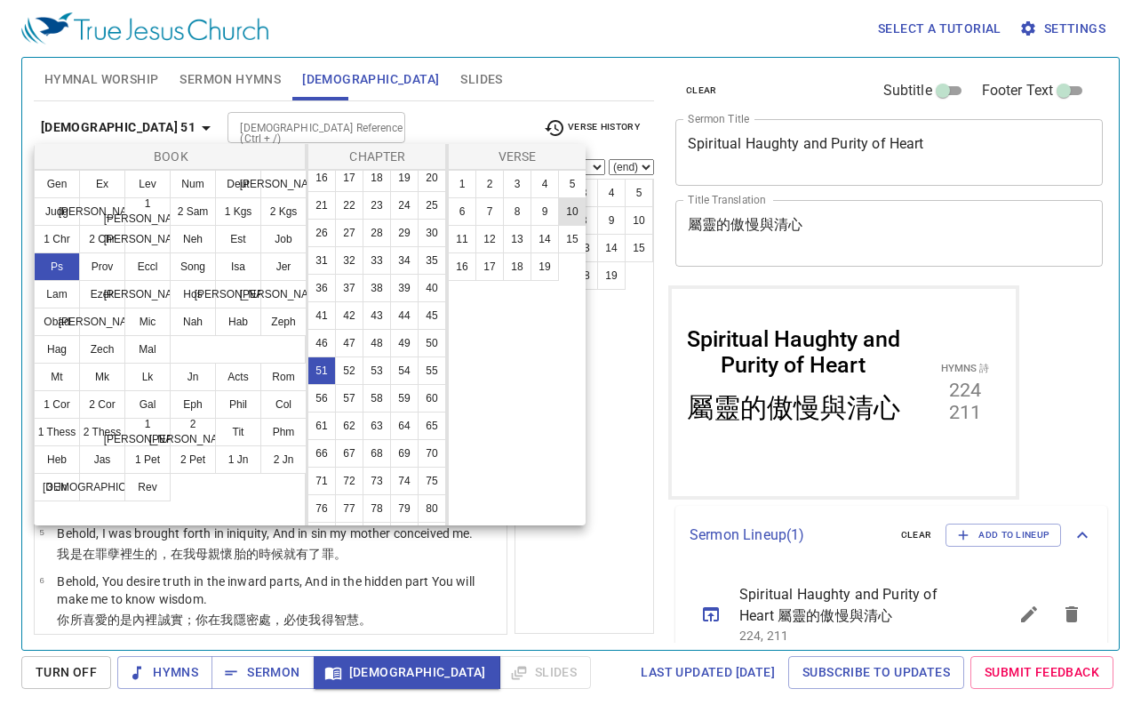
click at [571, 206] on button "10" at bounding box center [572, 211] width 28 height 28
select select "10"
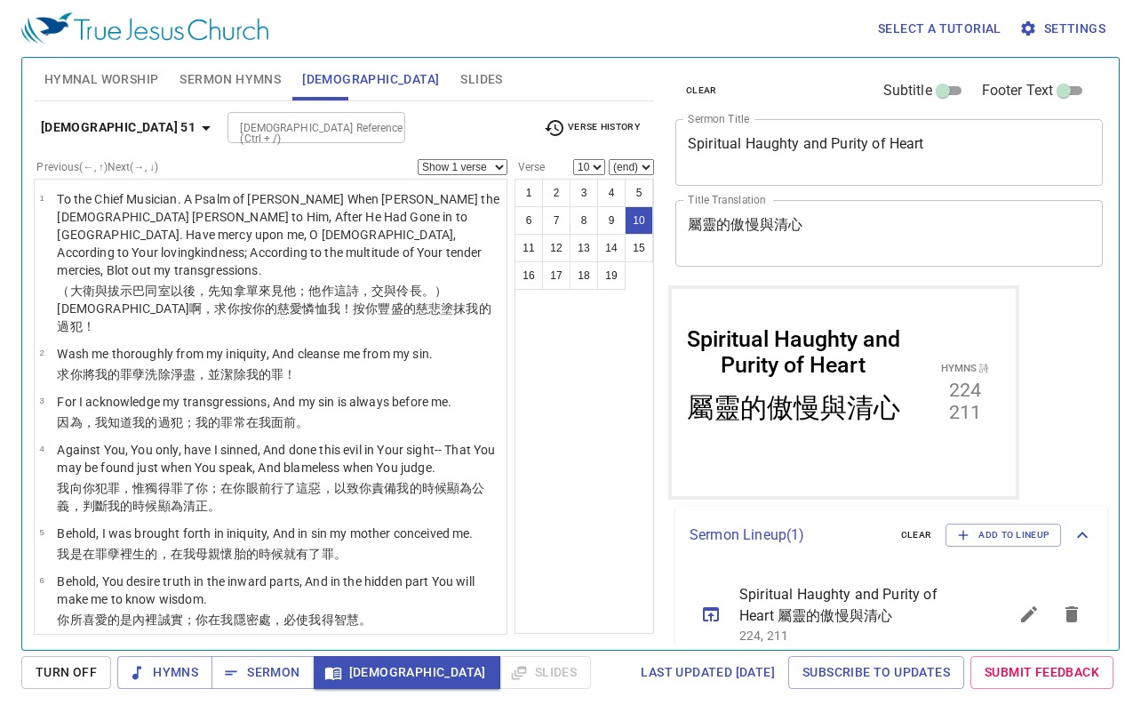
scroll to position [396, 0]
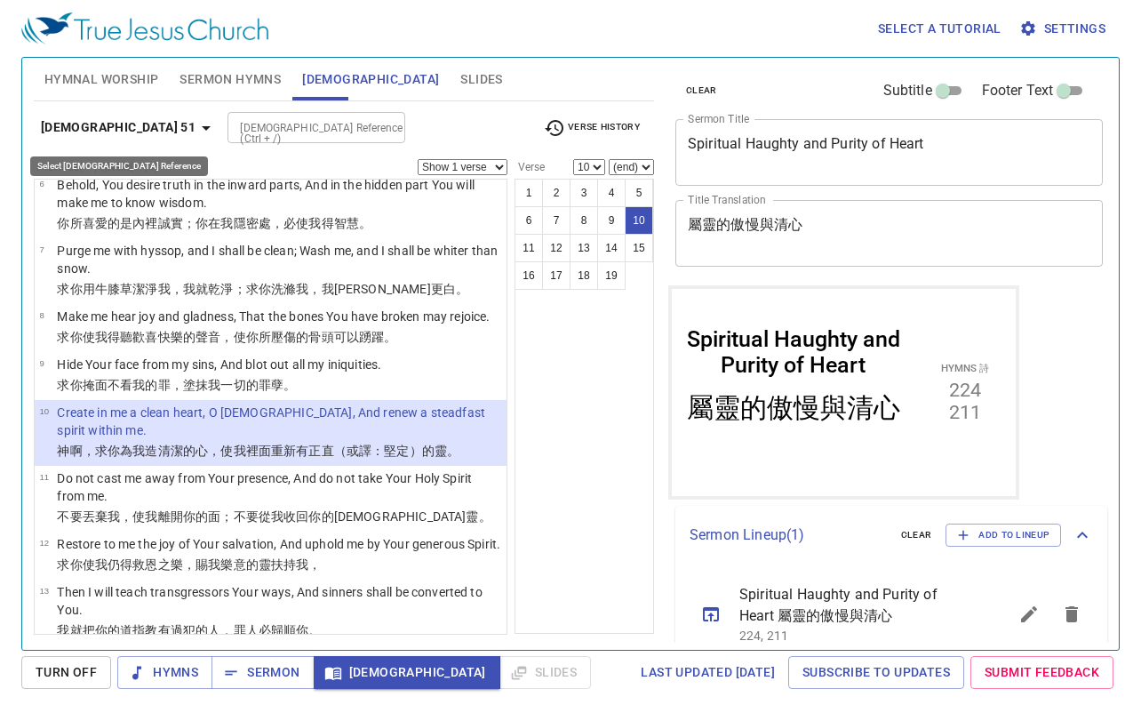
click at [196, 131] on icon "button" at bounding box center [206, 127] width 21 height 21
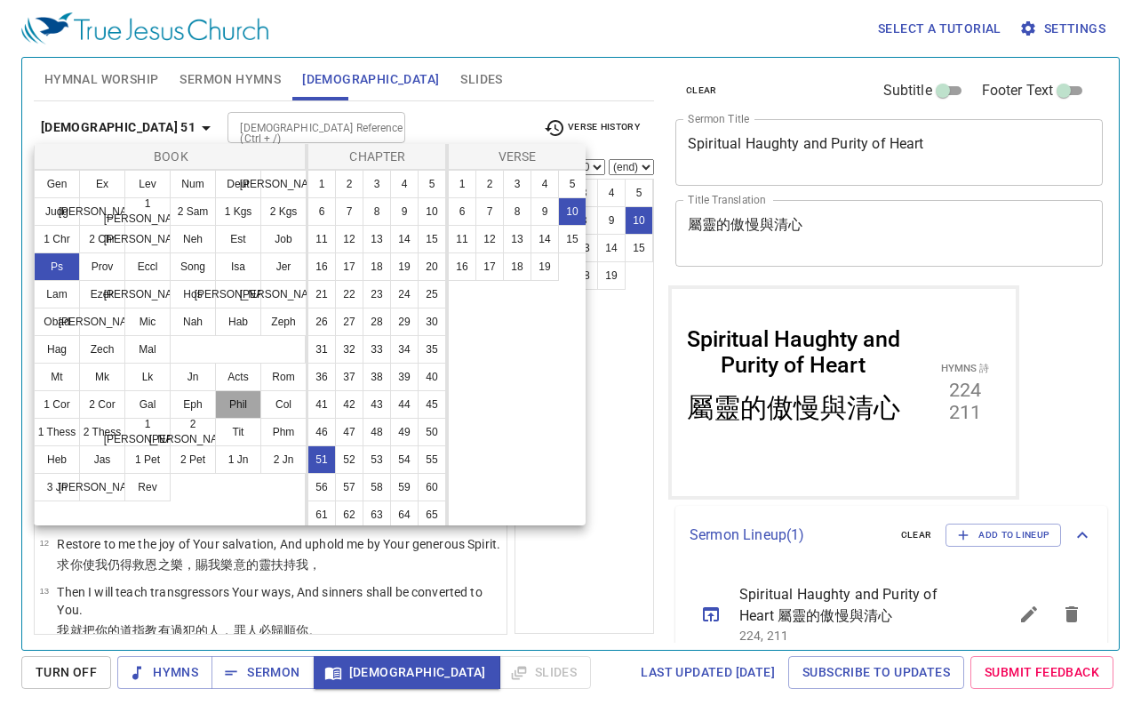
click at [225, 398] on button "Phil" at bounding box center [238, 404] width 46 height 28
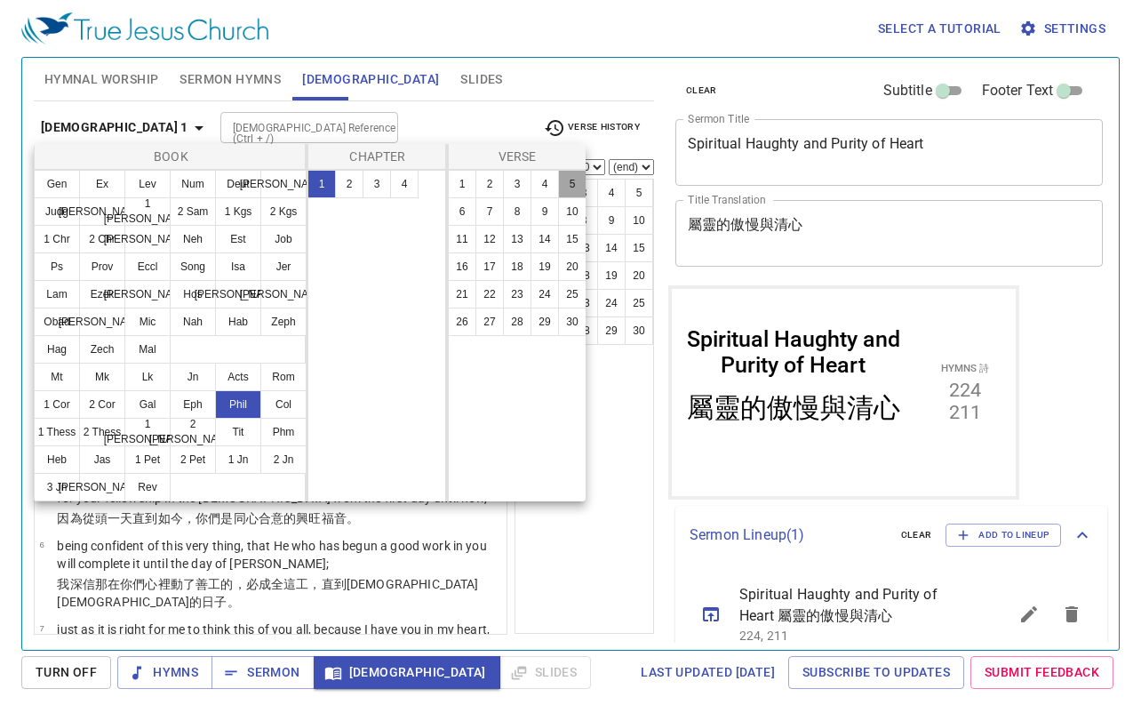
click at [564, 188] on button "5" at bounding box center [572, 184] width 28 height 28
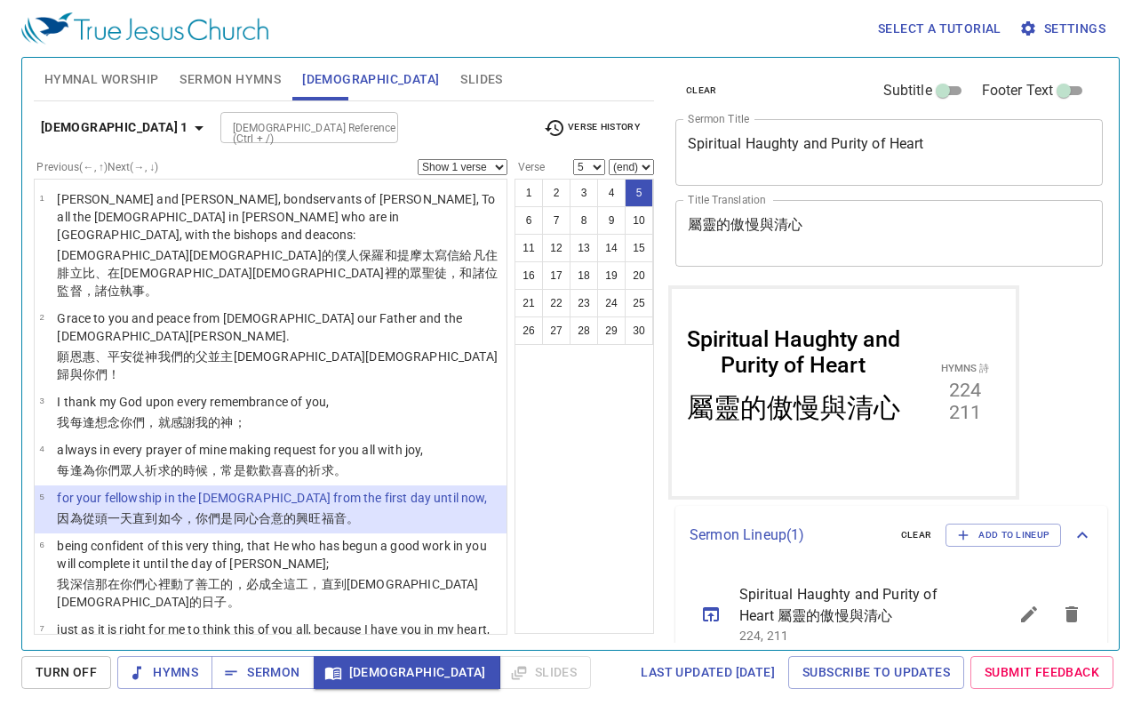
click at [188, 131] on icon "button" at bounding box center [198, 127] width 21 height 21
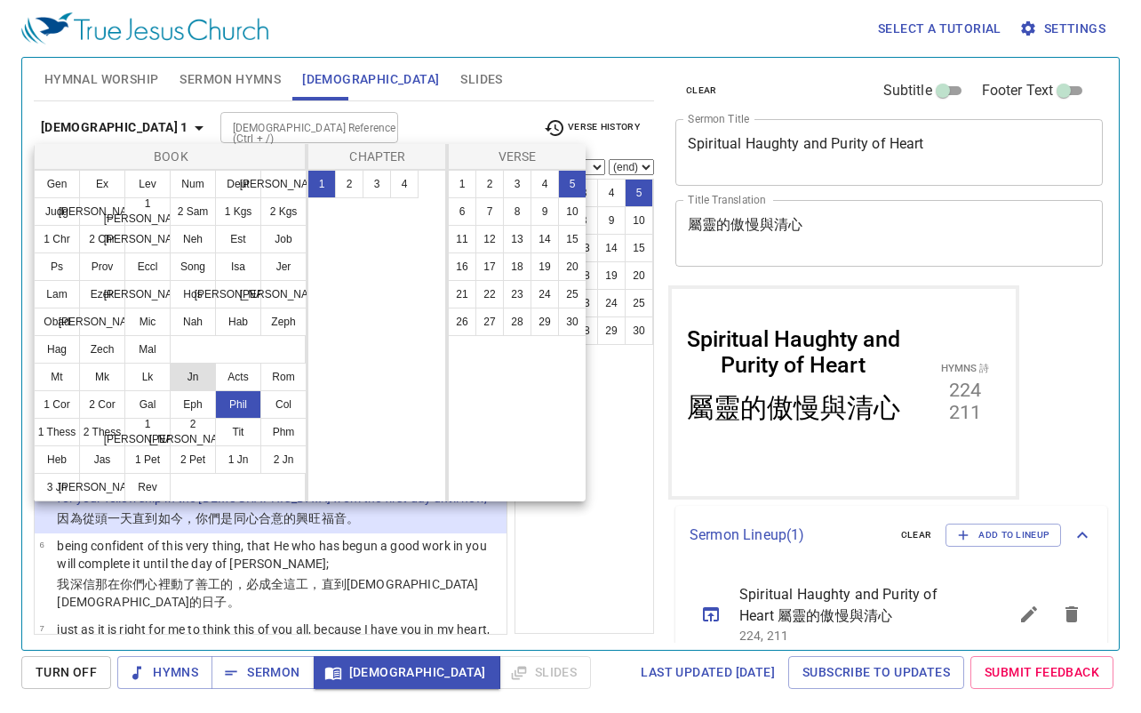
click at [200, 380] on button "Jn" at bounding box center [193, 377] width 46 height 28
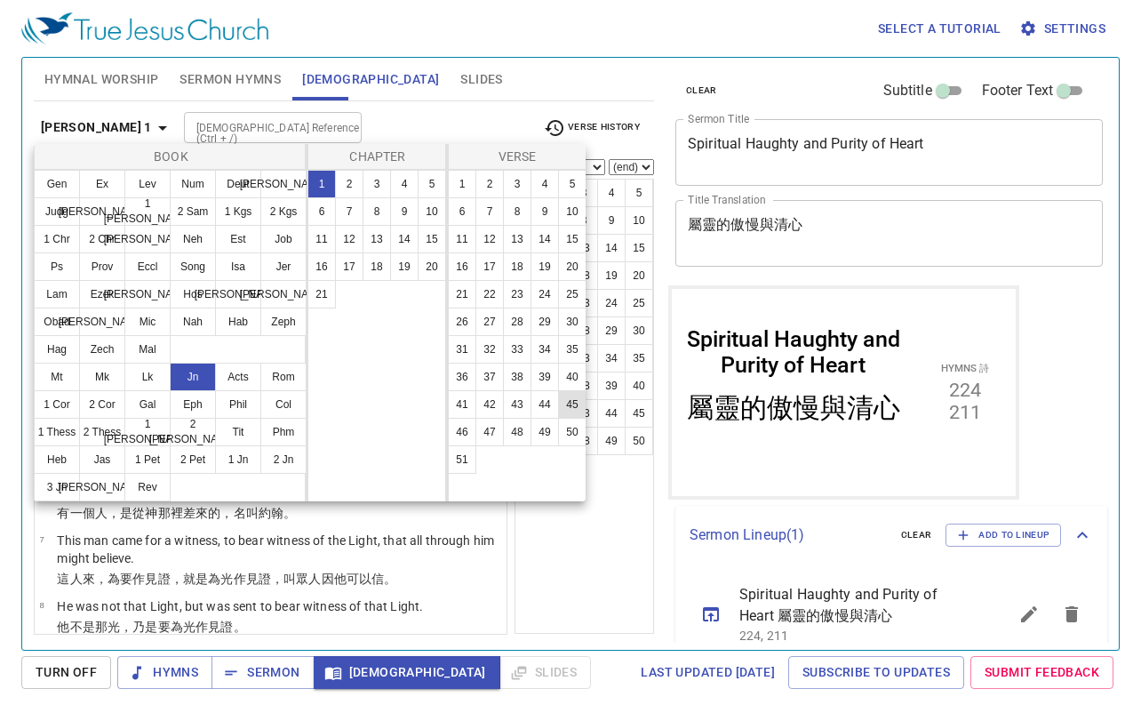
click at [580, 407] on button "45" at bounding box center [572, 404] width 28 height 28
select select "45"
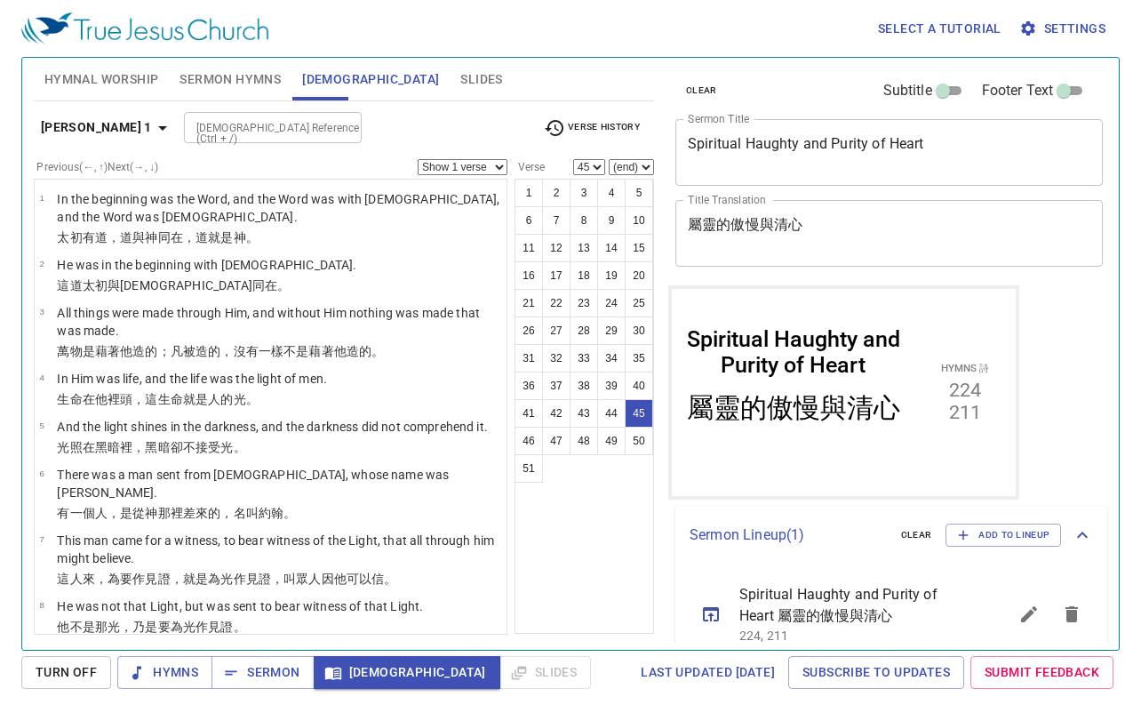
scroll to position [2832, 0]
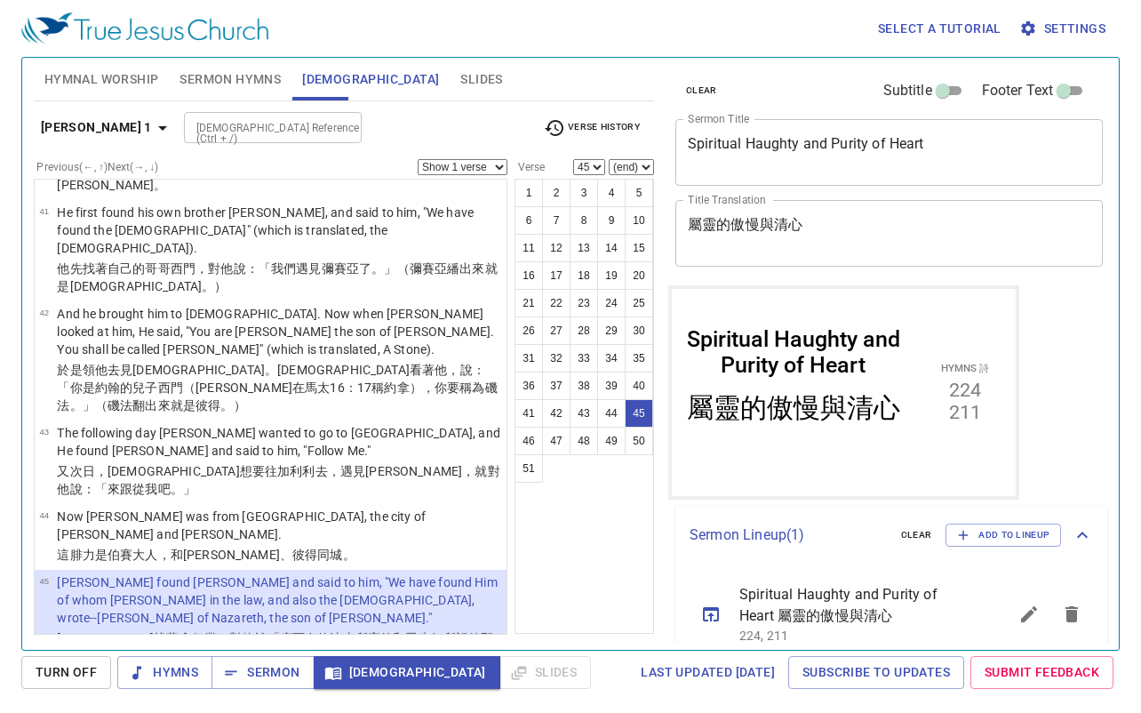
click at [549, 549] on div "1 2 3 4 5 6 7 8 9 10 11 12 13 14 15 16 17 18 19 20 21 22 23 24 25 26 27 28 29 3…" at bounding box center [585, 406] width 140 height 455
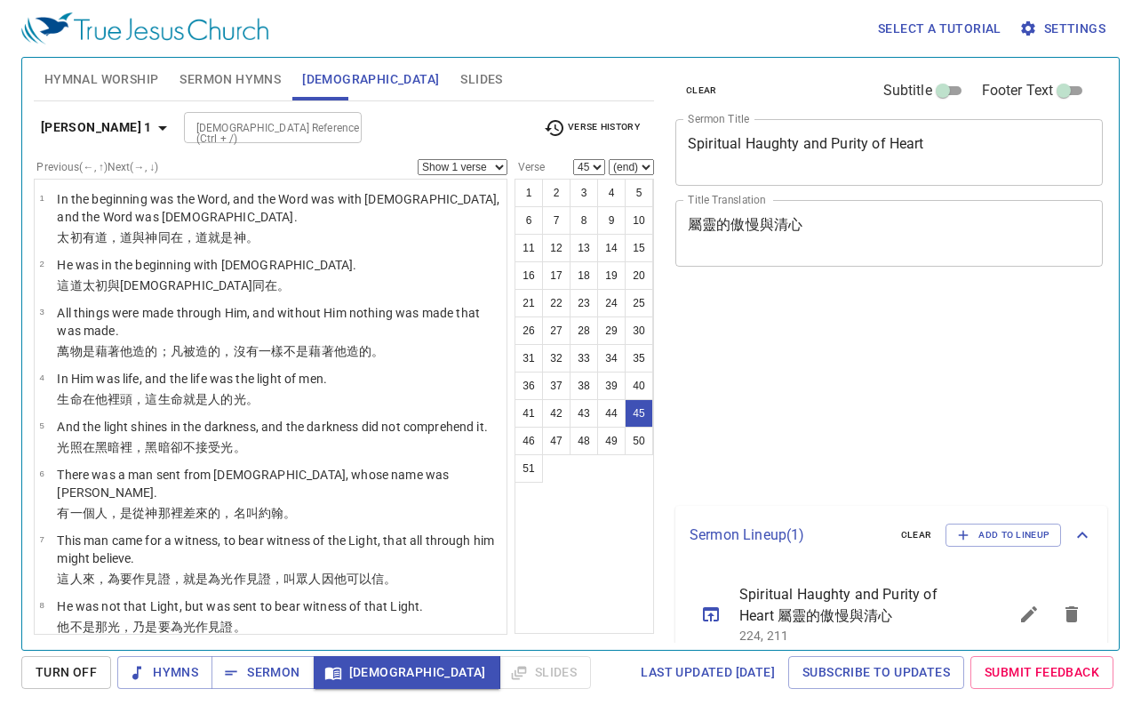
select select "45"
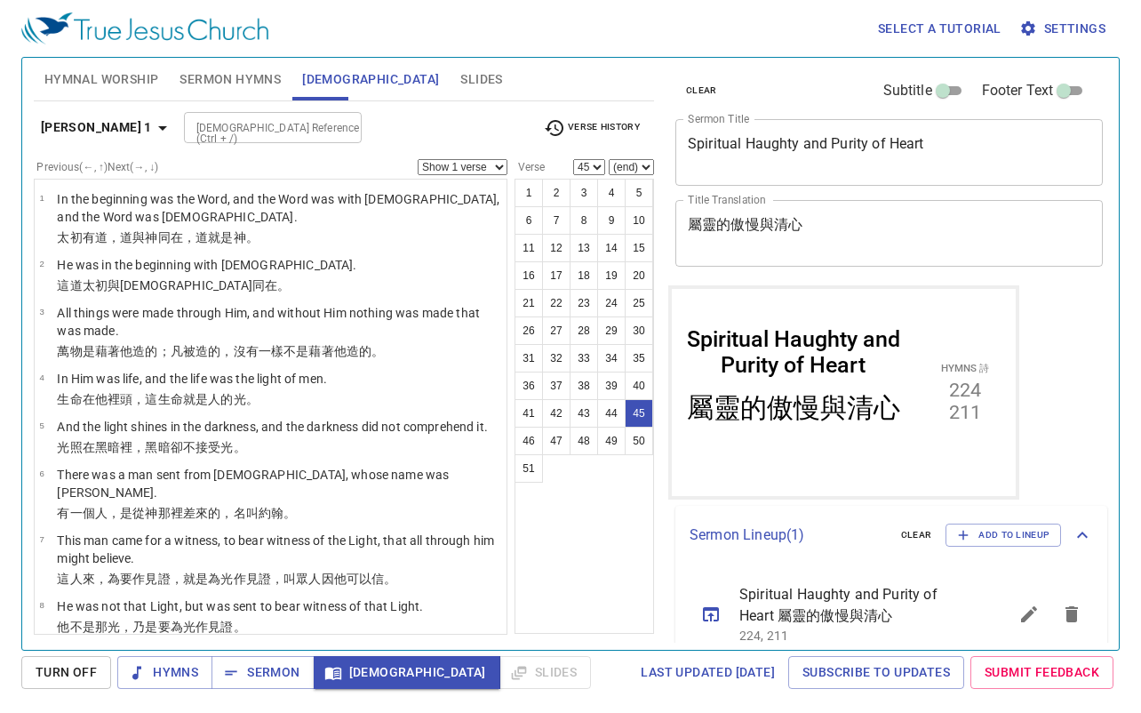
scroll to position [2832, 0]
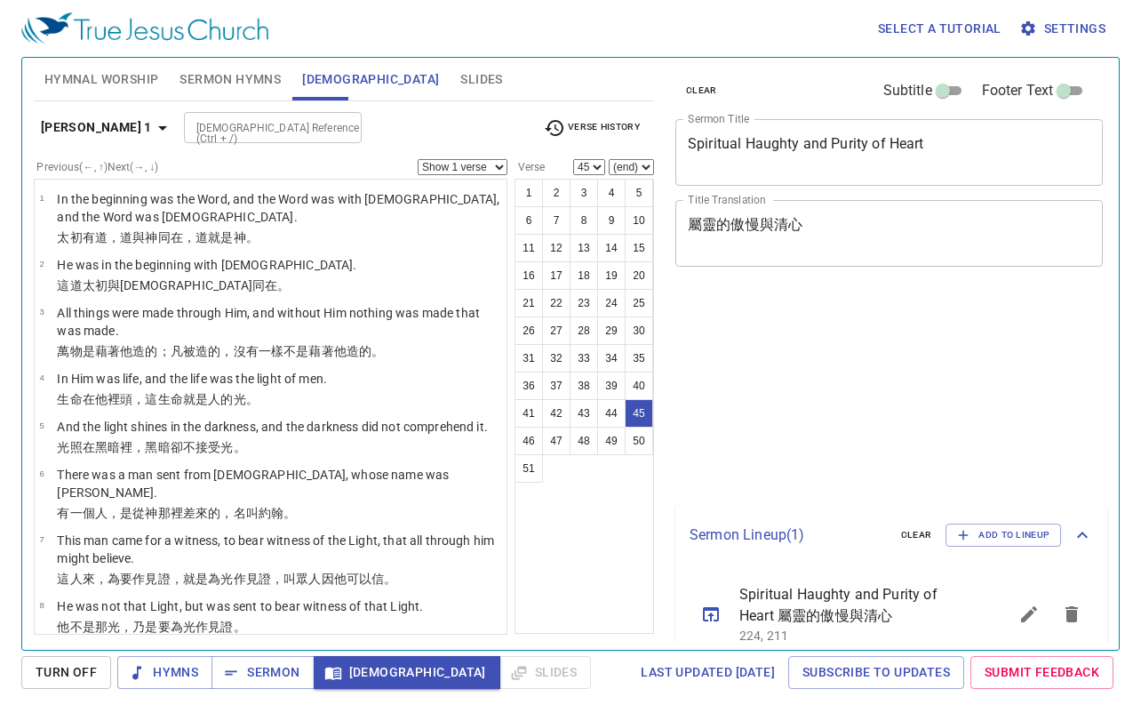
select select "45"
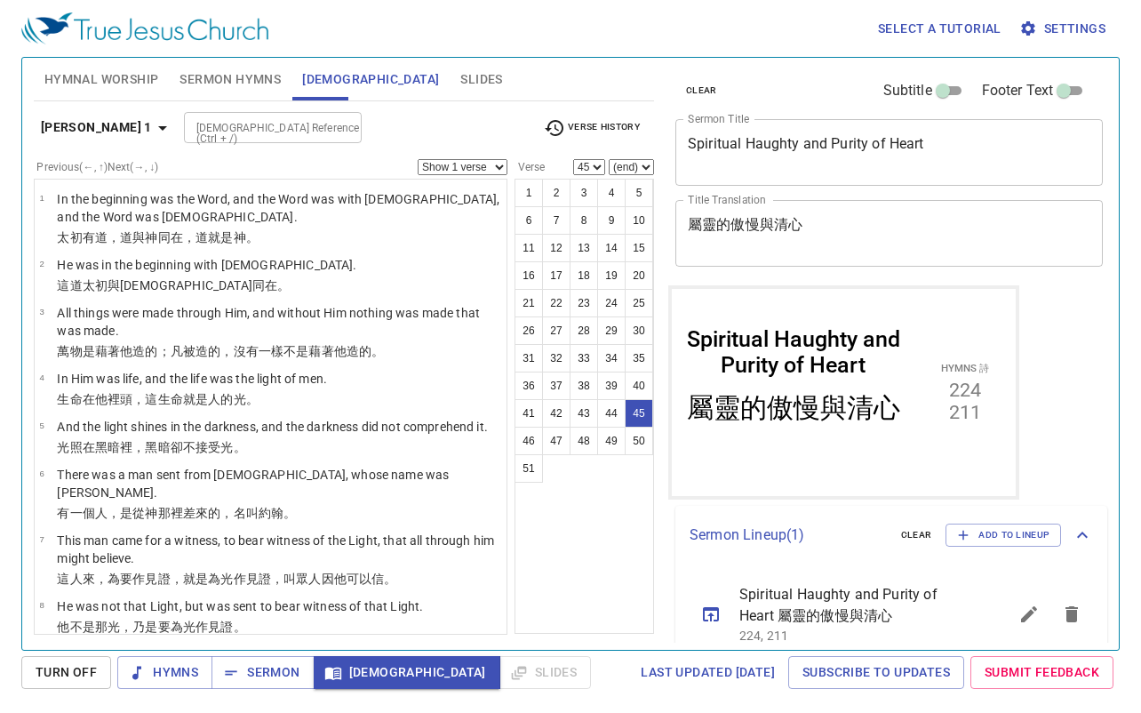
scroll to position [2832, 0]
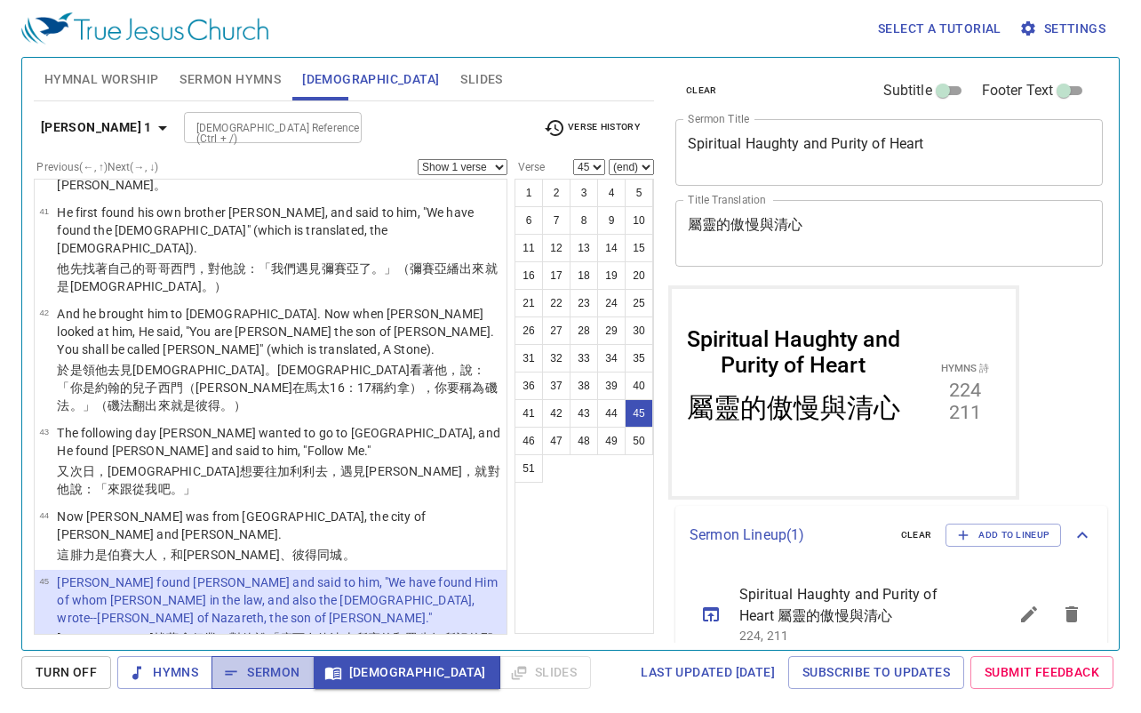
click at [254, 669] on span "Sermon" at bounding box center [263, 672] width 74 height 22
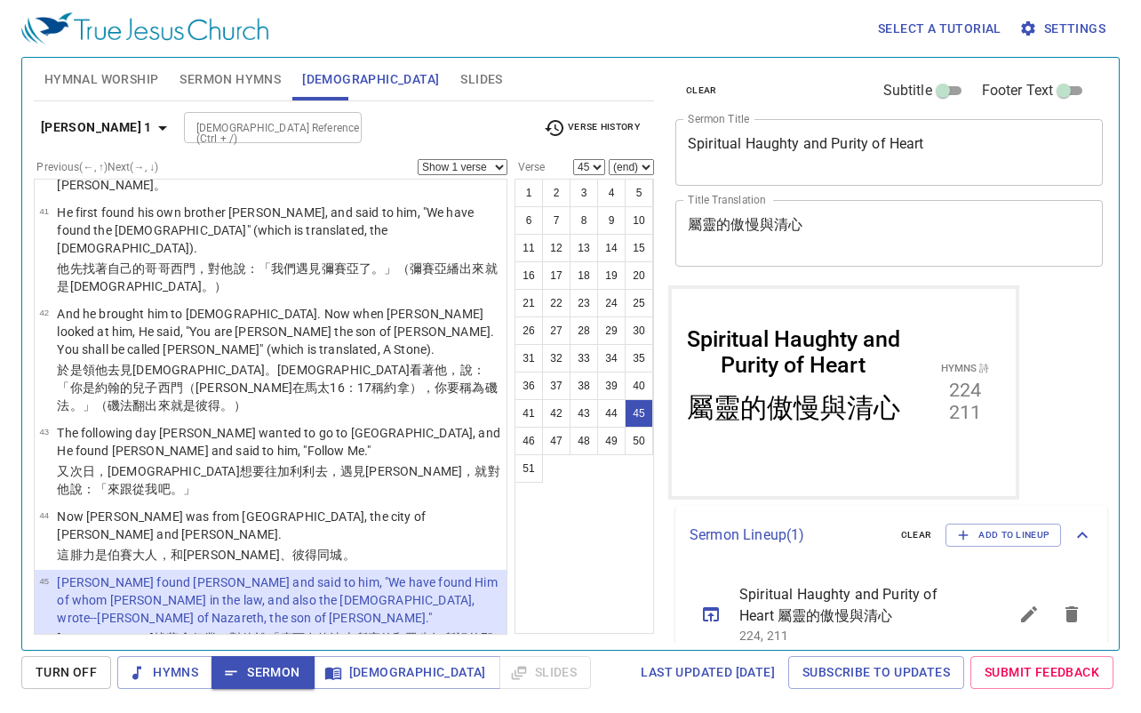
click at [255, 72] on span "Sermon Hymns" at bounding box center [230, 79] width 101 height 22
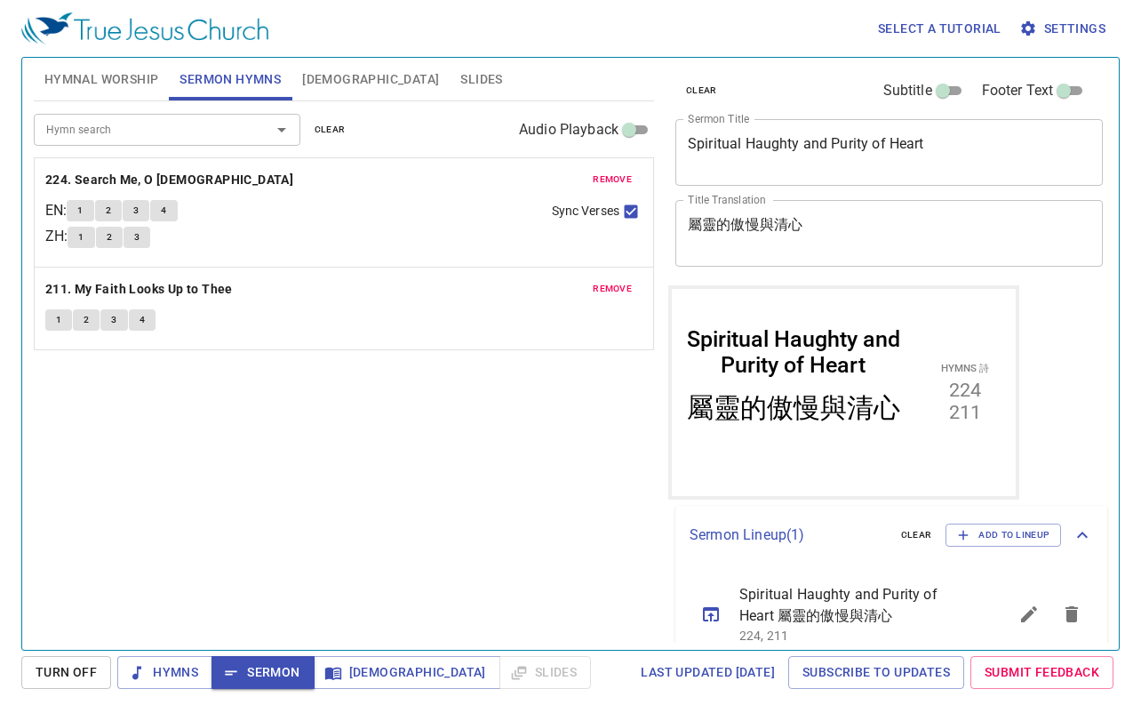
click at [51, 318] on button "1" at bounding box center [58, 319] width 27 height 21
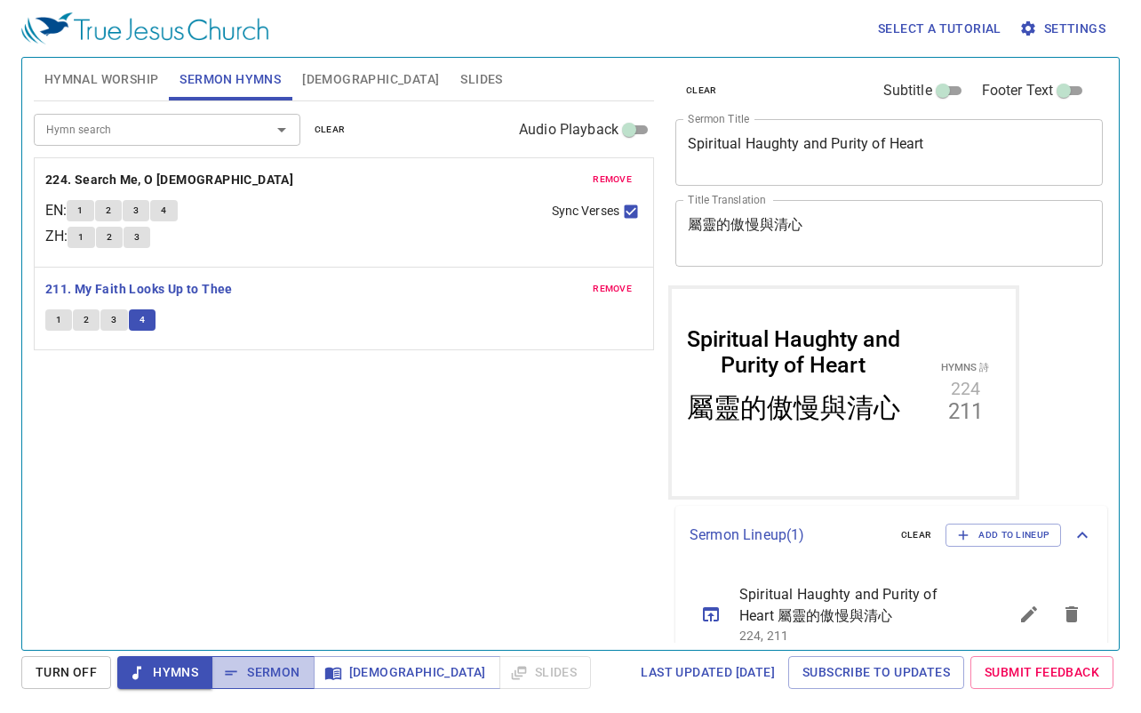
click at [255, 674] on span "Sermon" at bounding box center [263, 672] width 74 height 22
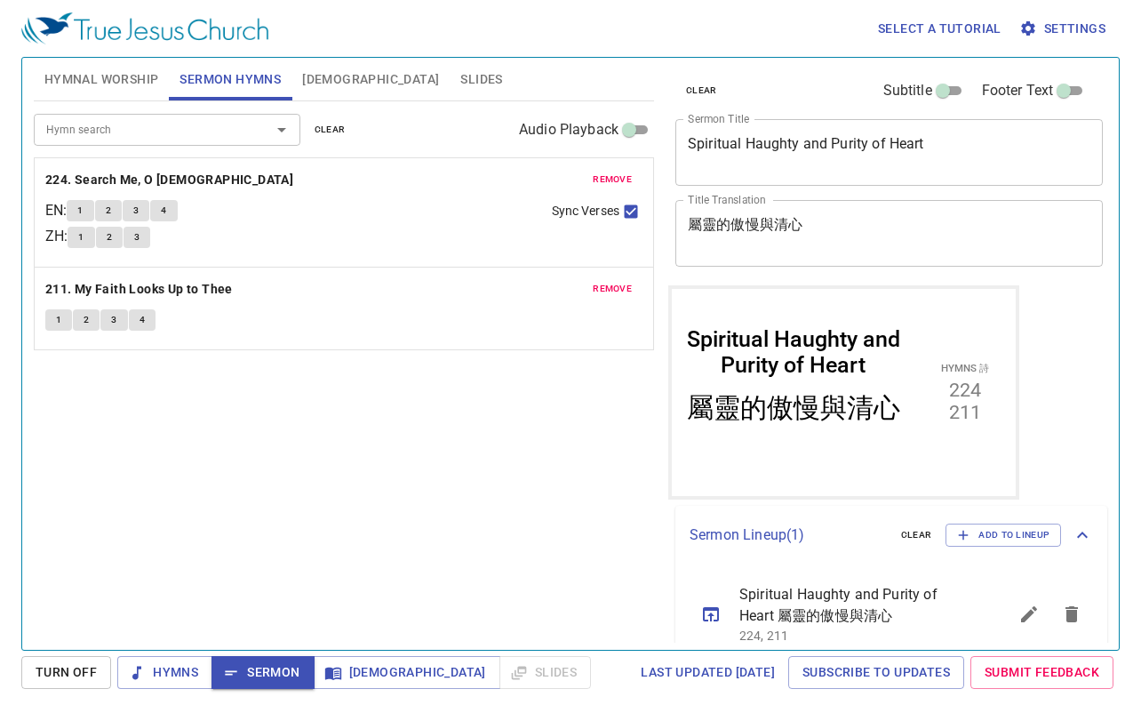
click at [460, 74] on span "Slides" at bounding box center [481, 79] width 42 height 22
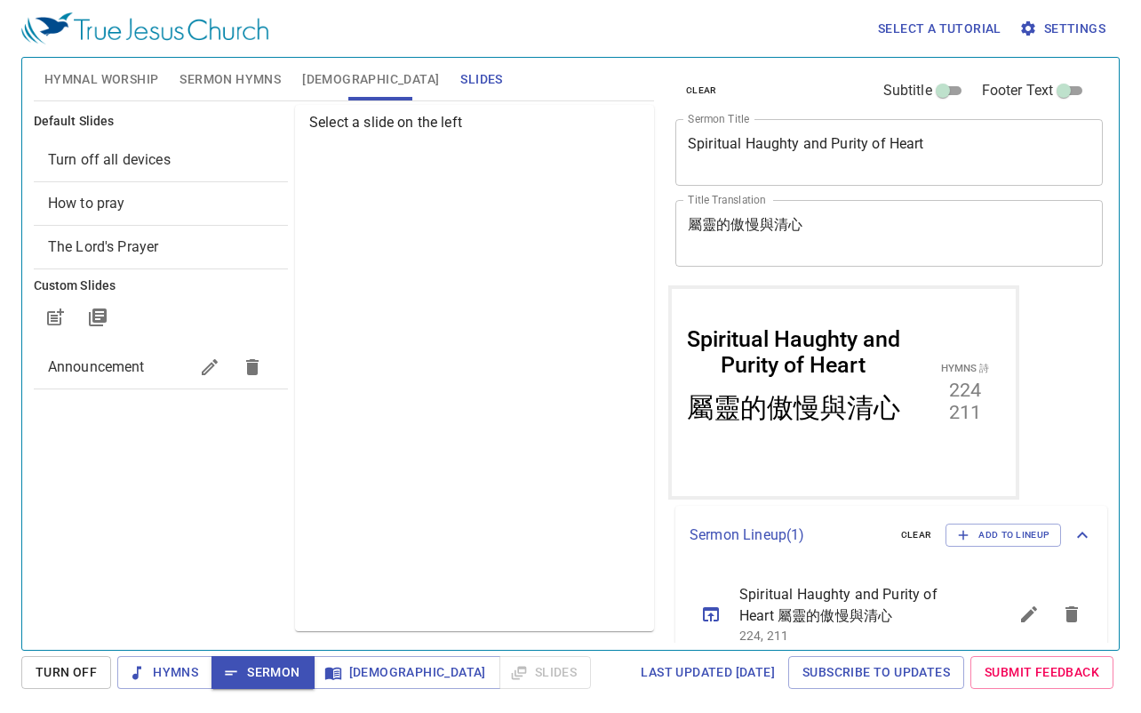
click at [122, 364] on span "Announcement" at bounding box center [96, 366] width 97 height 17
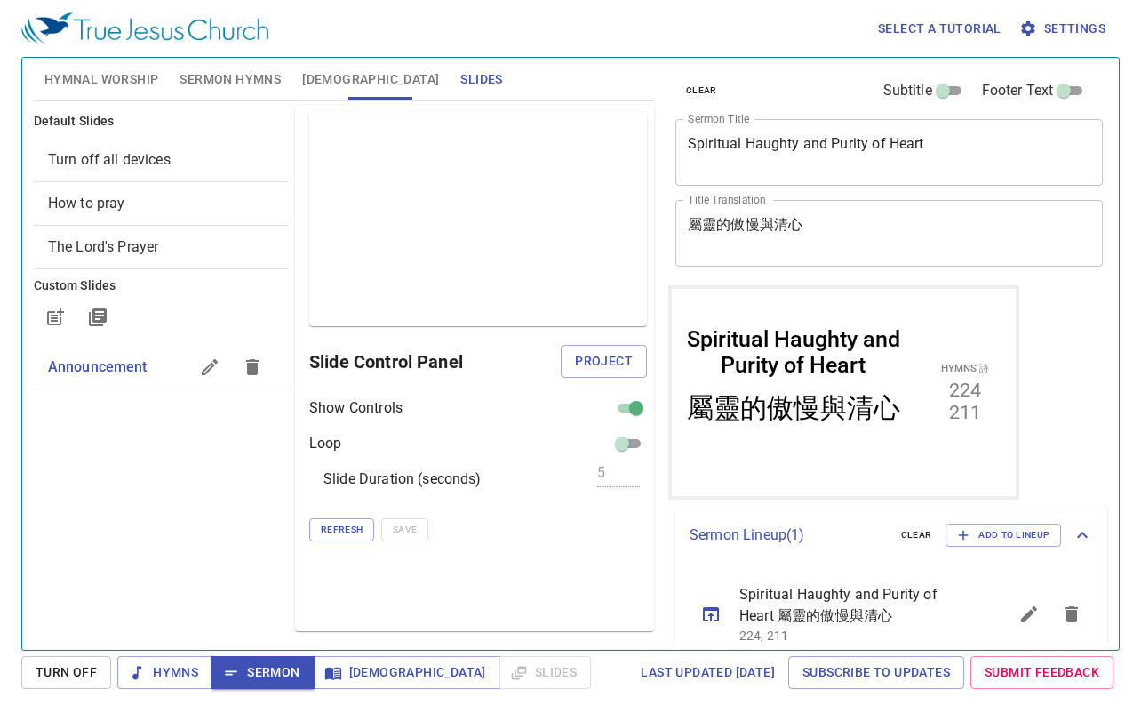
checkbox input "true"
